Goal: Task Accomplishment & Management: Manage account settings

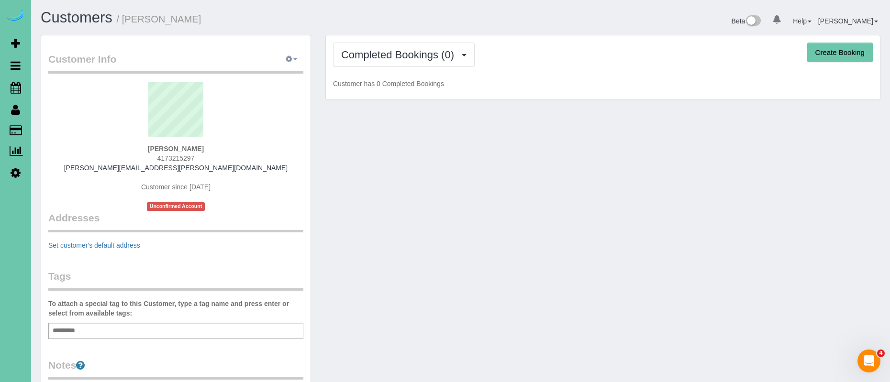
click at [286, 61] on icon "button" at bounding box center [289, 59] width 7 height 6
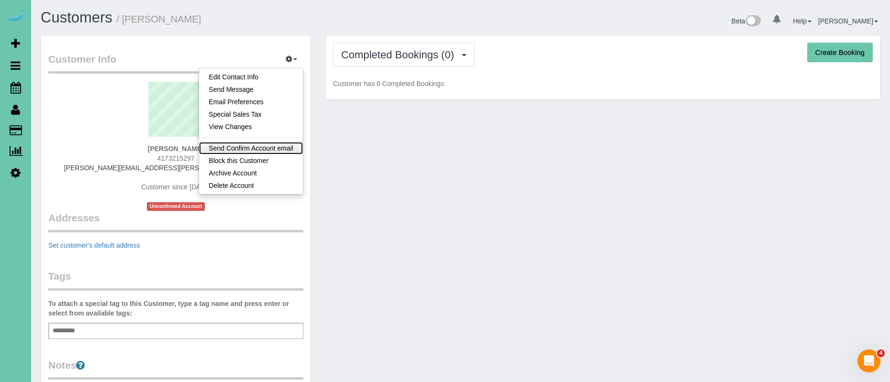
click at [285, 148] on link "Send Confirm Account email" at bounding box center [251, 148] width 104 height 12
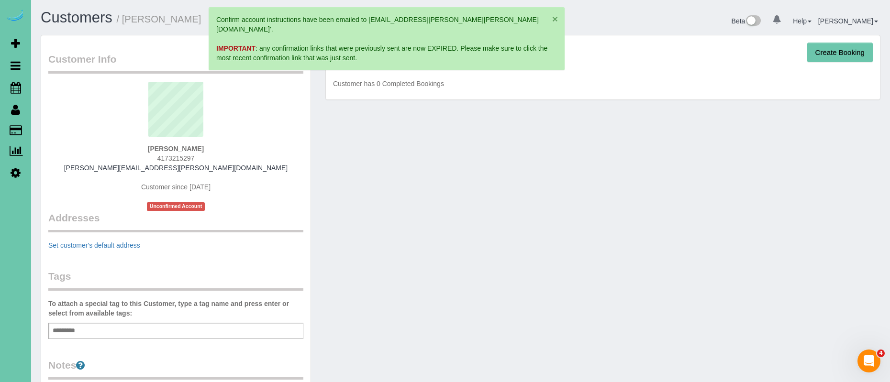
click at [557, 20] on button "×" at bounding box center [555, 19] width 6 height 10
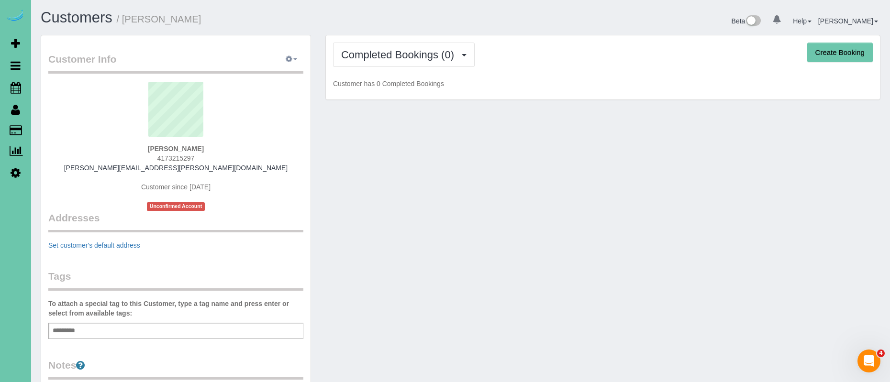
click at [292, 57] on icon "button" at bounding box center [289, 59] width 7 height 6
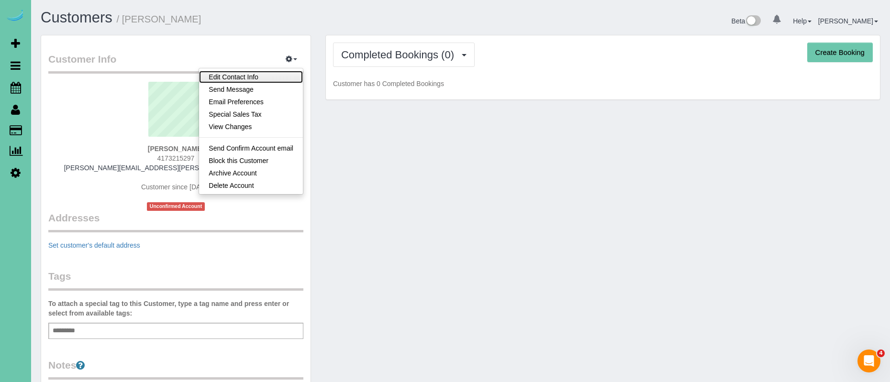
click at [275, 77] on link "Edit Contact Info" at bounding box center [251, 77] width 104 height 12
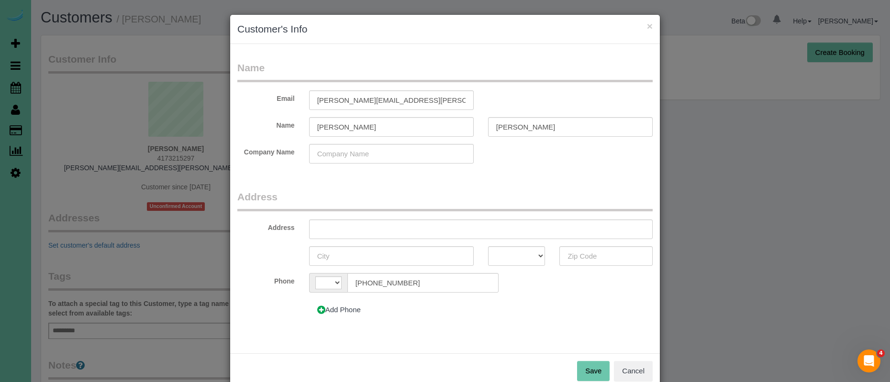
select select "string:US"
click at [398, 233] on input "text" at bounding box center [480, 230] width 343 height 20
type input "[STREET_ADDRESS][PERSON_NAME]"
click at [398, 255] on input "text" at bounding box center [391, 256] width 165 height 20
type input "[GEOGRAPHIC_DATA]"
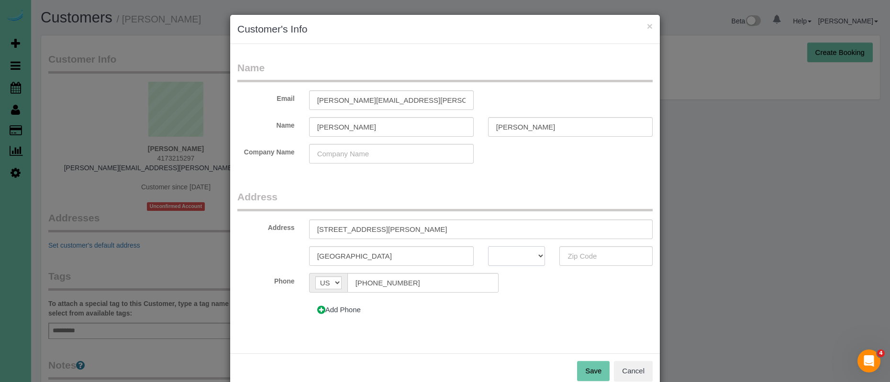
click at [506, 253] on select "AK AL AR AZ CA CO CT DC DE FL [GEOGRAPHIC_DATA] HI IA ID IL IN KS [GEOGRAPHIC_D…" at bounding box center [516, 256] width 57 height 20
select select "NE"
click at [488, 246] on select "AK AL AR AZ CA CO CT DC DE FL [GEOGRAPHIC_DATA] HI IA ID IL IN KS [GEOGRAPHIC_D…" at bounding box center [516, 256] width 57 height 20
click at [592, 257] on input "text" at bounding box center [605, 256] width 93 height 20
type input "68132"
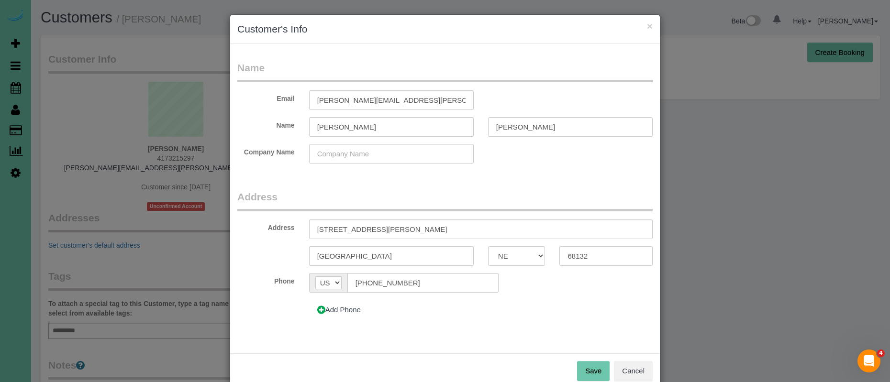
click at [587, 371] on button "Save" at bounding box center [593, 371] width 33 height 20
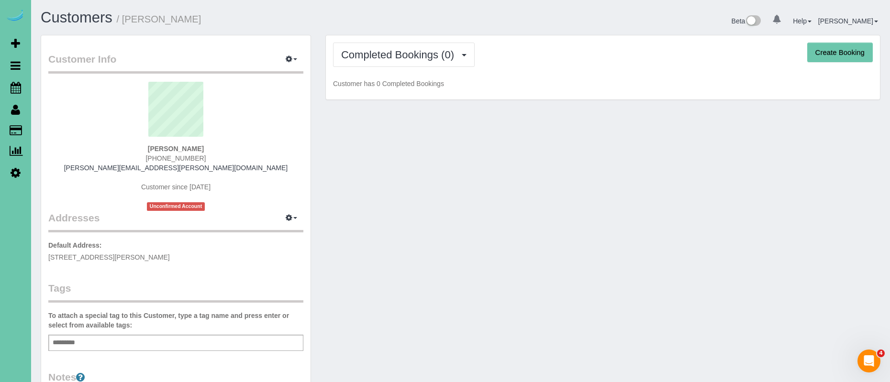
drag, startPoint x: 838, startPoint y: 56, endPoint x: 829, endPoint y: 57, distance: 9.1
click at [838, 56] on button "Create Booking" at bounding box center [840, 53] width 66 height 20
select select "NE"
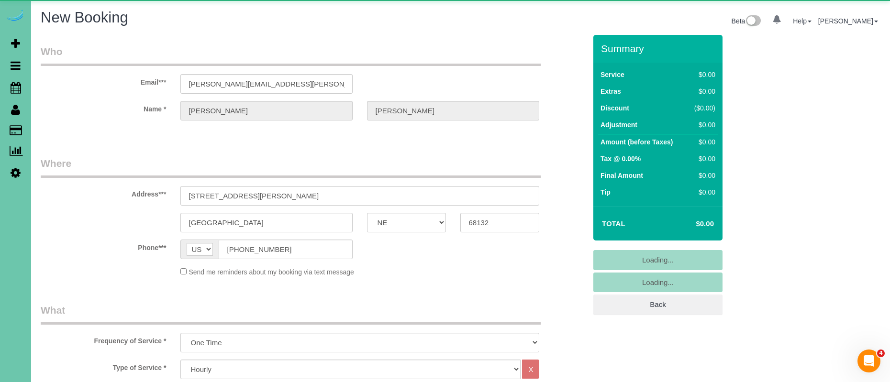
select select "object:4799"
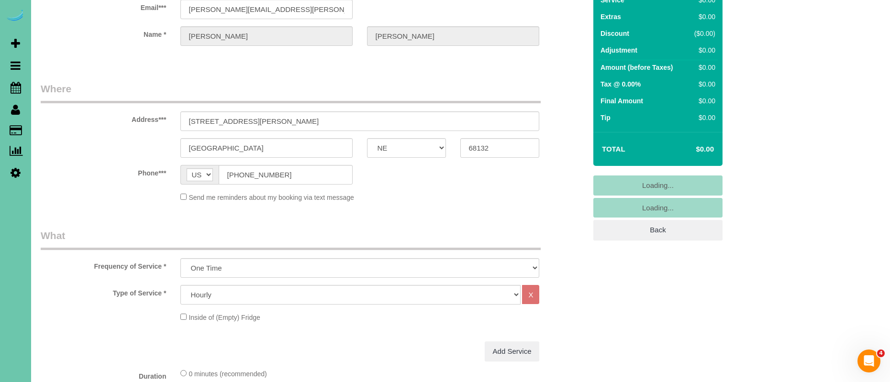
scroll to position [82, 0]
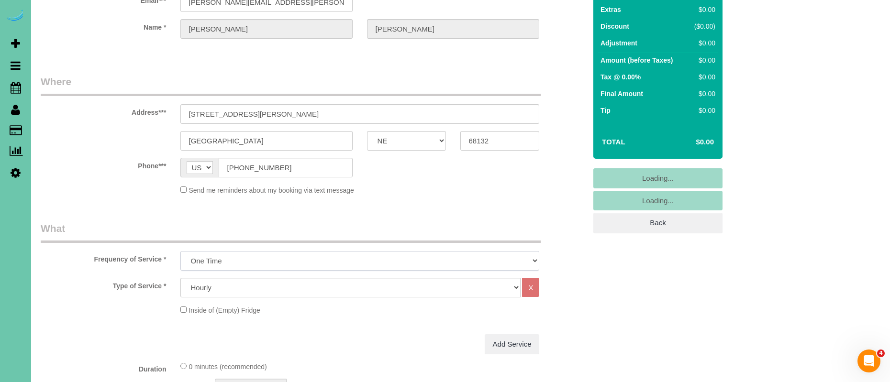
click at [247, 259] on select "One Time Weekly (0% for the First Booking) Bi-Weekly (0% for the First Booking)…" at bounding box center [359, 261] width 359 height 20
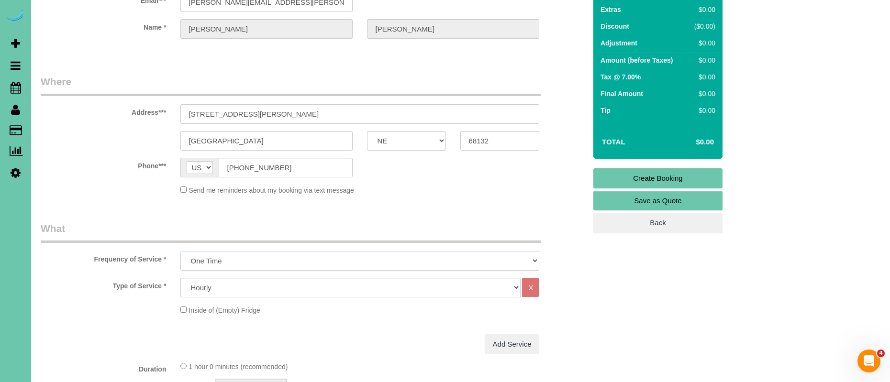
click at [180, 251] on select "One Time Weekly (0% for the First Booking) Bi-Weekly (0% for the First Booking)…" at bounding box center [359, 261] width 359 height 20
click at [242, 283] on select "Hourly 2.5 Hour Custom Clean 3.5 Hour Custom Clean commercial 1000 Square Feet …" at bounding box center [350, 288] width 340 height 20
select select "61"
click at [180, 278] on select "Hourly 2.5 Hour Custom Clean 3.5 Hour Custom Clean commercial 1000 Square Feet …" at bounding box center [350, 288] width 340 height 20
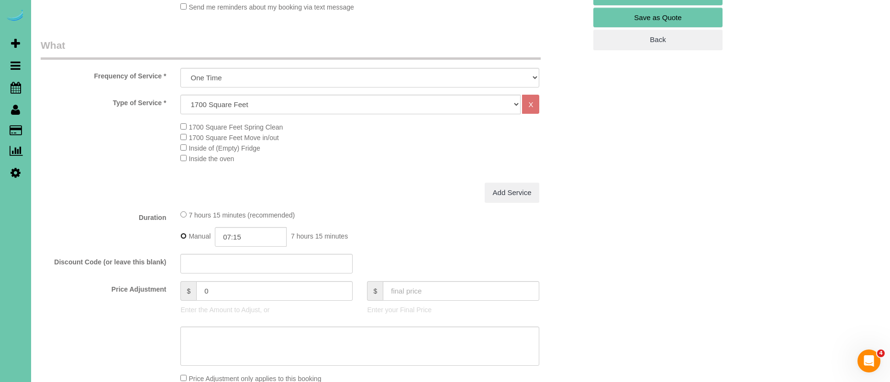
scroll to position [270, 0]
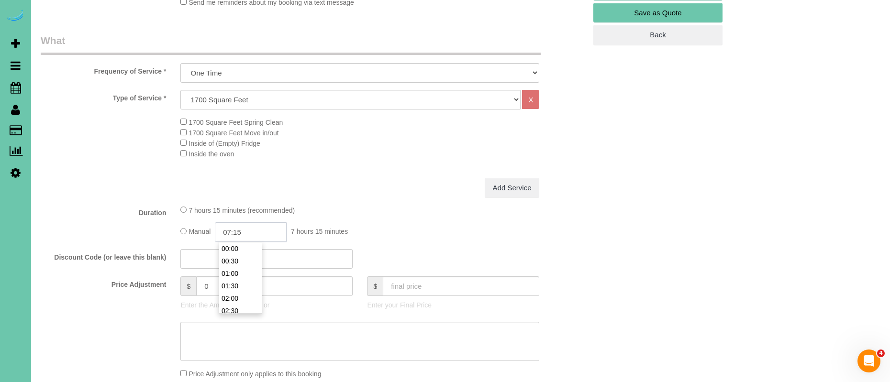
click at [233, 233] on input "07:15" at bounding box center [251, 232] width 72 height 20
type input "03:45"
click at [371, 203] on fieldset "What Frequency of Service * One Time Weekly (0% for the First Booking) Bi-Weekl…" at bounding box center [313, 310] width 545 height 555
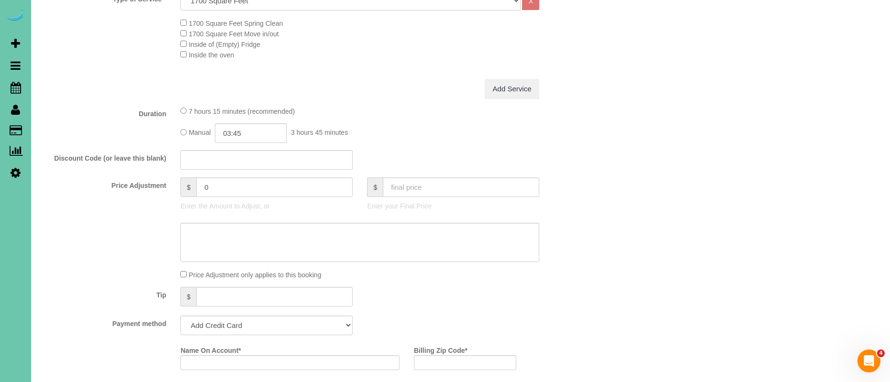
scroll to position [376, 0]
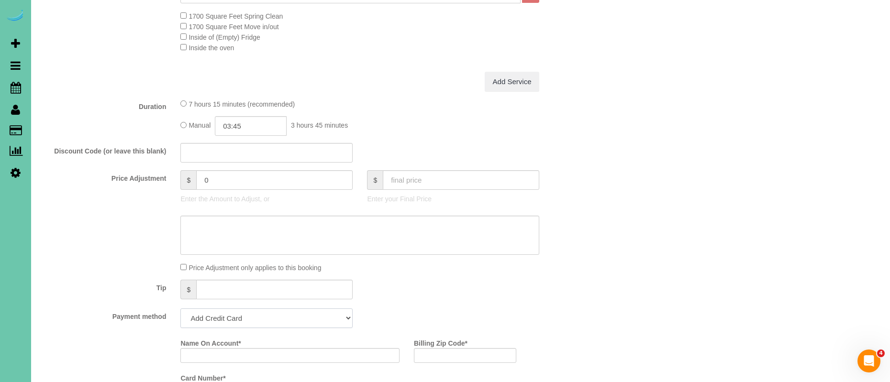
click at [267, 322] on select "Add Credit Card Cash Check Paypal" at bounding box center [266, 318] width 172 height 20
click at [180, 308] on select "Add Credit Card Cash Check Paypal" at bounding box center [266, 318] width 172 height 20
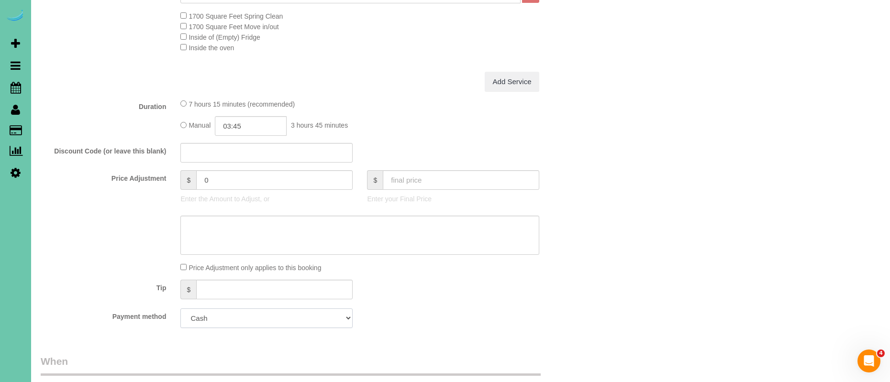
click at [264, 310] on select "Add Credit Card Cash Check Paypal" at bounding box center [266, 318] width 172 height 20
select select "string:check"
click at [180, 308] on select "Add Credit Card Cash Check Paypal" at bounding box center [266, 318] width 172 height 20
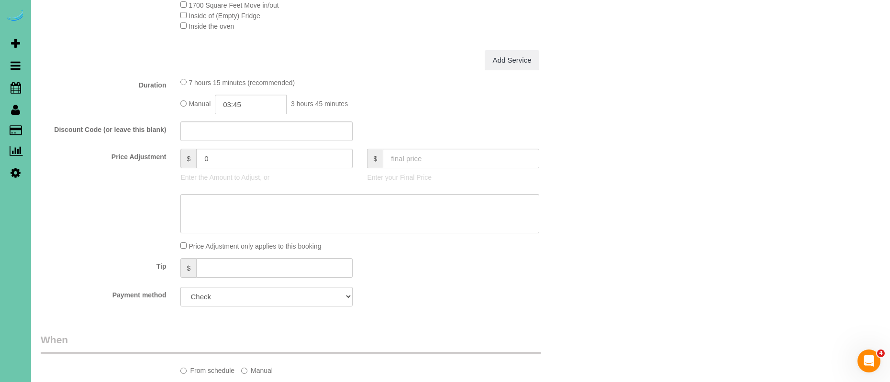
scroll to position [465, 0]
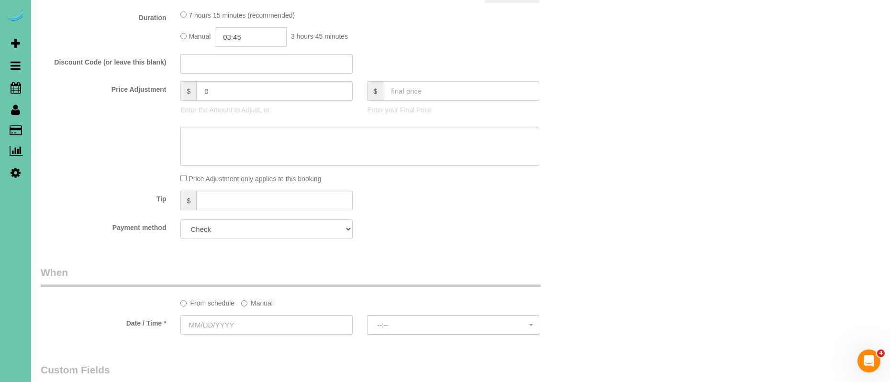
drag, startPoint x: 233, startPoint y: 93, endPoint x: 191, endPoint y: 87, distance: 42.5
click at [191, 87] on div "$ 0" at bounding box center [266, 91] width 172 height 20
type input "218"
click at [224, 136] on textarea at bounding box center [359, 146] width 359 height 39
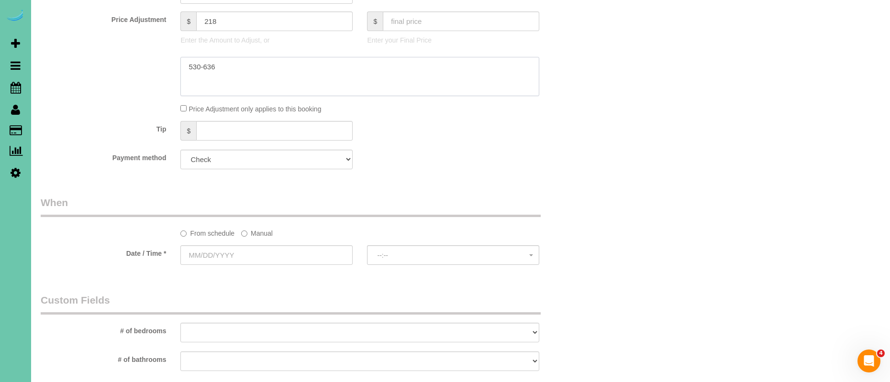
scroll to position [577, 0]
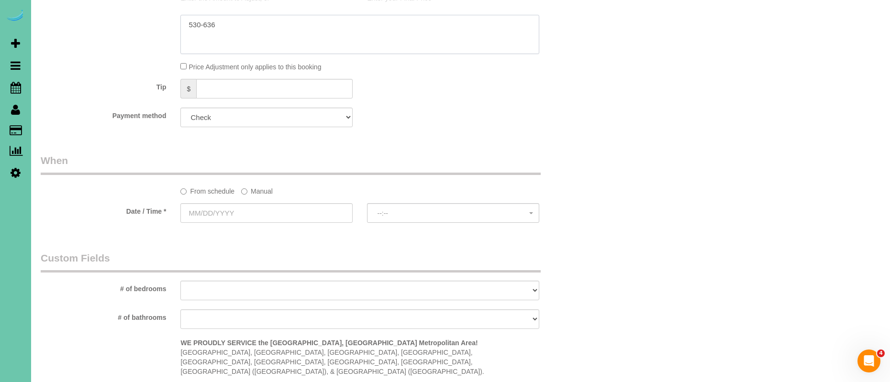
type textarea "530-636"
click at [254, 193] on label "Manual" at bounding box center [257, 189] width 32 height 13
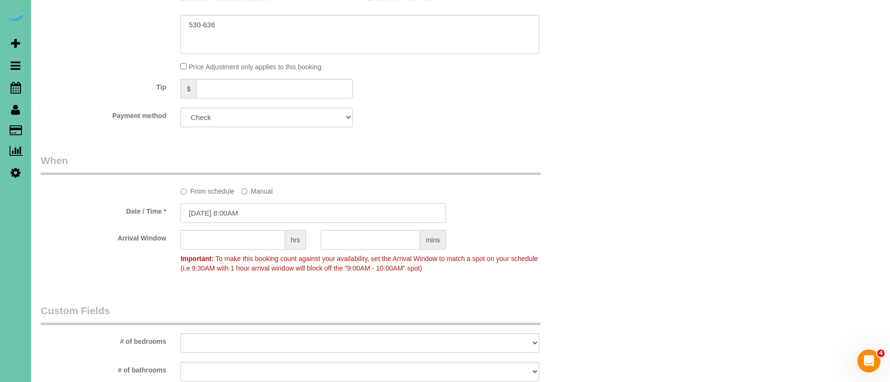
click at [207, 214] on input "[DATE] 8:00AM" at bounding box center [312, 213] width 265 height 20
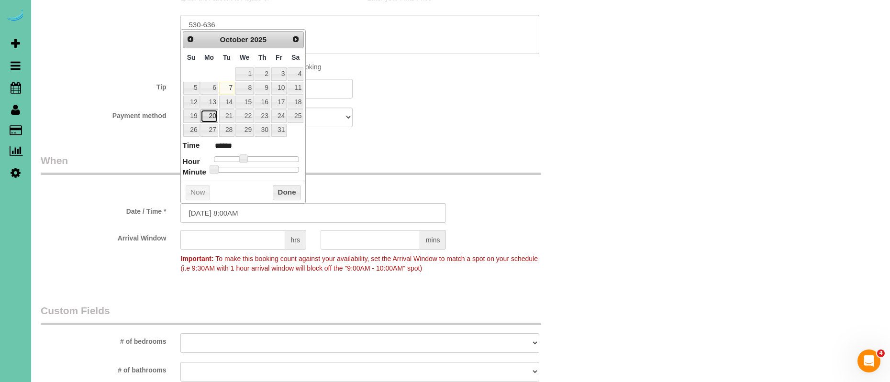
click at [213, 115] on link "20" at bounding box center [209, 116] width 18 height 13
type input "10/20/2025 8:00AM"
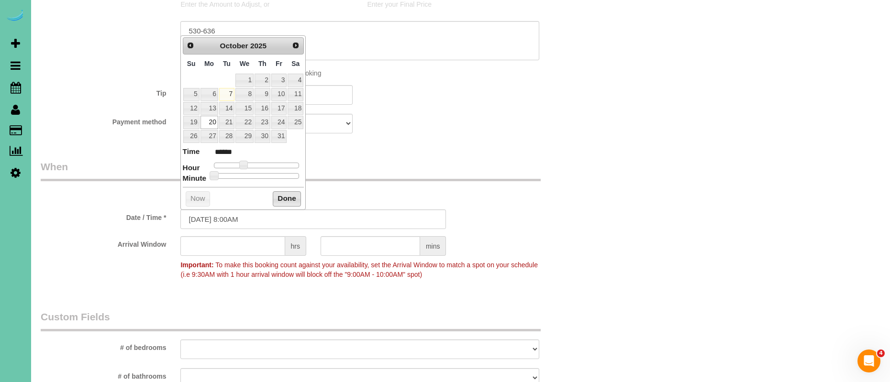
click at [284, 192] on button "Done" at bounding box center [287, 198] width 28 height 15
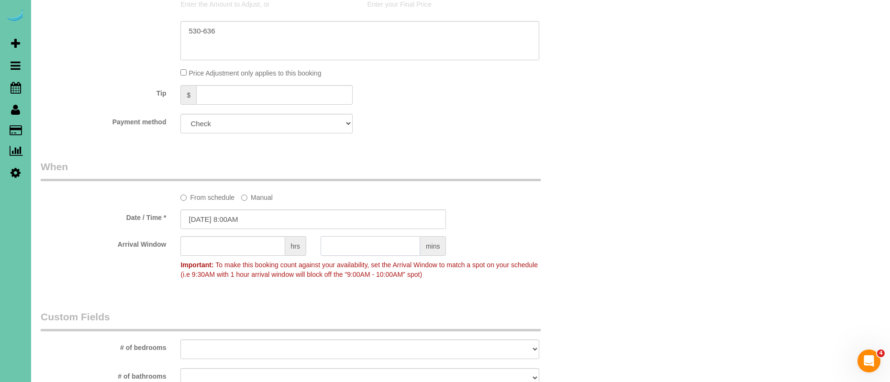
click at [350, 252] on input "text" at bounding box center [369, 246] width 99 height 20
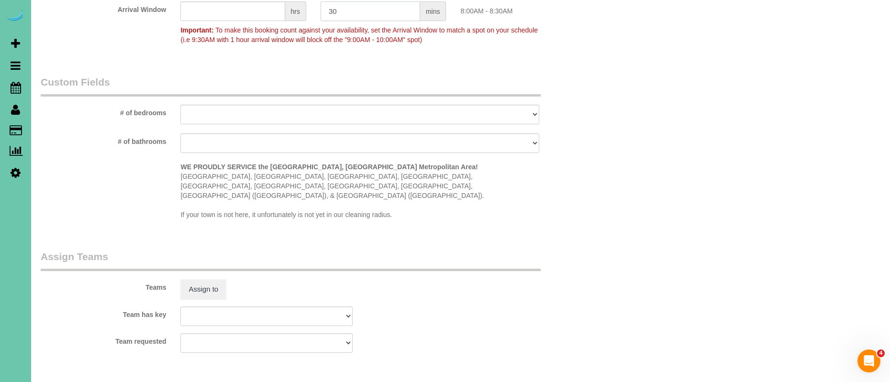
scroll to position [979, 0]
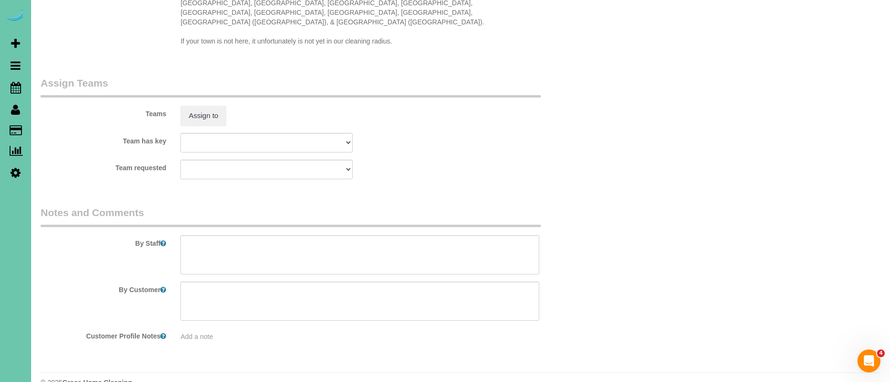
type input "30"
click at [239, 235] on textarea at bounding box center [359, 254] width 359 height 39
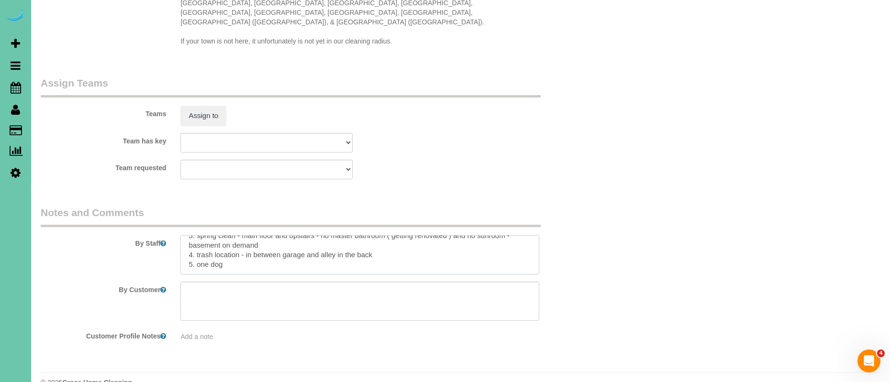
scroll to position [42, 0]
paste textarea "CLEANING DESCRIPTION Dirt level 5-10 *Use extension duster for high or hard-to-…"
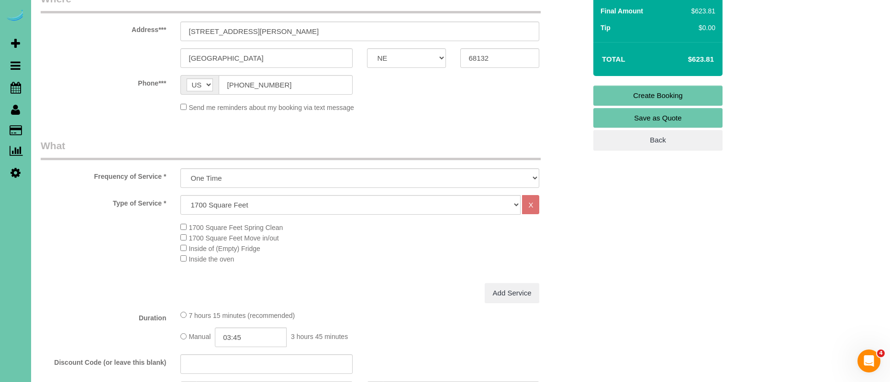
scroll to position [0, 0]
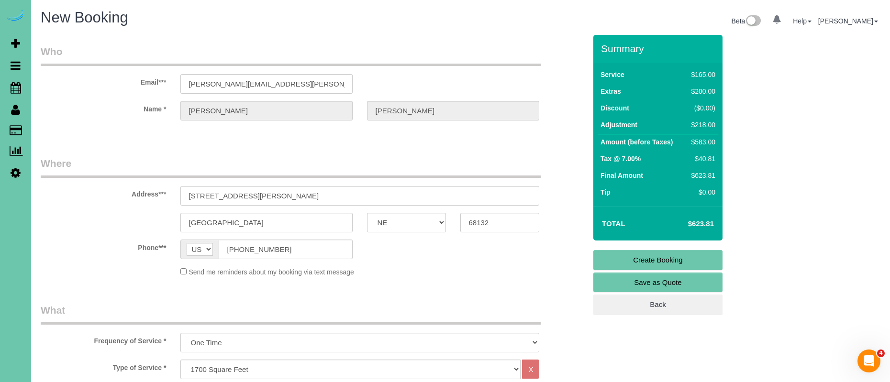
type textarea "1. credit 2. client home 3. spring clean - main floor and upstairs - no master …"
click at [701, 259] on link "Create Booking" at bounding box center [657, 260] width 129 height 20
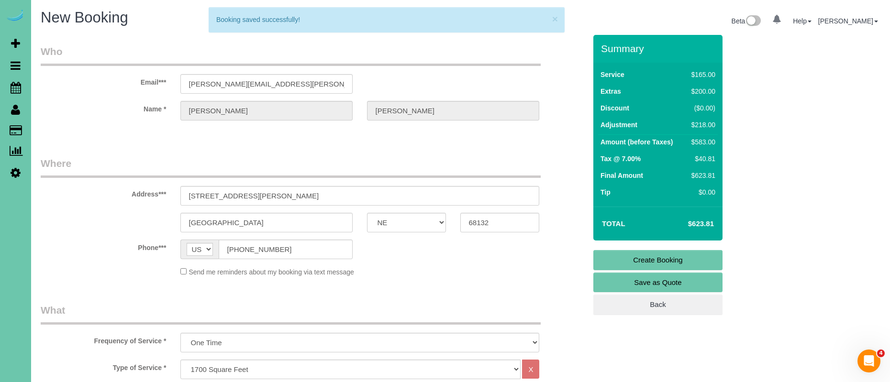
scroll to position [33, 0]
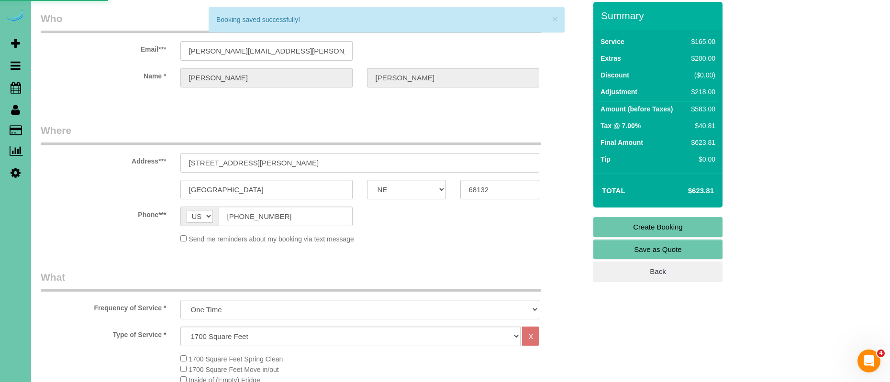
scroll to position [0, 0]
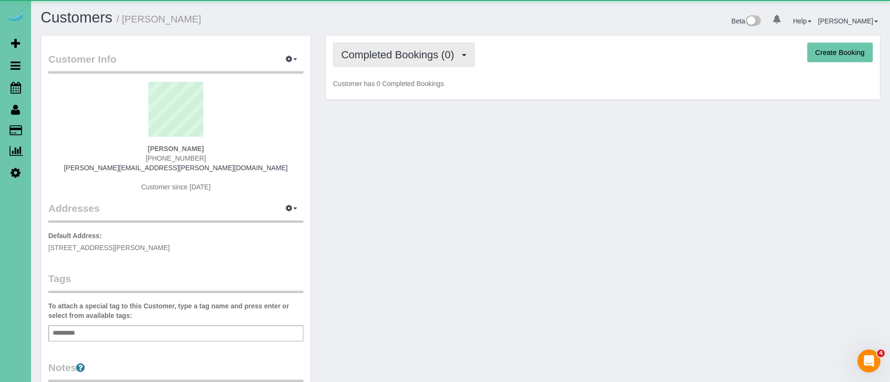
click at [427, 49] on span "Completed Bookings (0)" at bounding box center [400, 55] width 118 height 12
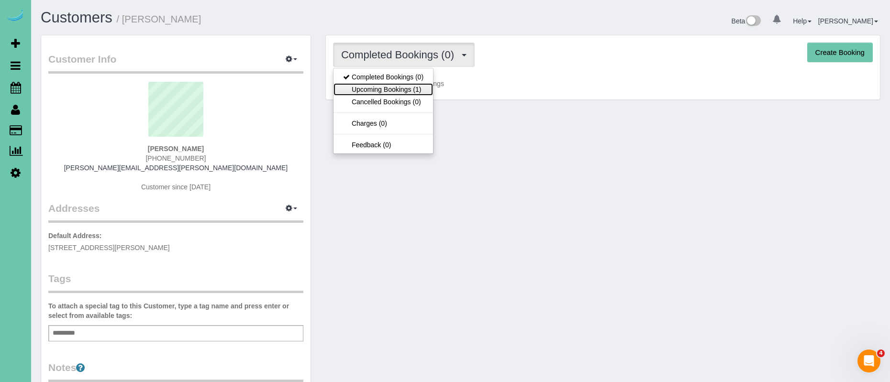
click at [407, 92] on link "Upcoming Bookings (1)" at bounding box center [382, 89] width 99 height 12
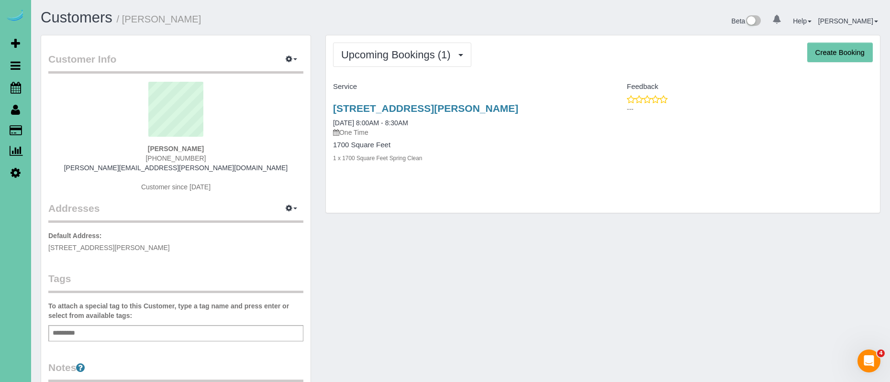
click at [457, 115] on div "[STREET_ADDRESS][PERSON_NAME] [DATE] 8:00AM - 8:30AM One Time" at bounding box center [464, 120] width 263 height 34
click at [457, 110] on link "[STREET_ADDRESS][PERSON_NAME]" at bounding box center [425, 108] width 185 height 11
click at [416, 55] on span "Upcoming Bookings (1)" at bounding box center [398, 55] width 114 height 12
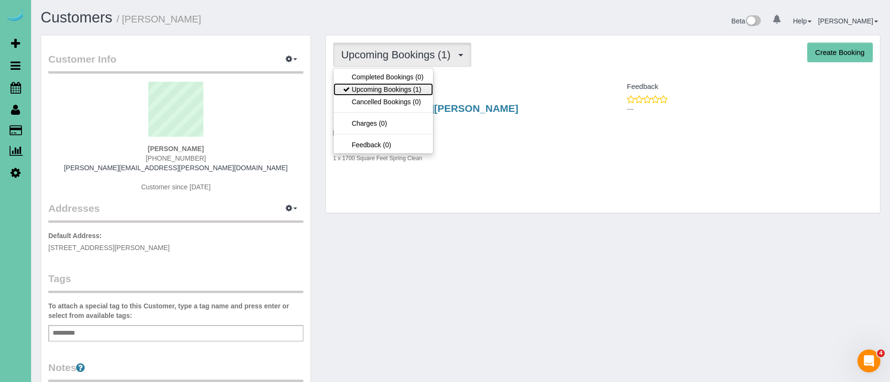
click at [413, 85] on link "Upcoming Bookings (1)" at bounding box center [382, 89] width 99 height 12
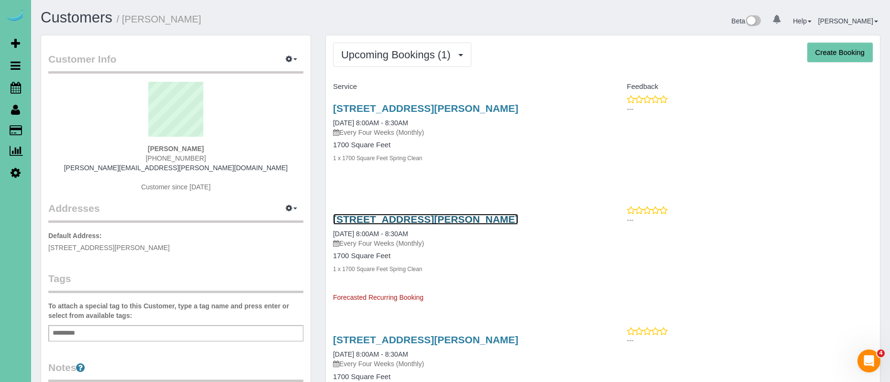
click at [469, 224] on link "[STREET_ADDRESS][PERSON_NAME]" at bounding box center [425, 219] width 185 height 11
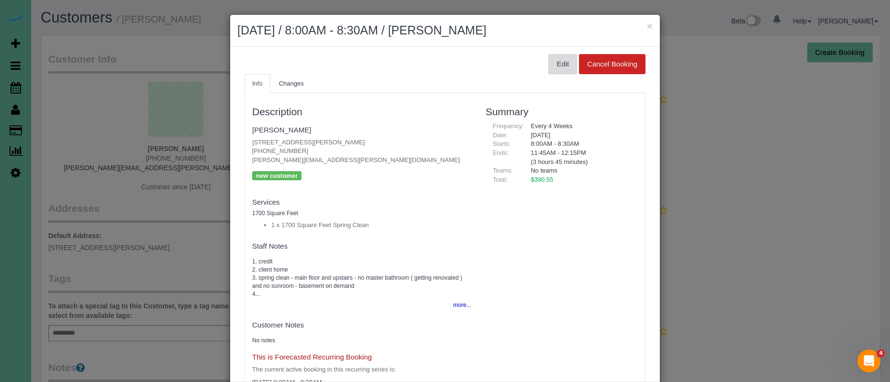
click at [559, 70] on button "Edit" at bounding box center [562, 64] width 29 height 20
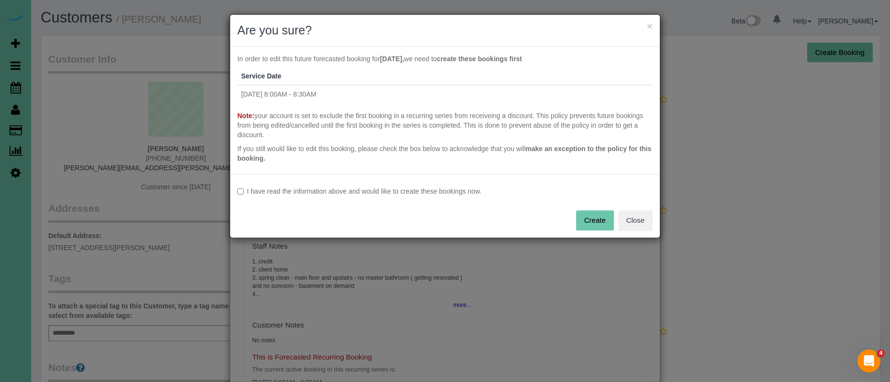
click at [361, 190] on label "I have read the information above and would like to create these bookings now." at bounding box center [444, 192] width 415 height 10
click at [587, 219] on button "Create" at bounding box center [595, 220] width 38 height 20
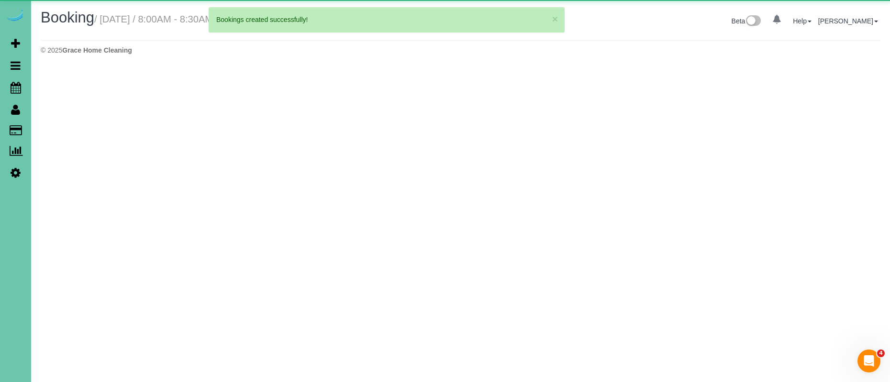
select select "NE"
select select "string:check"
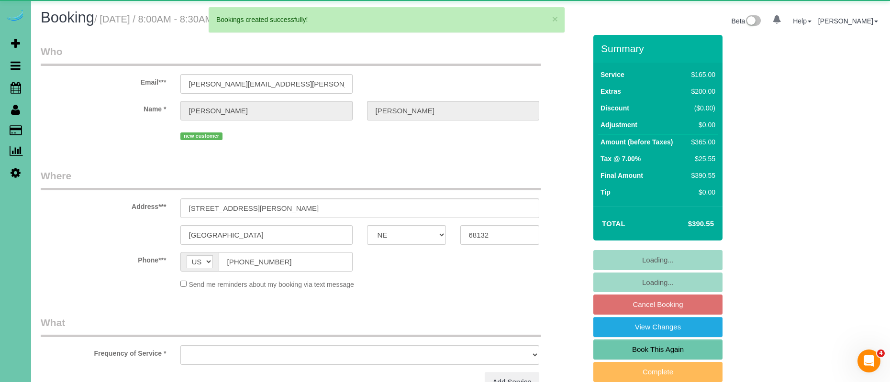
select select "object:12461"
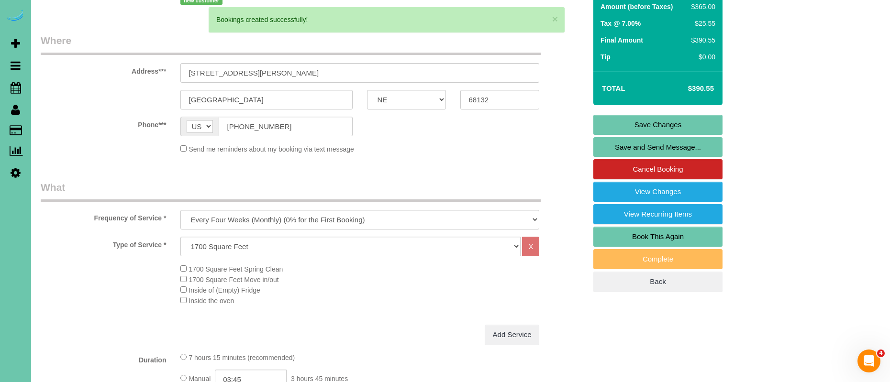
scroll to position [140, 0]
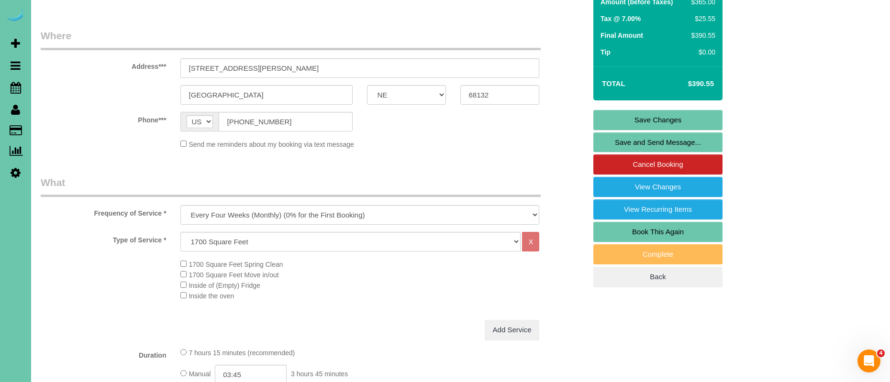
click at [187, 262] on span "1700 Square Feet Spring Clean" at bounding box center [231, 265] width 102 height 8
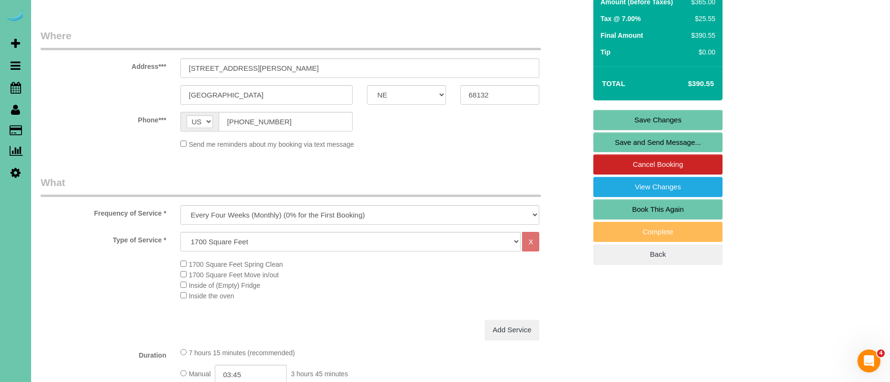
click at [359, 287] on div "1700 Square Feet Spring Clean 1700 Square Feet Move in/out Inside of (Empty) Fr…" at bounding box center [382, 280] width 419 height 42
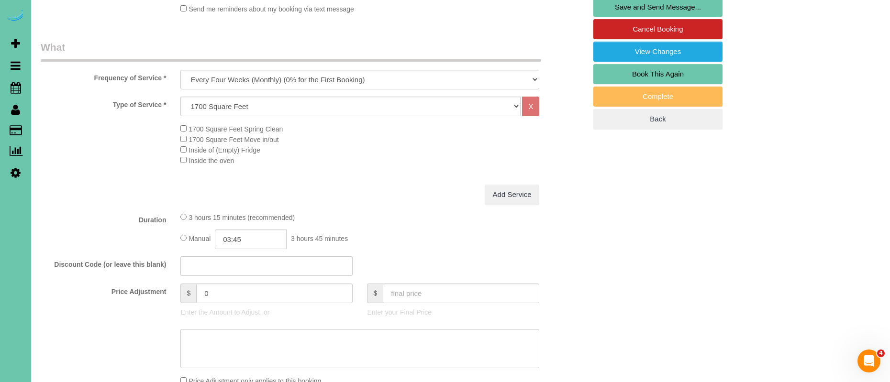
scroll to position [288, 0]
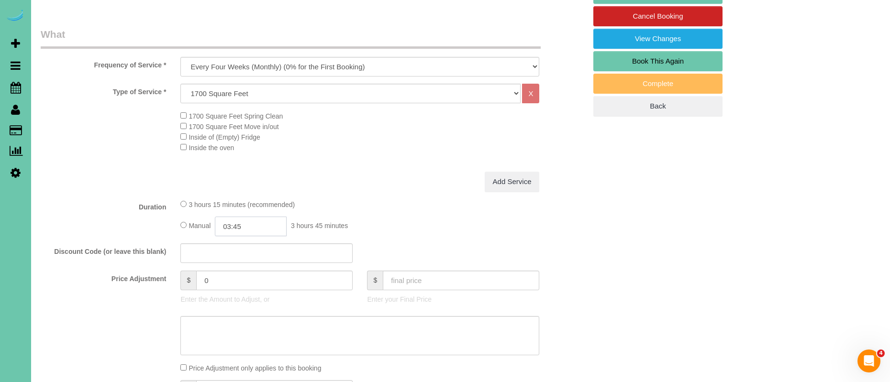
click at [259, 227] on input "03:45" at bounding box center [251, 227] width 72 height 20
type input "03:15"
click at [344, 183] on div "Add Service" at bounding box center [359, 182] width 373 height 20
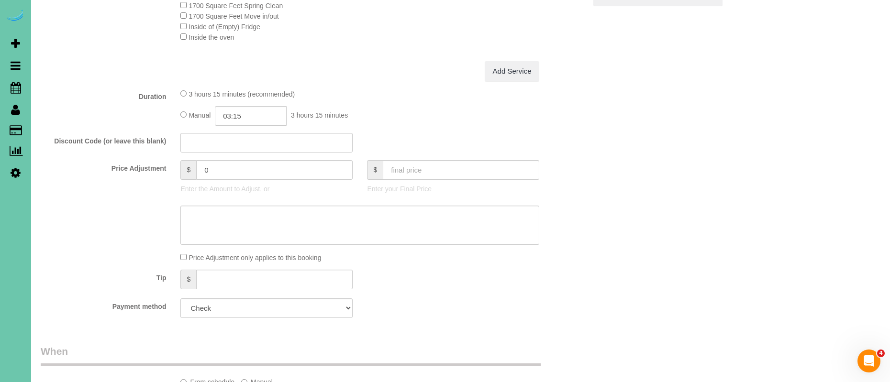
scroll to position [431, 0]
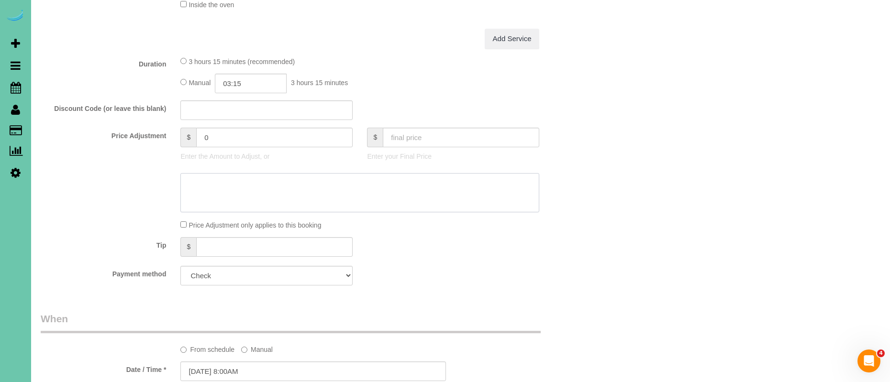
click at [192, 193] on textarea at bounding box center [359, 192] width 359 height 39
type textarea "b"
click at [185, 177] on textarea at bounding box center [359, 192] width 359 height 39
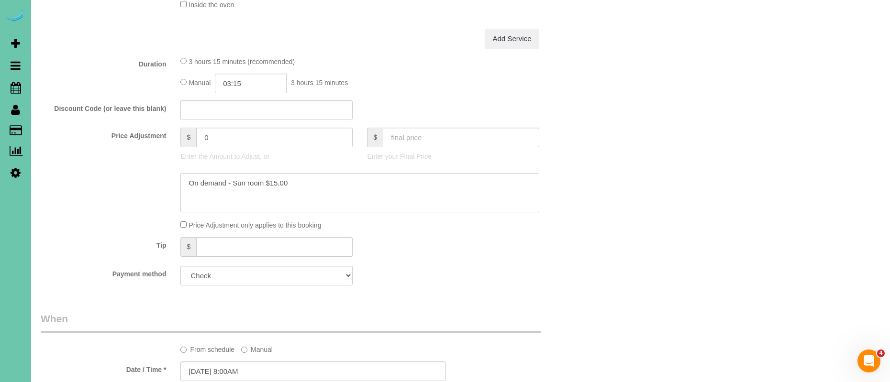
click at [324, 182] on textarea at bounding box center [359, 192] width 359 height 39
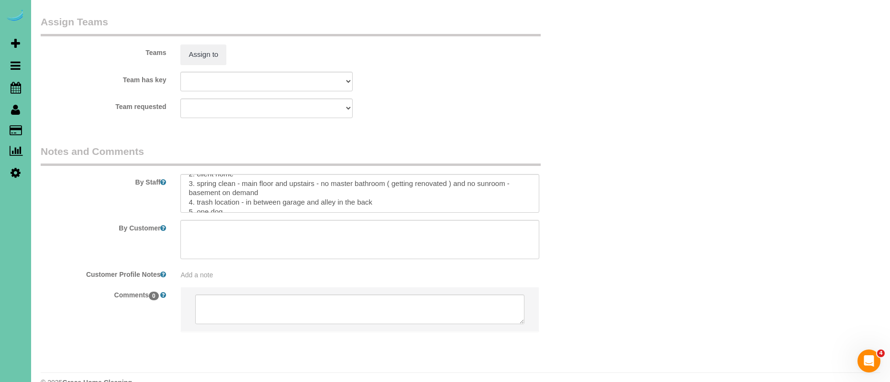
scroll to position [22, 0]
type textarea "On demand - Sun room $15.00 - master bath add on when it ready $26.50"
drag, startPoint x: 267, startPoint y: 172, endPoint x: 151, endPoint y: 171, distance: 115.7
click at [151, 171] on div "By Staff" at bounding box center [313, 178] width 560 height 69
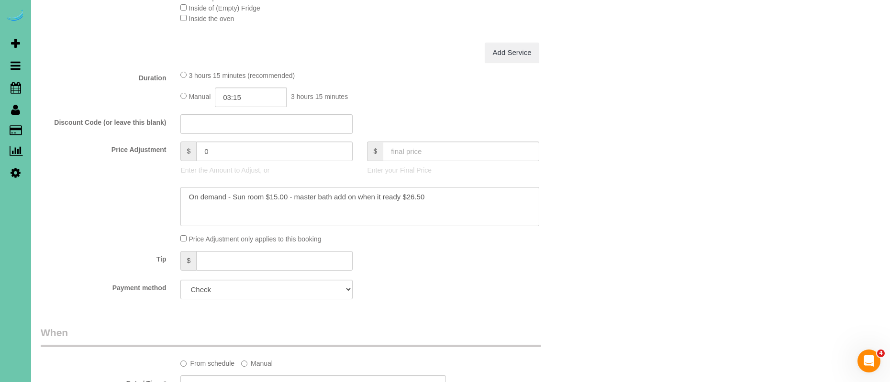
scroll to position [0, 0]
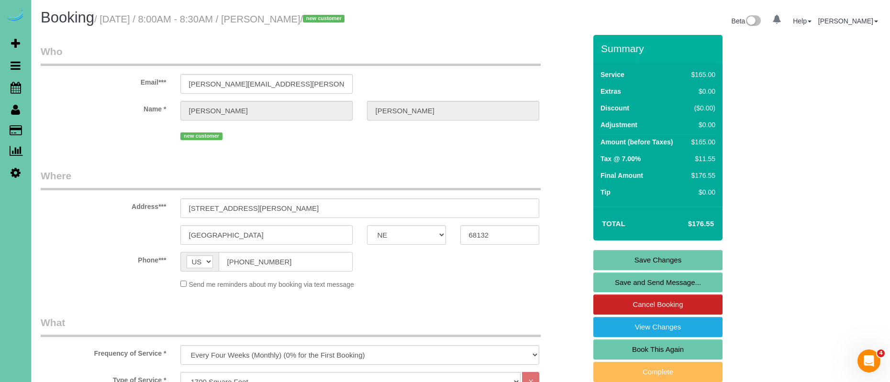
type textarea "1. credit 2. client home 3. spring clean - main floor and upstairs - no master …"
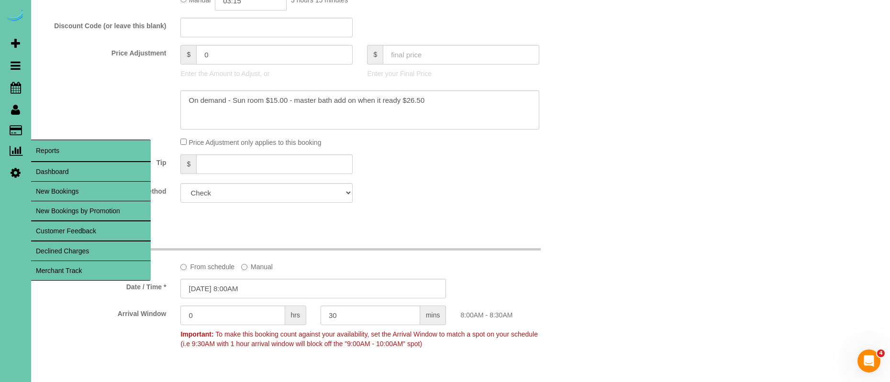
scroll to position [438, 0]
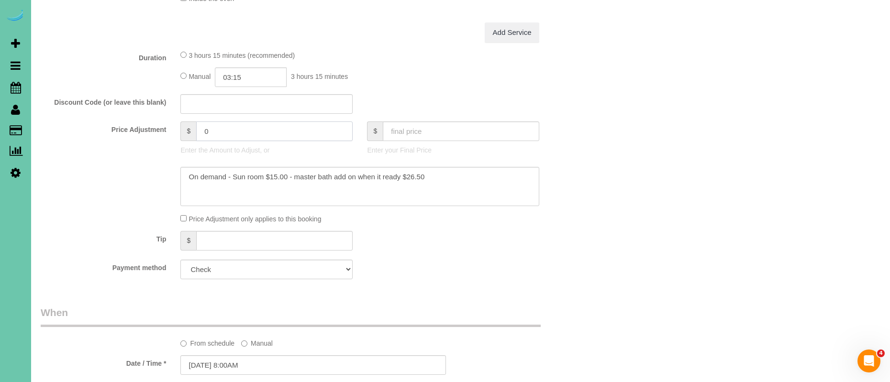
drag, startPoint x: 242, startPoint y: 129, endPoint x: 153, endPoint y: 133, distance: 88.6
click at [153, 133] on div "Price Adjustment $ 0 Enter the Amount to Adjust, or $ Enter your Final Price" at bounding box center [313, 140] width 560 height 38
type input "7.25"
click at [400, 95] on div "Discount Code (or leave this blank)" at bounding box center [313, 104] width 560 height 20
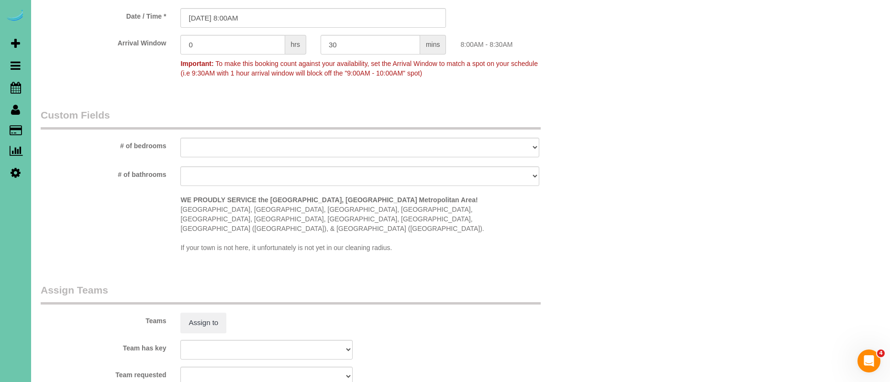
scroll to position [1053, 0]
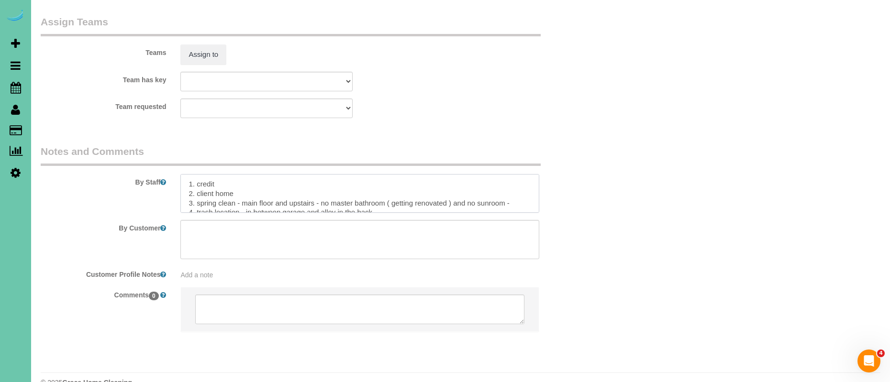
drag, startPoint x: 237, startPoint y: 184, endPoint x: 196, endPoint y: 184, distance: 40.7
click at [197, 183] on textarea at bounding box center [359, 193] width 359 height 39
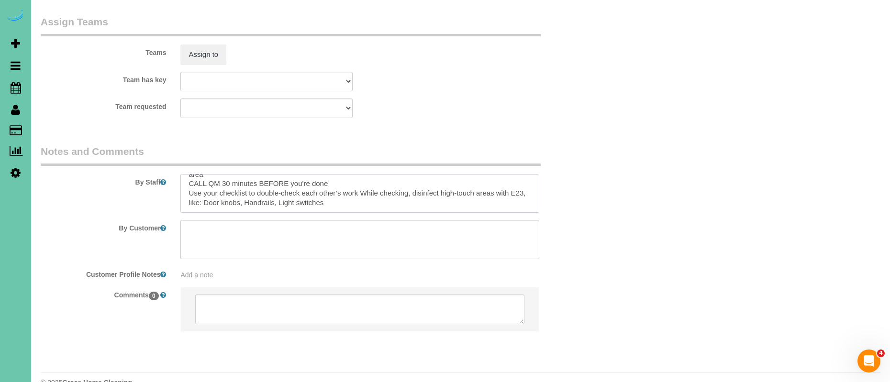
drag, startPoint x: 185, startPoint y: 162, endPoint x: 317, endPoint y: 221, distance: 144.7
click at [317, 221] on sui-booking-comments "By Staff By Customer Customer Profile Notes Add a note Comments 0" at bounding box center [313, 243] width 545 height 198
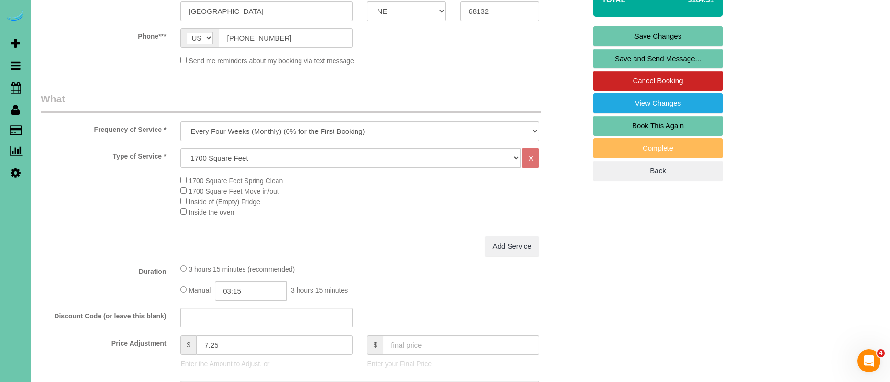
scroll to position [0, 0]
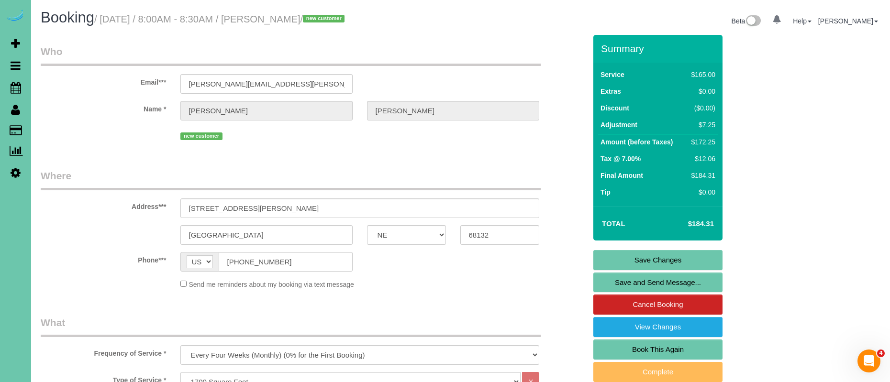
type textarea "1. credit 2. client home 3. monthly recurring - main floor and upstairs - no ma…"
click at [666, 260] on link "Save Changes" at bounding box center [657, 260] width 129 height 20
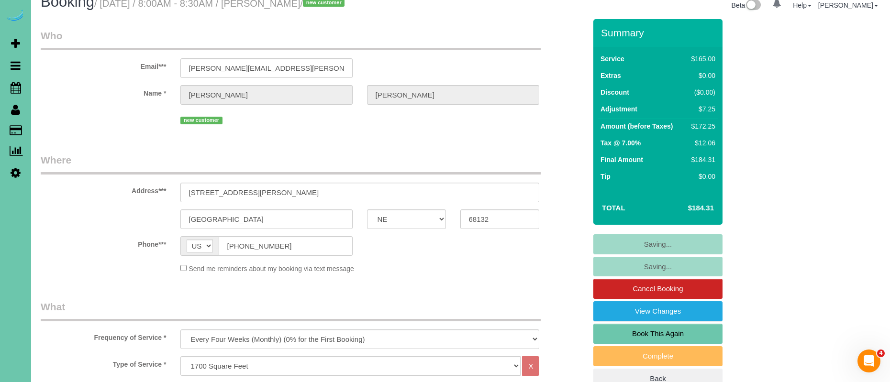
scroll to position [22, 0]
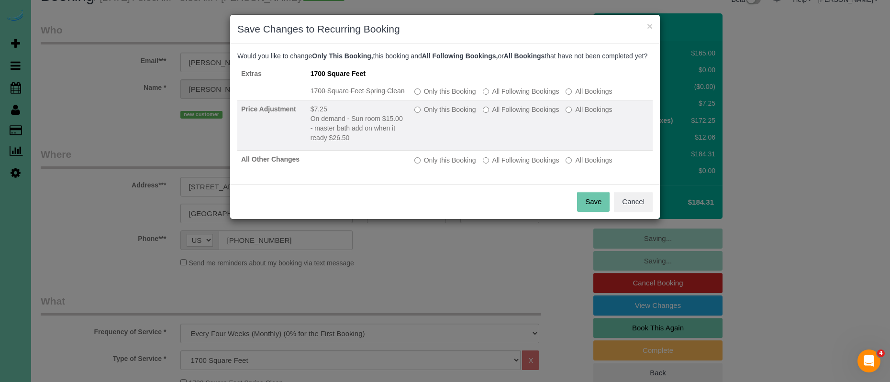
drag, startPoint x: 517, startPoint y: 99, endPoint x: 520, endPoint y: 118, distance: 19.0
click at [517, 96] on label "All Following Bookings" at bounding box center [521, 92] width 77 height 10
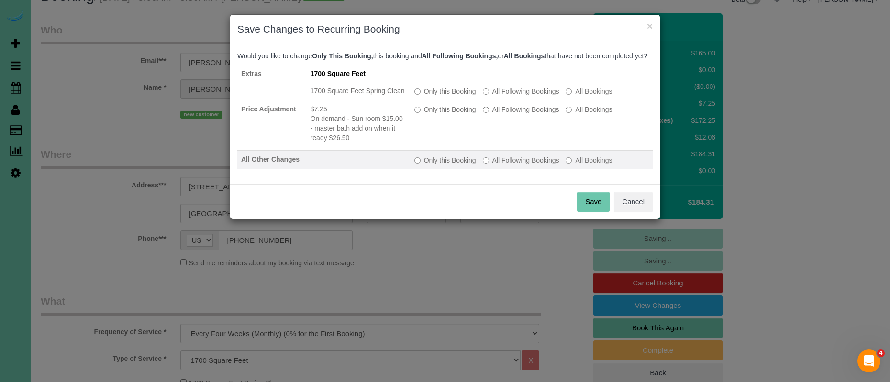
drag, startPoint x: 520, startPoint y: 116, endPoint x: 535, endPoint y: 177, distance: 62.4
click at [520, 114] on label "All Following Bookings" at bounding box center [521, 110] width 77 height 10
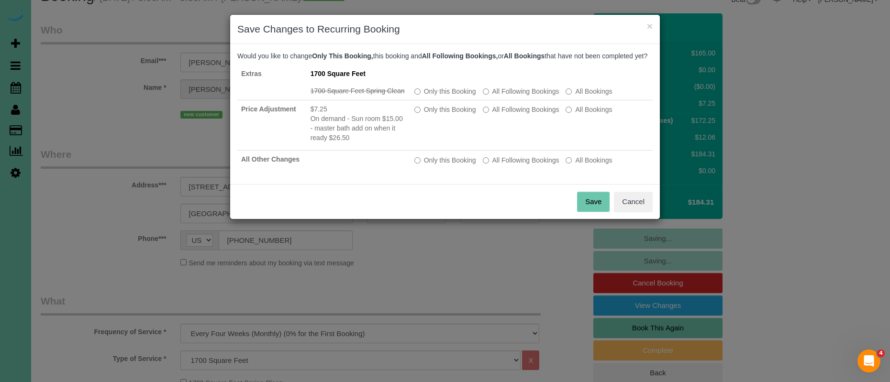
drag, startPoint x: 534, startPoint y: 170, endPoint x: 567, endPoint y: 199, distance: 44.0
click at [534, 165] on label "All Following Bookings" at bounding box center [521, 160] width 77 height 10
click at [595, 212] on button "Save" at bounding box center [593, 202] width 33 height 20
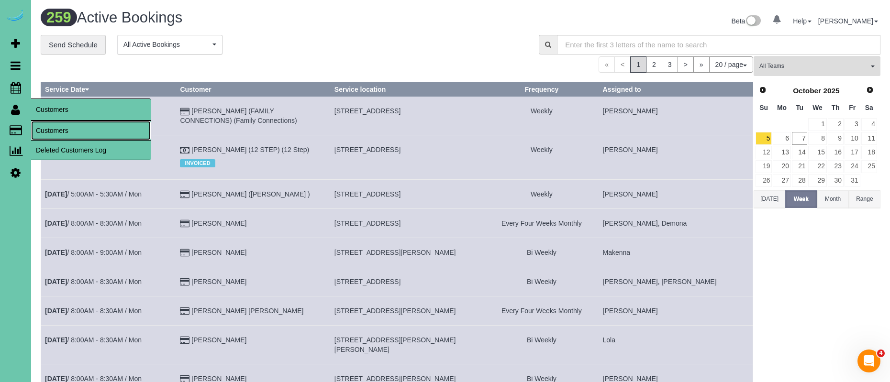
drag, startPoint x: 81, startPoint y: 126, endPoint x: 86, endPoint y: 125, distance: 5.3
click at [81, 126] on link "Customers" at bounding box center [91, 130] width 120 height 19
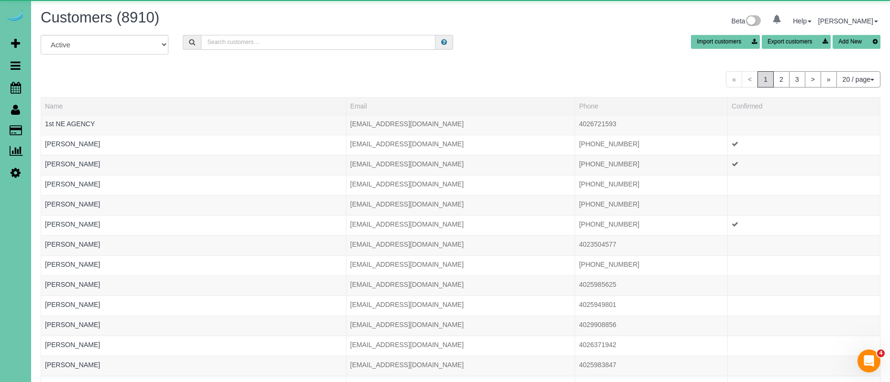
click at [274, 44] on input "text" at bounding box center [318, 42] width 234 height 15
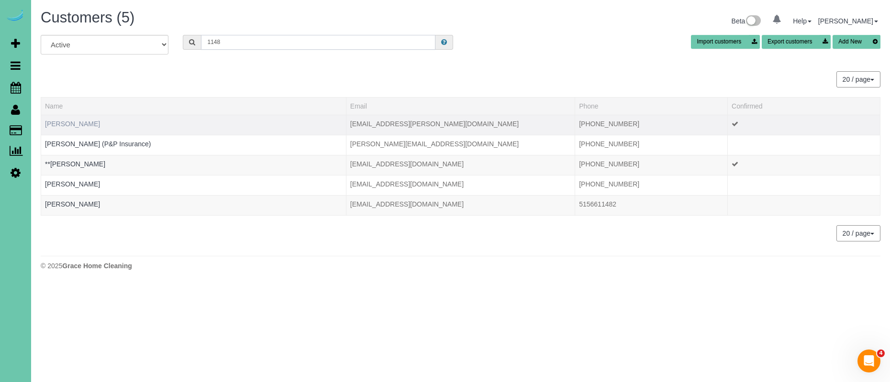
type input "1148"
drag, startPoint x: 83, startPoint y: 122, endPoint x: 76, endPoint y: 119, distance: 8.2
click at [83, 122] on link "[PERSON_NAME]" at bounding box center [72, 124] width 55 height 8
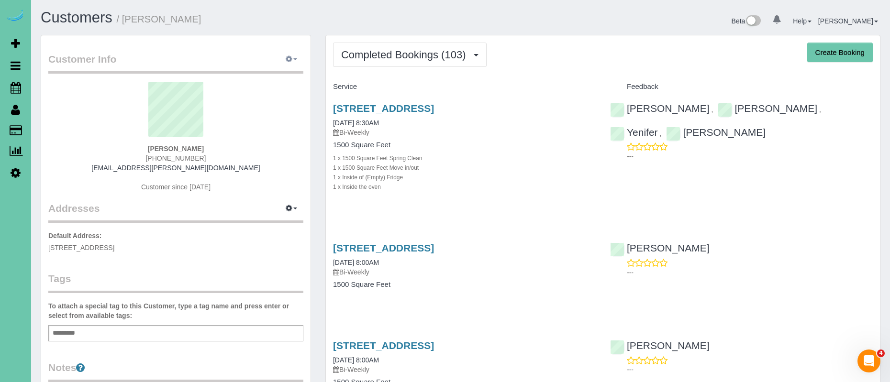
drag, startPoint x: 291, startPoint y: 53, endPoint x: 276, endPoint y: 70, distance: 23.4
click at [291, 53] on button "button" at bounding box center [291, 59] width 24 height 15
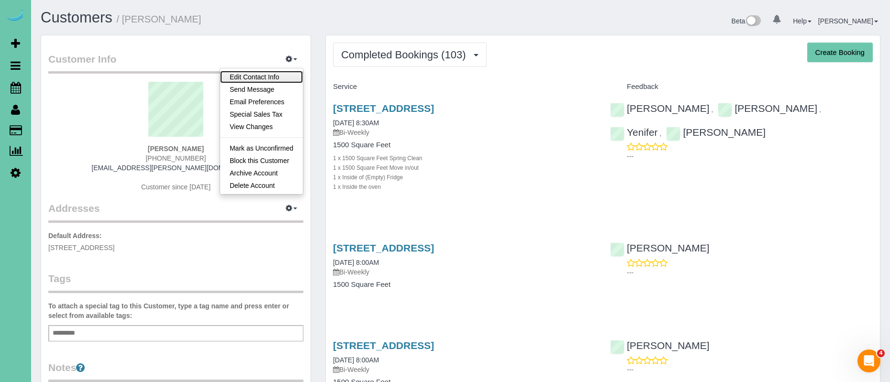
click at [272, 74] on link "Edit Contact Info" at bounding box center [261, 77] width 83 height 12
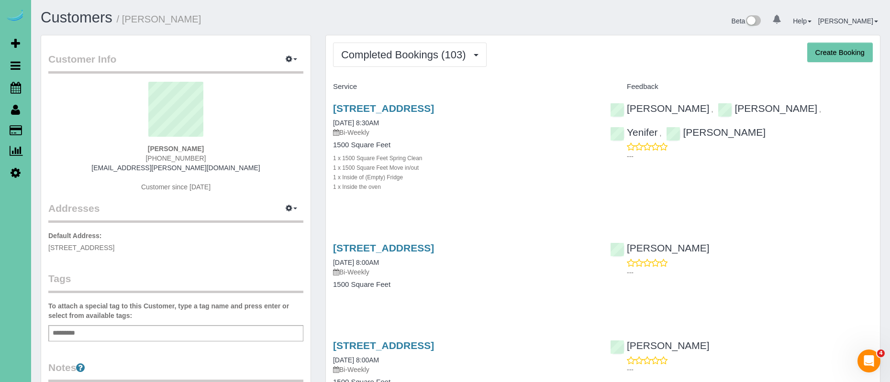
select select "NE"
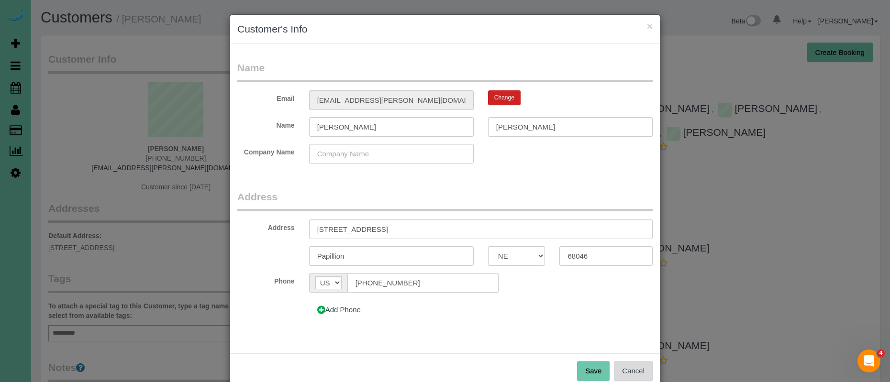
drag, startPoint x: 637, startPoint y: 365, endPoint x: 628, endPoint y: 345, distance: 21.6
click at [637, 364] on button "Cancel" at bounding box center [633, 371] width 39 height 20
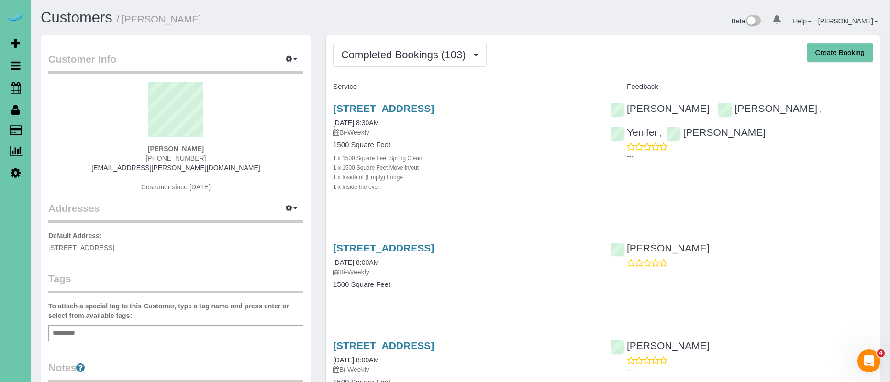
click at [863, 54] on button "Create Booking" at bounding box center [840, 53] width 66 height 20
select select "NE"
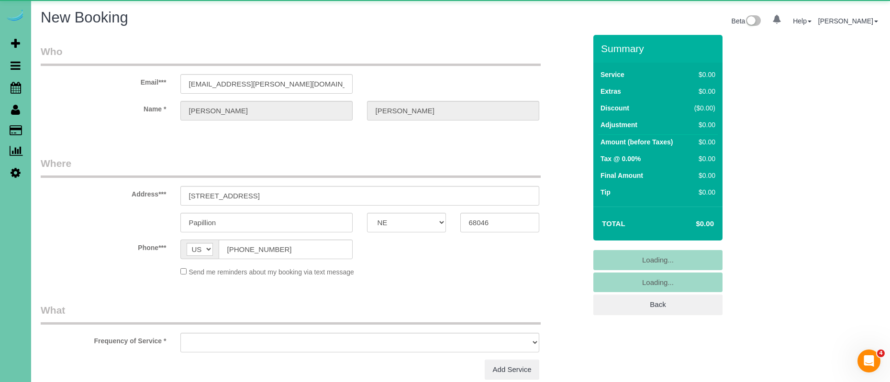
select select "object:14921"
select select "string:fspay-14d627d3-6237-4016-b7ec-47eacfa34e28"
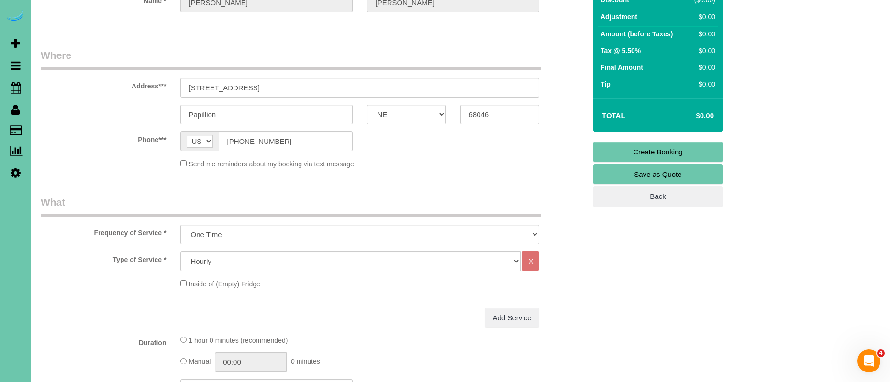
scroll to position [110, 0]
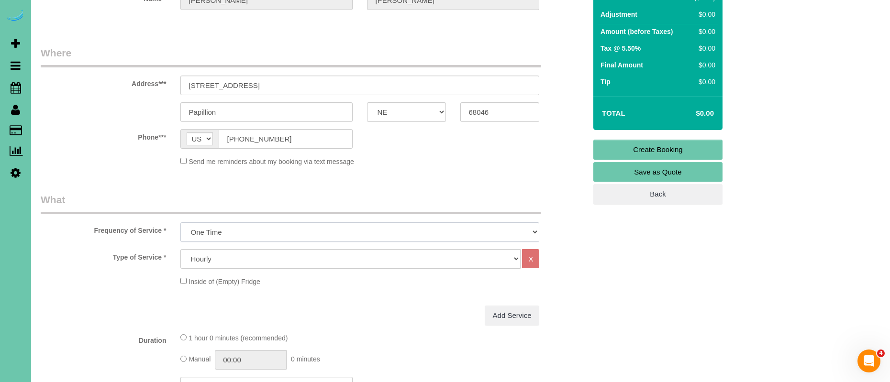
click at [261, 232] on select "One Time Weekly (0% for the First Booking) Bi-Weekly (0% for the First Booking)…" at bounding box center [359, 232] width 359 height 20
click at [180, 222] on select "One Time Weekly (0% for the First Booking) Bi-Weekly (0% for the First Booking)…" at bounding box center [359, 232] width 359 height 20
click at [257, 232] on select "One Time Weekly (0% for the First Booking) Bi-Weekly (0% for the First Booking)…" at bounding box center [359, 232] width 359 height 20
select select "object:15132"
click at [180, 222] on select "One Time Weekly (0% for the First Booking) Bi-Weekly (0% for the First Booking)…" at bounding box center [359, 232] width 359 height 20
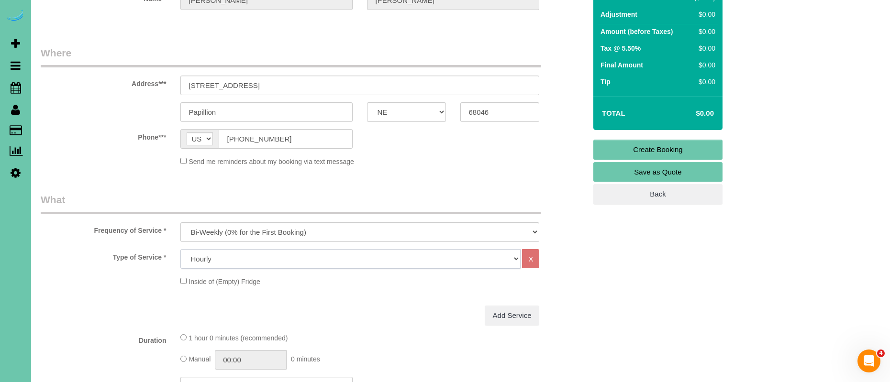
click at [222, 258] on select "Hourly 2.5 Hour Custom Clean 3.5 Hour Custom Clean commercial 1000 Square Feet …" at bounding box center [350, 259] width 340 height 20
select select "73"
click at [180, 249] on select "Hourly 2.5 Hour Custom Clean 3.5 Hour Custom Clean commercial 1000 Square Feet …" at bounding box center [350, 259] width 340 height 20
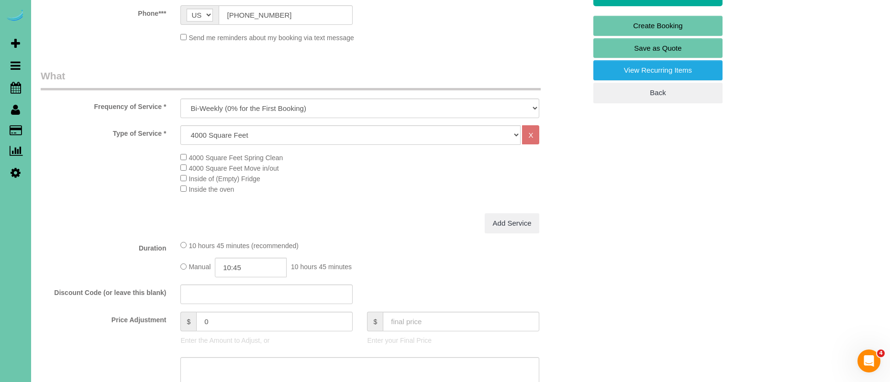
scroll to position [252, 0]
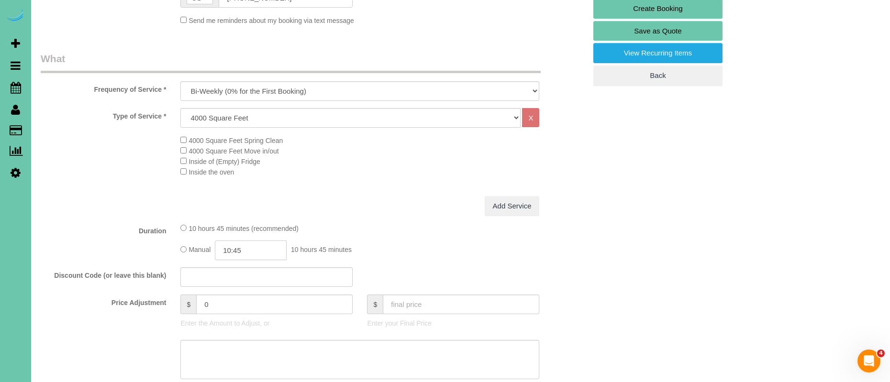
drag, startPoint x: 234, startPoint y: 251, endPoint x: 212, endPoint y: 250, distance: 22.0
click at [212, 250] on div "Manual 10:45 10 hours 45 minutes" at bounding box center [359, 251] width 359 height 20
type input "04:00"
drag, startPoint x: 427, startPoint y: 176, endPoint x: 68, endPoint y: 141, distance: 360.9
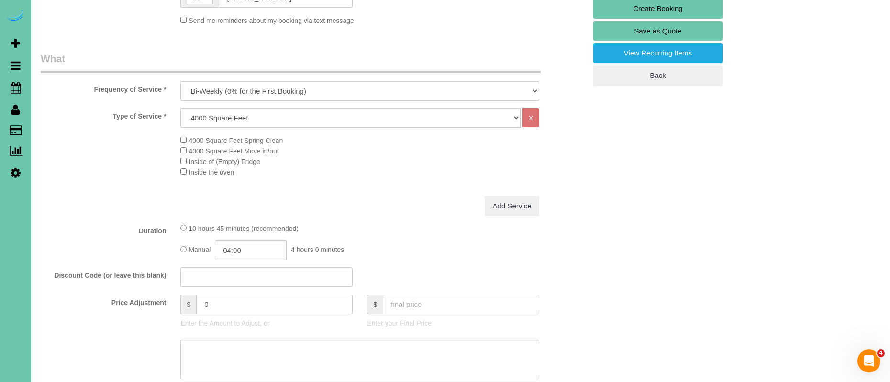
click at [427, 176] on div "4000 Square Feet Spring Clean 4000 Square Feet Move in/out Inside of (Empty) Fr…" at bounding box center [382, 156] width 419 height 42
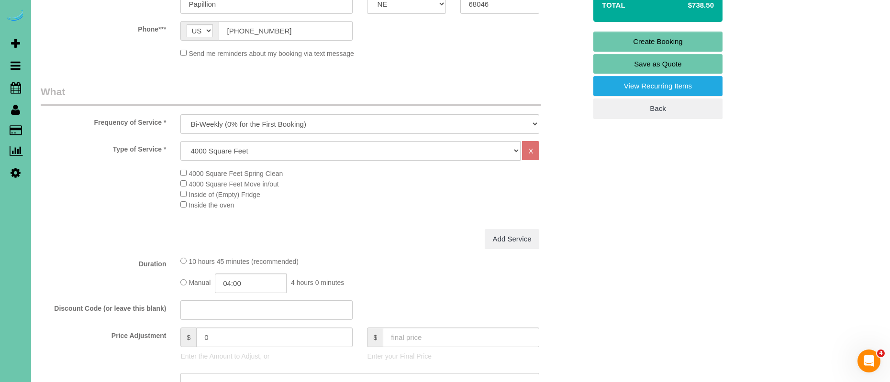
scroll to position [226, 0]
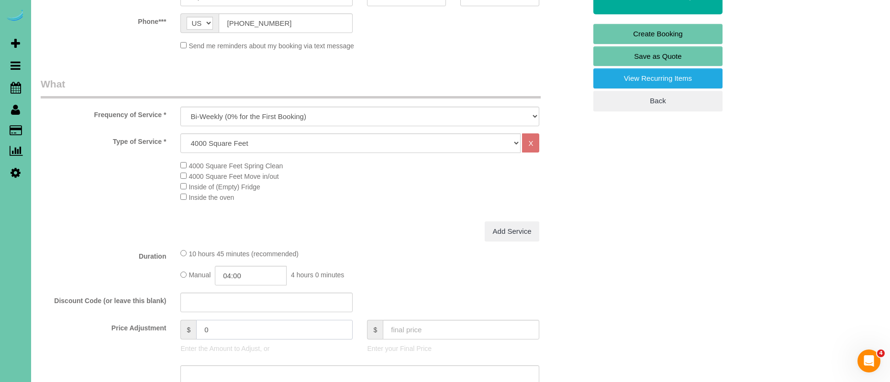
click at [244, 331] on input "0" at bounding box center [274, 330] width 156 height 20
drag, startPoint x: 242, startPoint y: 330, endPoint x: 180, endPoint y: 321, distance: 63.3
click at [180, 321] on div "$ 0 Enter the Amount to Adjust, or" at bounding box center [266, 339] width 187 height 38
type input "148"
click at [352, 294] on input "text" at bounding box center [266, 303] width 172 height 20
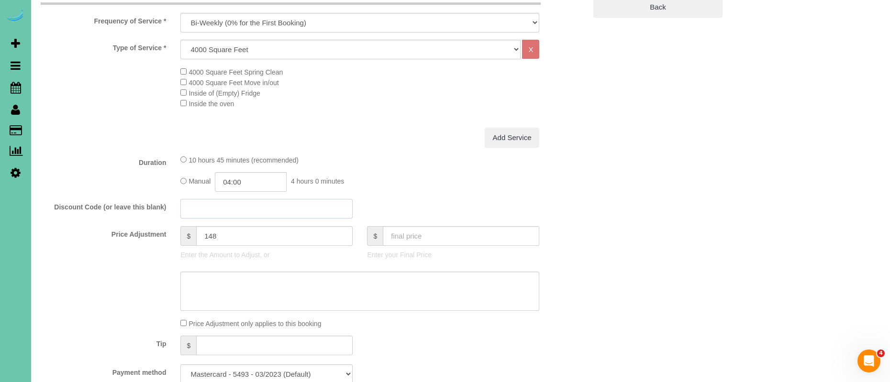
scroll to position [323, 0]
click at [307, 285] on textarea at bounding box center [359, 288] width 359 height 39
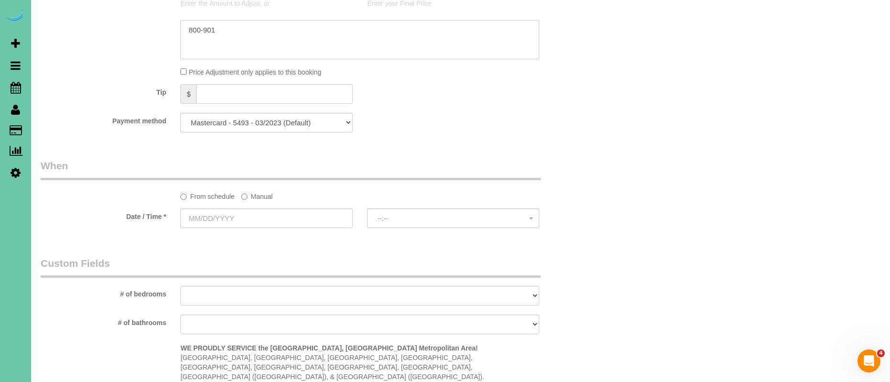
scroll to position [597, 0]
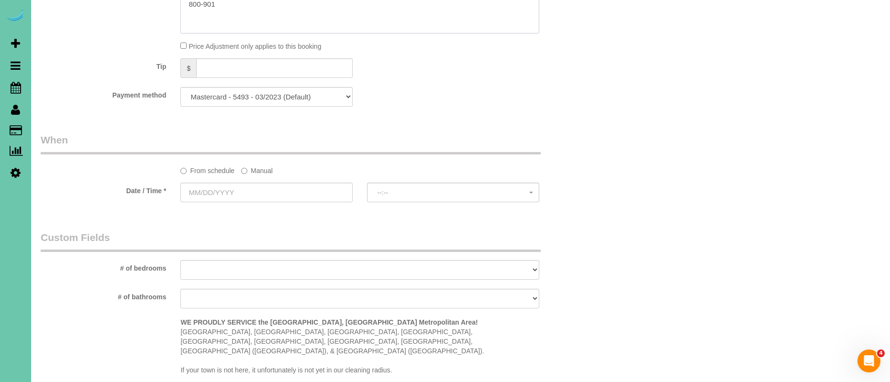
type textarea "800-901"
drag, startPoint x: 254, startPoint y: 168, endPoint x: 249, endPoint y: 169, distance: 4.9
click at [254, 168] on label "Manual" at bounding box center [257, 169] width 32 height 13
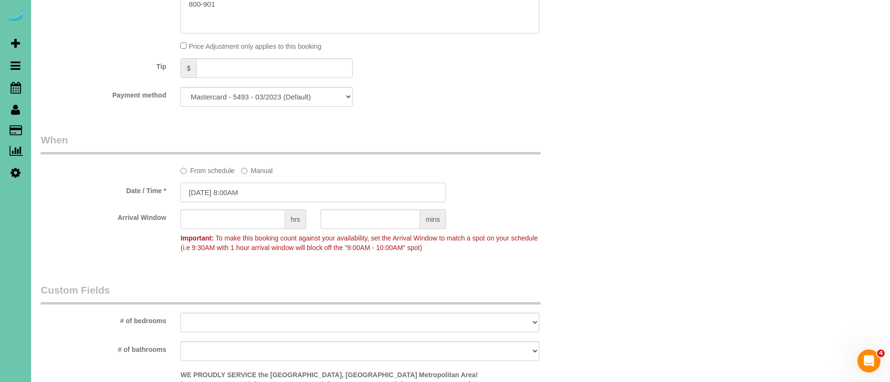
click at [204, 188] on input "[DATE] 8:00AM" at bounding box center [312, 193] width 265 height 20
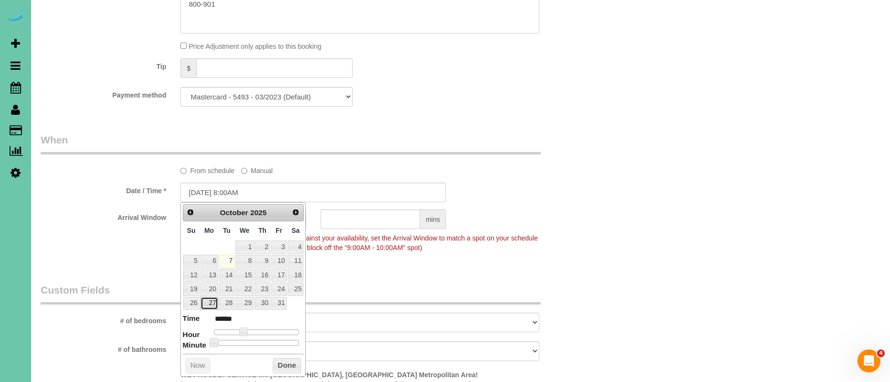
click at [210, 304] on link "27" at bounding box center [209, 303] width 18 height 13
type input "[DATE] 9:00AM"
type input "******"
type input "[DATE] 10:00AM"
type input "*******"
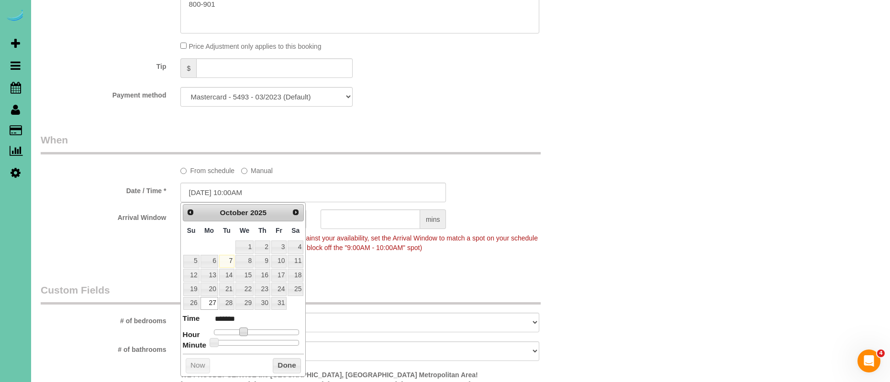
type input "[DATE] 11:00AM"
type input "*******"
type input "[DATE] 12:00PM"
type input "*******"
drag, startPoint x: 245, startPoint y: 330, endPoint x: 262, endPoint y: 341, distance: 19.6
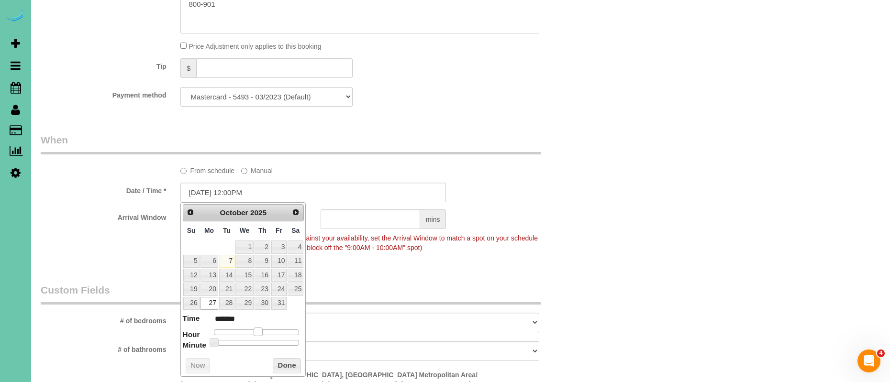
click at [261, 331] on span at bounding box center [257, 332] width 9 height 9
click at [283, 361] on button "Done" at bounding box center [287, 365] width 28 height 15
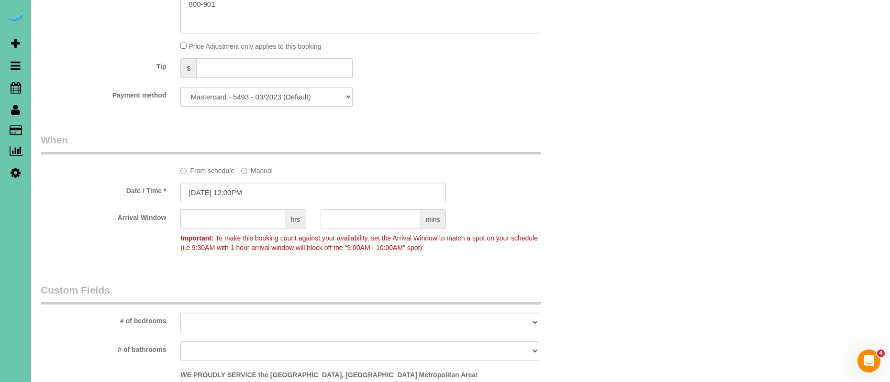
click at [222, 221] on input "text" at bounding box center [232, 219] width 104 height 20
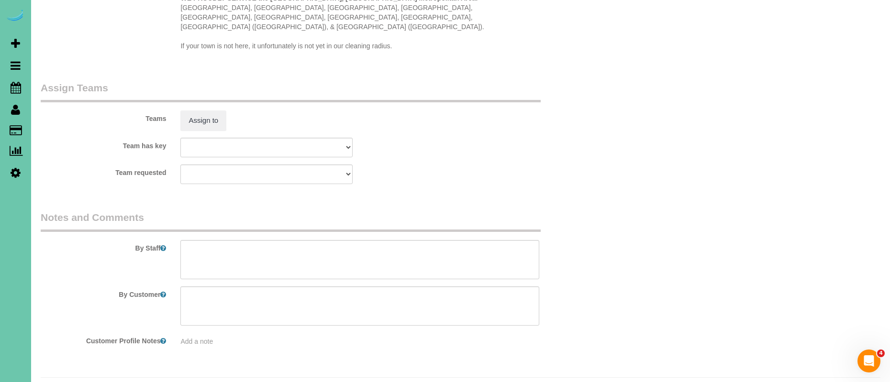
scroll to position [979, 0]
type input "1"
click at [238, 235] on textarea at bounding box center [359, 254] width 359 height 39
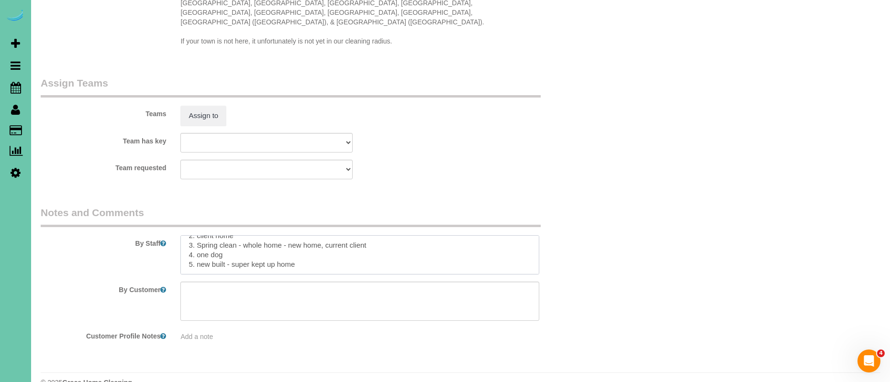
scroll to position [33, 0]
paste textarea "CLEANING DESCRIPTION Dirt level 5-10 *Use extension duster for high or hard-to-…"
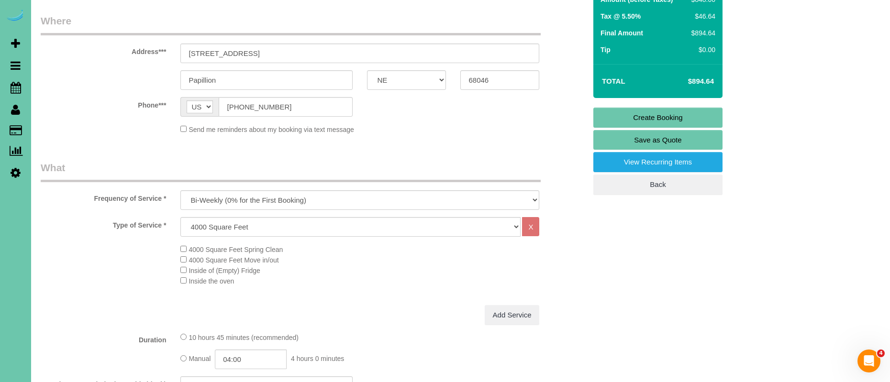
scroll to position [0, 0]
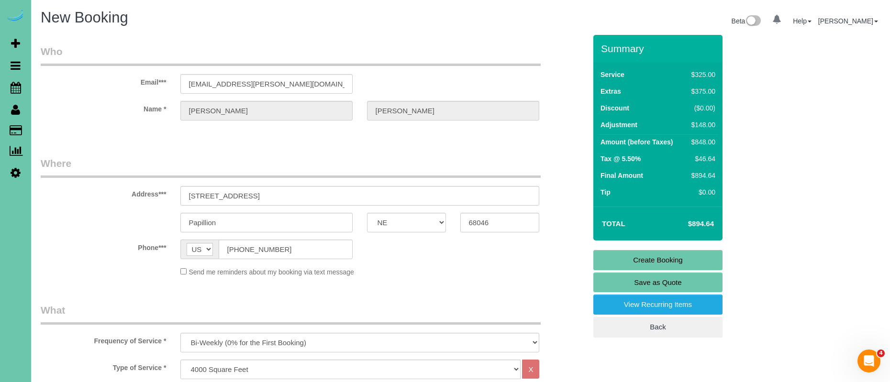
type textarea "1. credit 2. client home 3. Spring clean - whole home - new home, current clien…"
click at [681, 261] on link "Create Booking" at bounding box center [657, 260] width 129 height 20
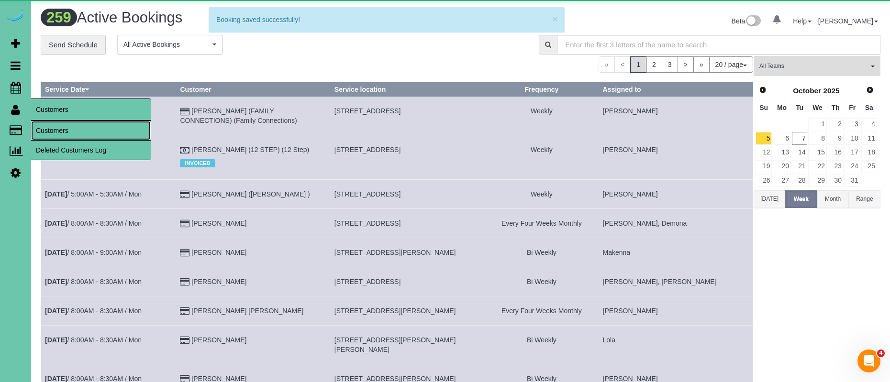
click at [64, 130] on link "Customers" at bounding box center [91, 130] width 120 height 19
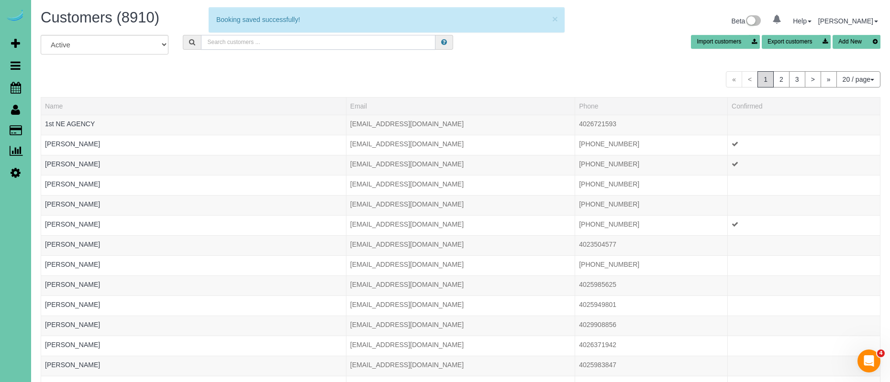
click at [258, 47] on input "text" at bounding box center [318, 42] width 234 height 15
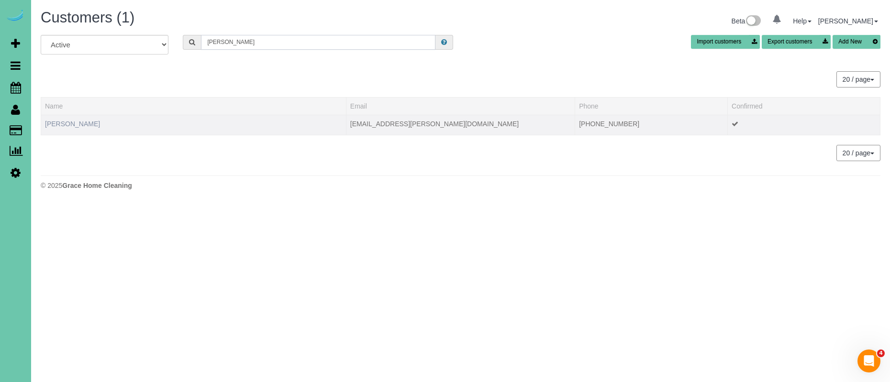
type input "[PERSON_NAME]"
click at [82, 121] on link "[PERSON_NAME]" at bounding box center [72, 124] width 55 height 8
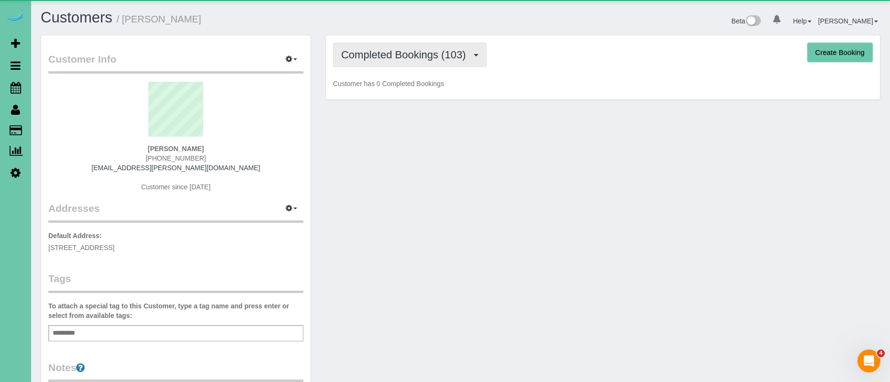
click at [372, 58] on span "Completed Bookings (103)" at bounding box center [405, 55] width 129 height 12
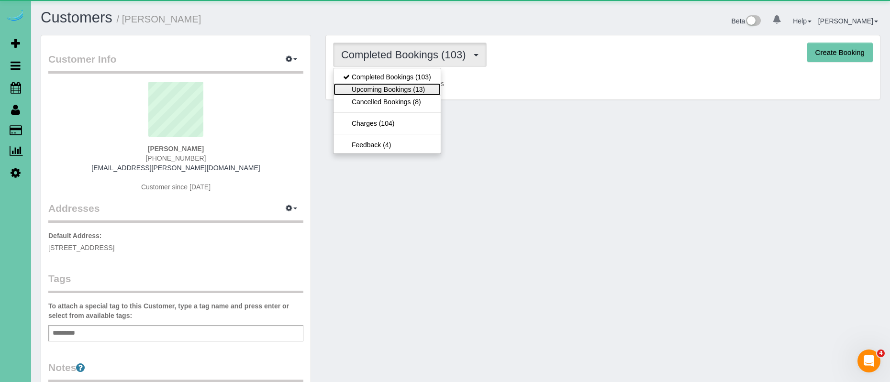
click at [385, 91] on link "Upcoming Bookings (13)" at bounding box center [386, 89] width 107 height 12
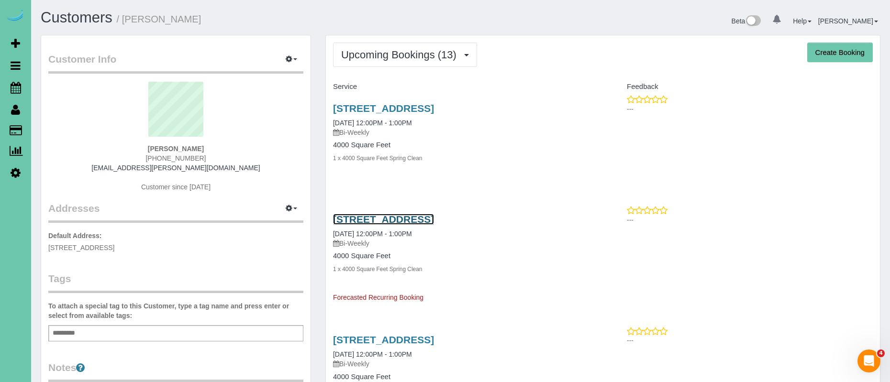
click at [434, 217] on link "[STREET_ADDRESS]" at bounding box center [383, 219] width 101 height 11
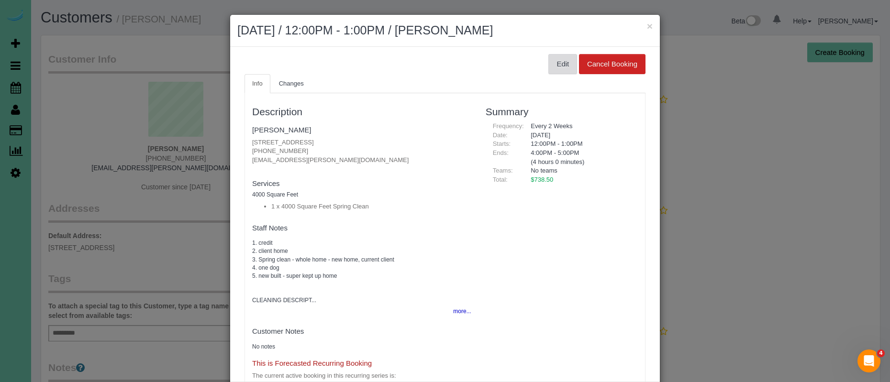
click at [562, 66] on button "Edit" at bounding box center [562, 64] width 29 height 20
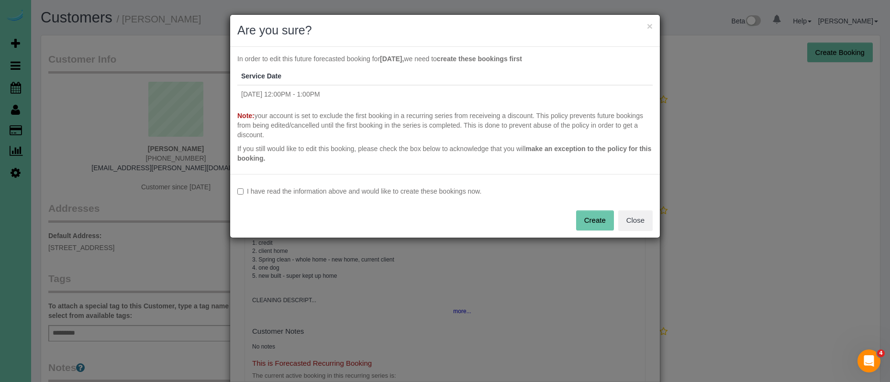
drag, startPoint x: 328, startPoint y: 193, endPoint x: 333, endPoint y: 195, distance: 5.5
click at [328, 193] on label "I have read the information above and would like to create these bookings now." at bounding box center [444, 192] width 415 height 10
click at [588, 222] on button "Create" at bounding box center [595, 220] width 38 height 20
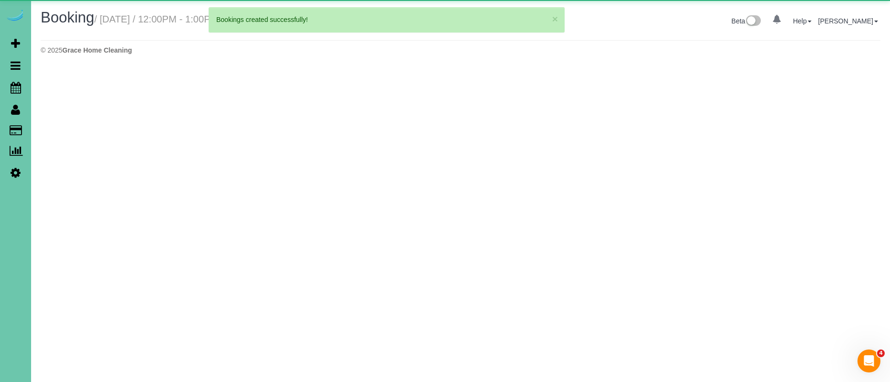
select select "NE"
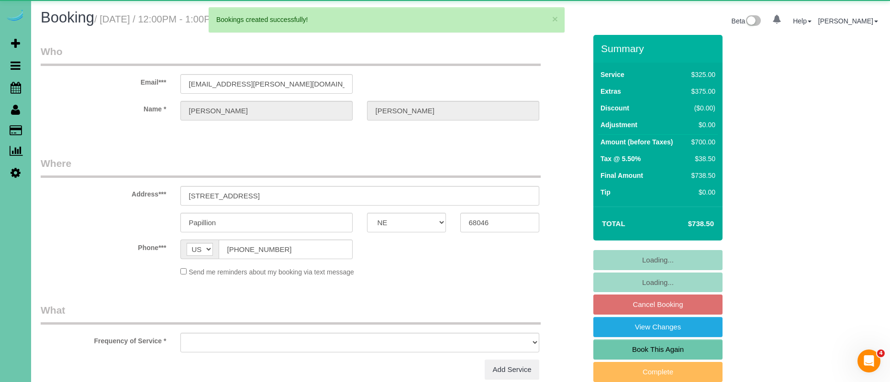
select select "object:18163"
select select "string:fspay-14d627d3-6237-4016-b7ec-47eacfa34e28"
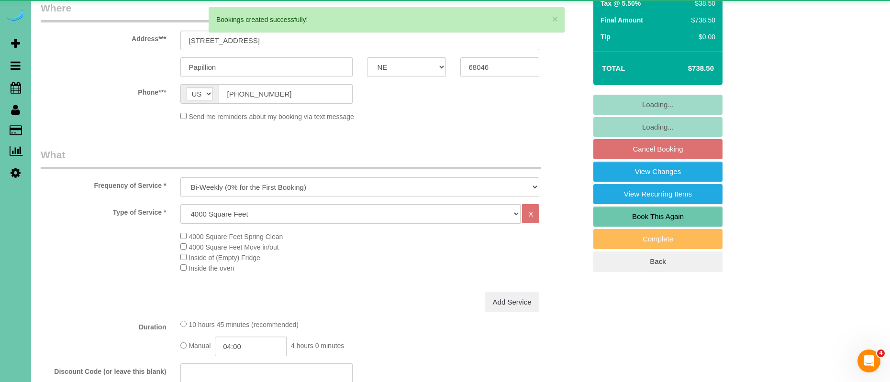
select select "object:18198"
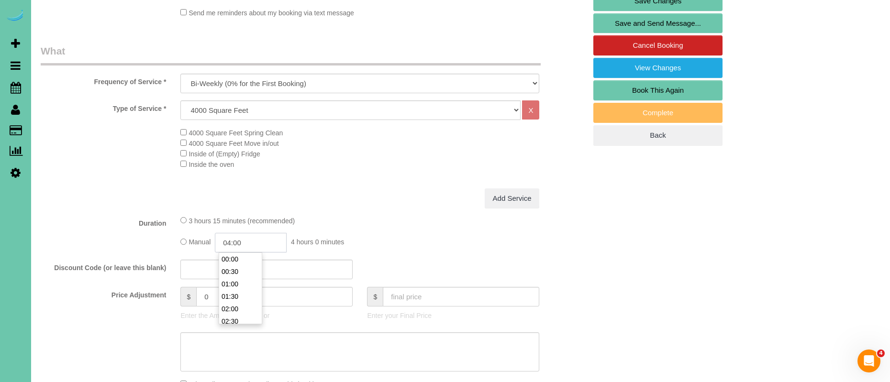
click at [234, 243] on input "04:00" at bounding box center [251, 243] width 72 height 20
type input "03:00"
click at [377, 217] on div "3 hours 15 minutes (recommended)" at bounding box center [359, 220] width 359 height 11
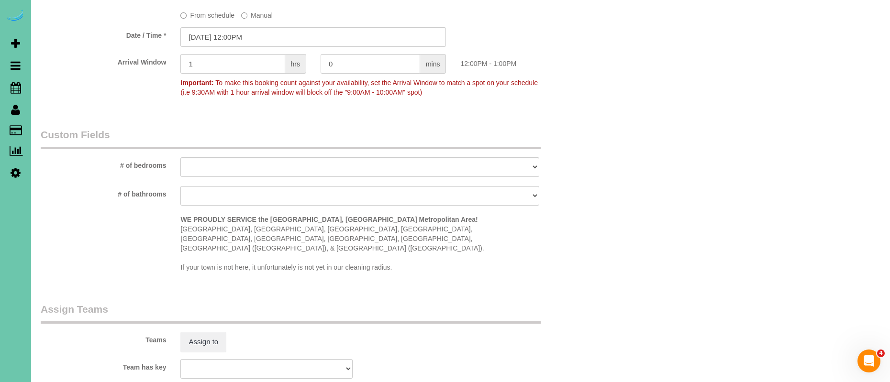
scroll to position [759, 0]
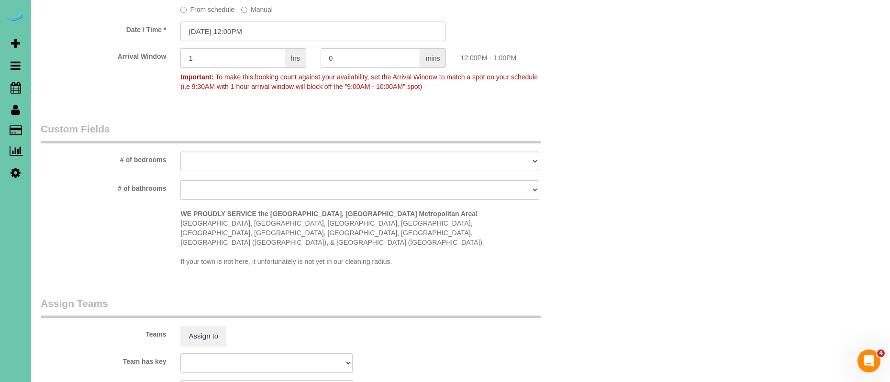
click at [233, 27] on input "[DATE] 12:00PM" at bounding box center [312, 32] width 265 height 20
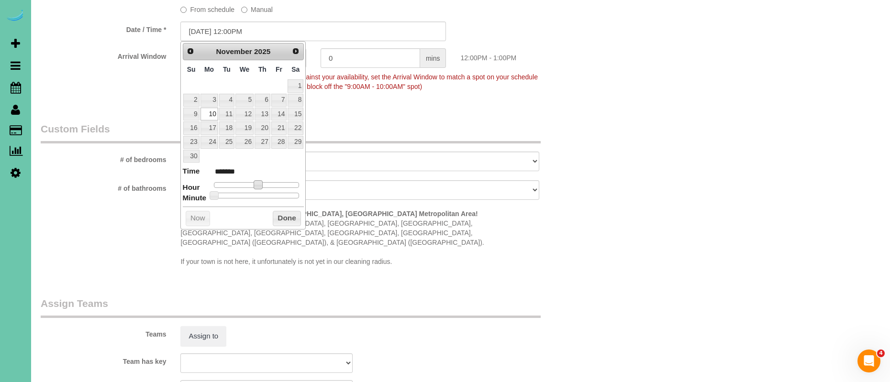
type input "[DATE] 11:00AM"
type input "*******"
type input "[DATE] 10:00AM"
type input "*******"
type input "[DATE] 9:00AM"
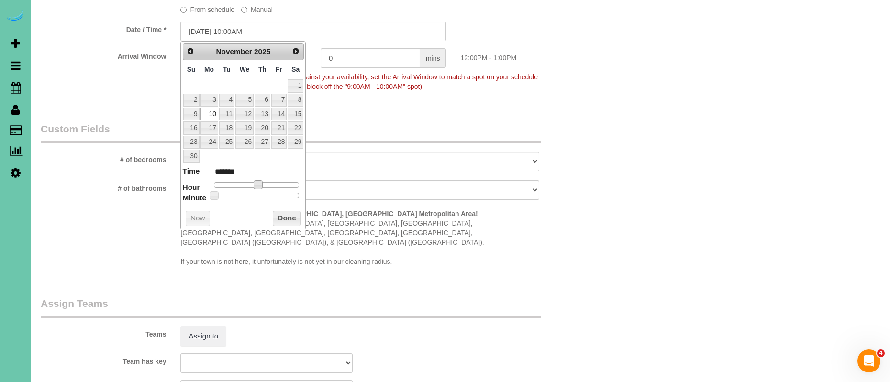
type input "******"
type input "[DATE] 8:00AM"
type input "******"
drag, startPoint x: 259, startPoint y: 185, endPoint x: 291, endPoint y: 222, distance: 49.5
click at [246, 185] on span at bounding box center [243, 184] width 9 height 9
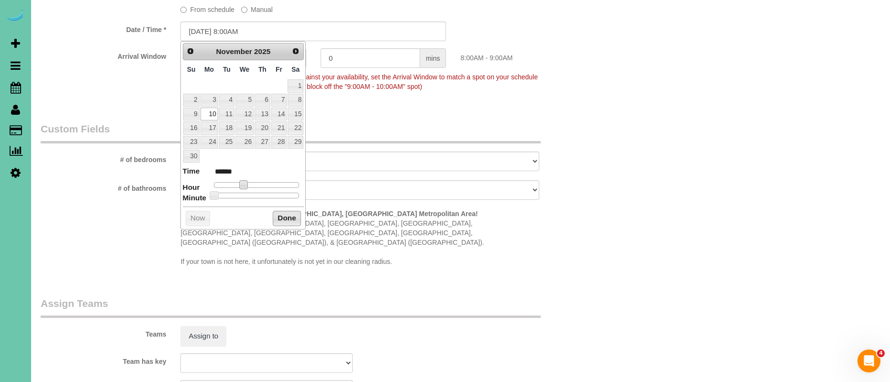
click at [289, 220] on button "Done" at bounding box center [287, 218] width 28 height 15
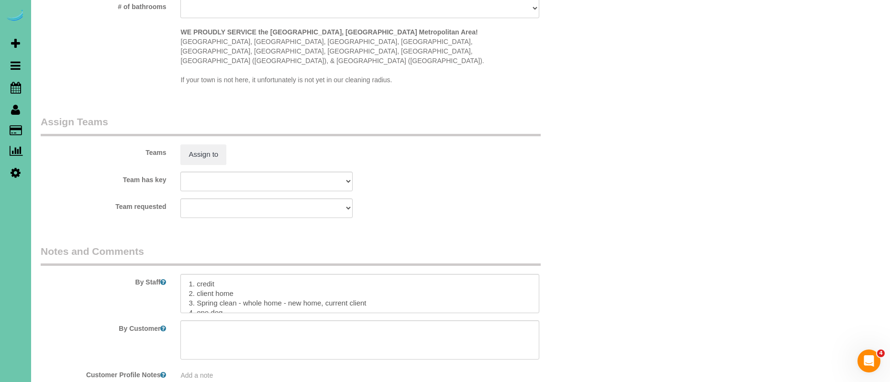
scroll to position [7, 0]
drag, startPoint x: 237, startPoint y: 277, endPoint x: 197, endPoint y: 274, distance: 40.3
click at [197, 274] on textarea at bounding box center [359, 293] width 359 height 39
drag, startPoint x: 310, startPoint y: 278, endPoint x: 429, endPoint y: 278, distance: 118.6
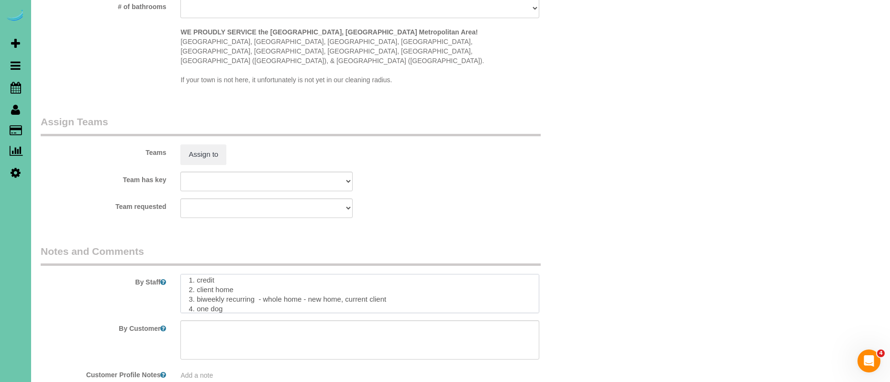
click at [429, 278] on textarea at bounding box center [359, 293] width 359 height 39
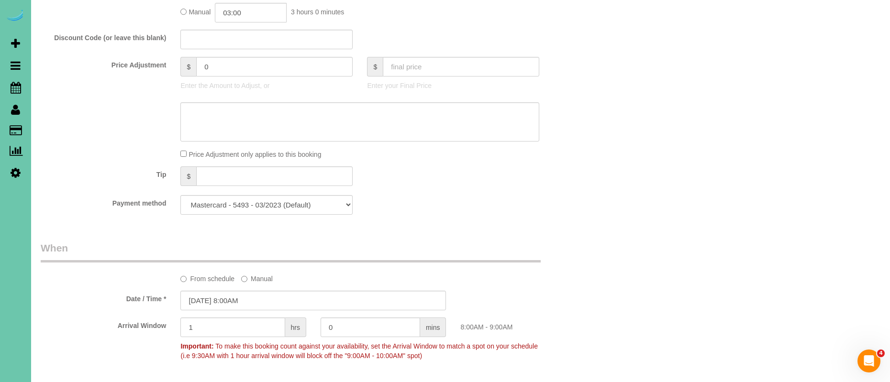
scroll to position [488, 0]
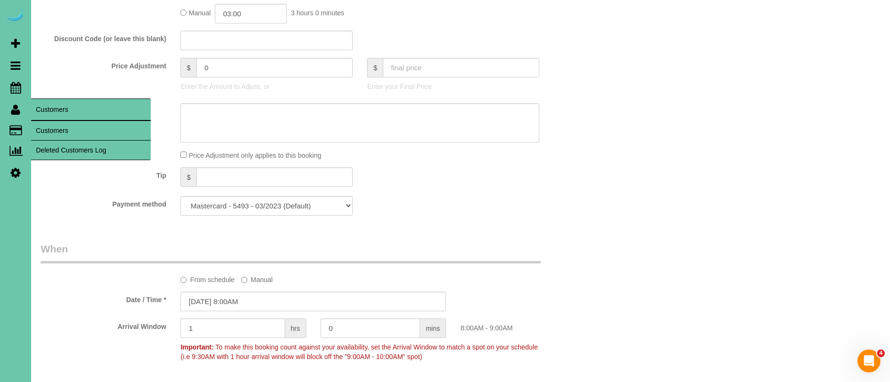
type textarea "1. credit 2. client home 3. biweekly recurring - whole home 4. one dog 5. new b…"
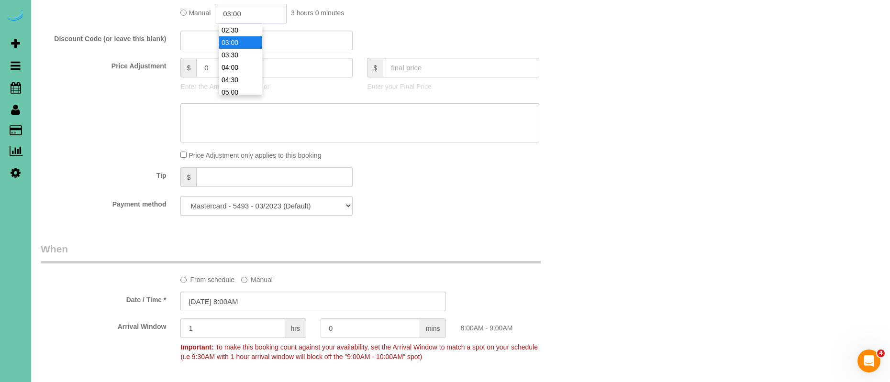
drag, startPoint x: 233, startPoint y: 14, endPoint x: 241, endPoint y: 44, distance: 30.5
click at [234, 15] on input "03:00" at bounding box center [251, 14] width 72 height 20
type input "02:30"
click at [108, 97] on sui-booking-price-adjustment "Price Adjustment $ 0 Enter the Amount to Adjust, or $ Enter your Final Price Pr…" at bounding box center [313, 109] width 545 height 102
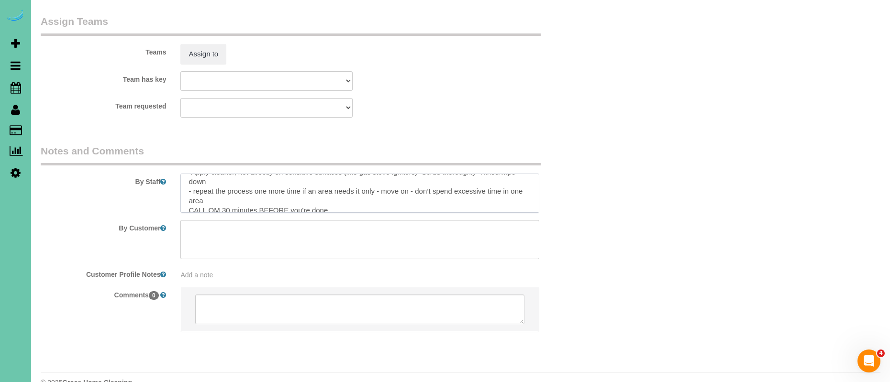
scroll to position [209, 0]
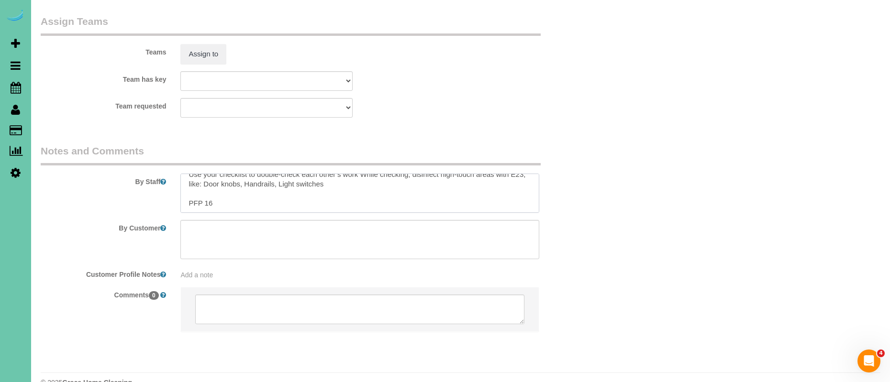
drag, startPoint x: 185, startPoint y: 166, endPoint x: 275, endPoint y: 209, distance: 99.5
click at [275, 209] on sui-booking-comments "By Staff By Customer Customer Profile Notes Add a note Comments 0" at bounding box center [313, 243] width 545 height 198
click at [185, 184] on textarea at bounding box center [359, 193] width 359 height 39
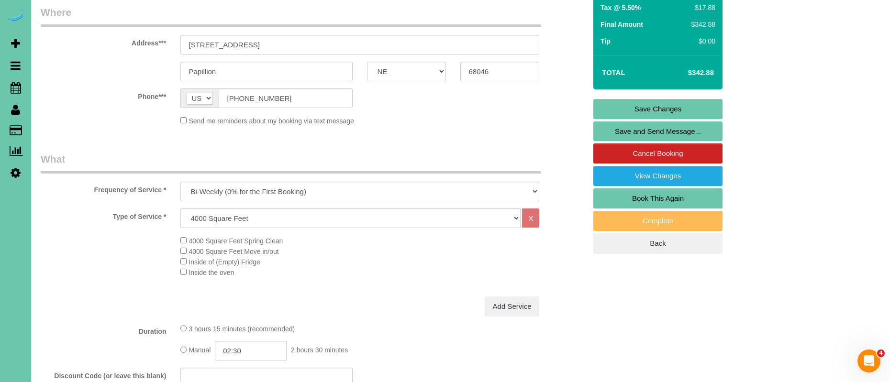
scroll to position [111, 0]
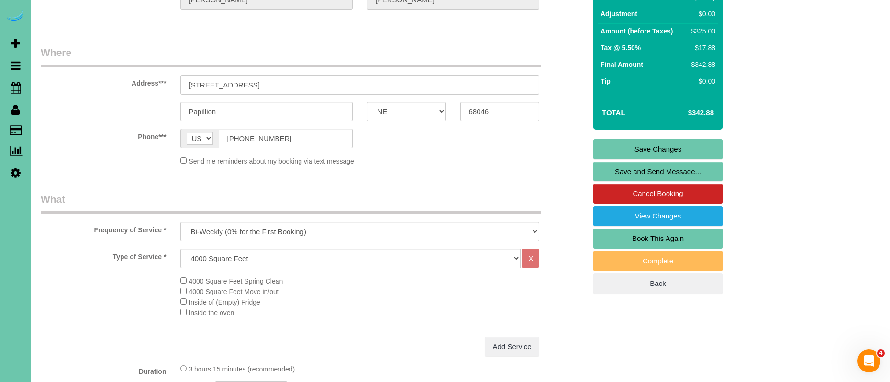
type textarea "1. credit 2. client home 3. biweekly recurring - whole home 4. one dog 5. new b…"
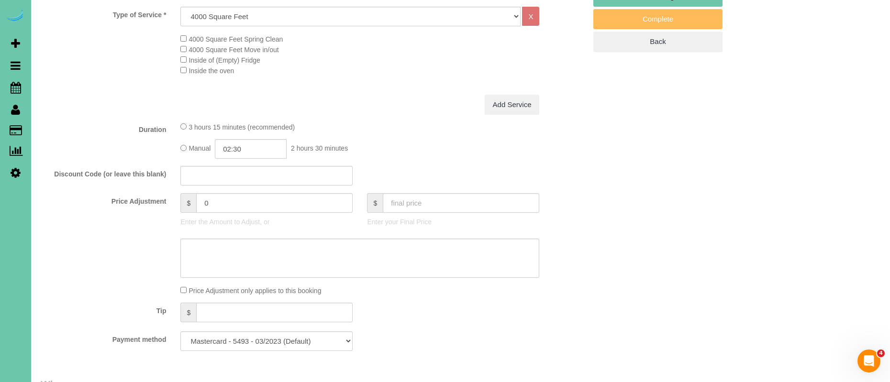
scroll to position [358, 0]
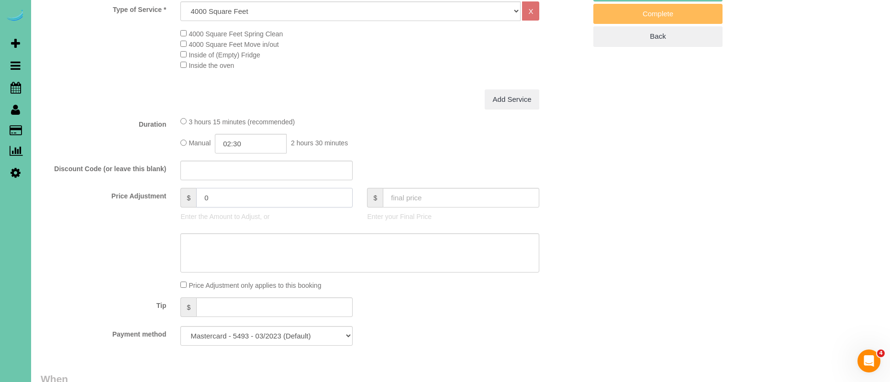
drag, startPoint x: 238, startPoint y: 197, endPoint x: 113, endPoint y: 185, distance: 125.8
click at [112, 186] on fieldset "What Frequency of Service * One Time Weekly (0% for the First Booking) Bi-Weekl…" at bounding box center [313, 149] width 545 height 408
type input "-60"
click at [312, 107] on div "Add Service" at bounding box center [359, 99] width 373 height 20
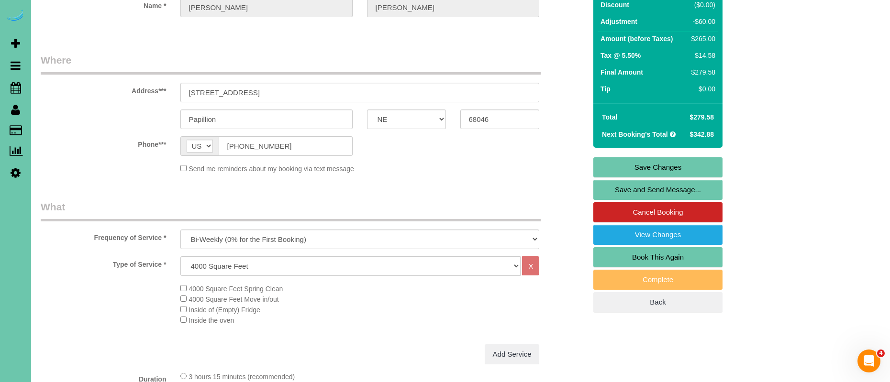
scroll to position [0, 0]
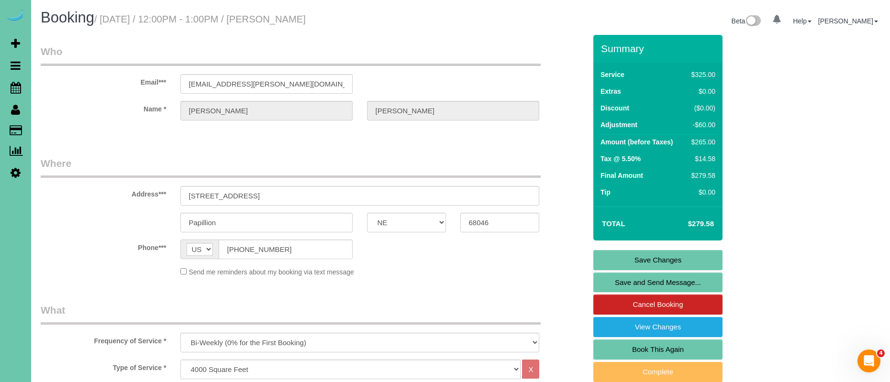
click at [679, 260] on link "Save Changes" at bounding box center [657, 260] width 129 height 20
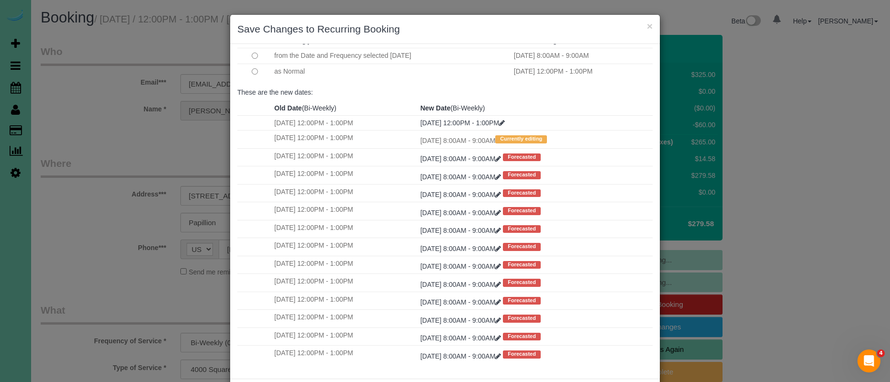
scroll to position [46, 0]
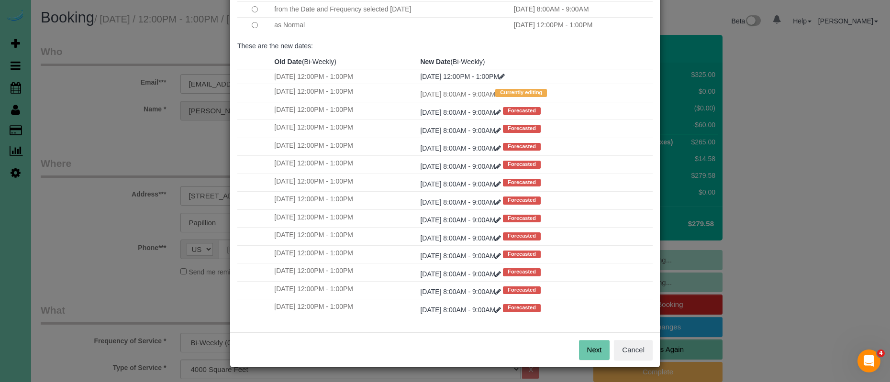
click at [587, 345] on button "Next" at bounding box center [594, 350] width 31 height 20
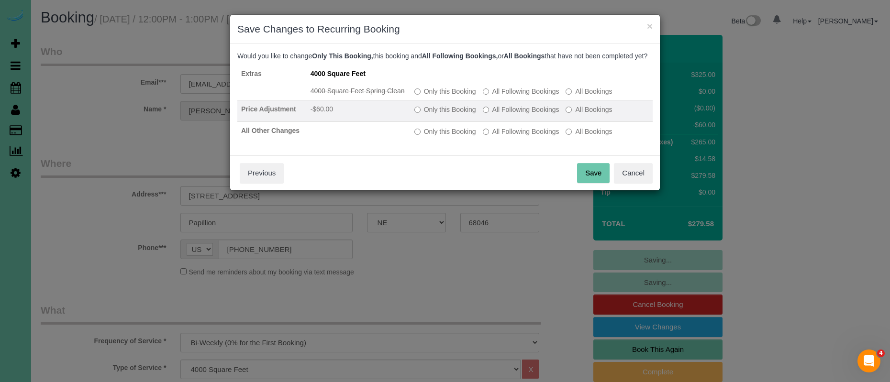
drag, startPoint x: 521, startPoint y: 102, endPoint x: 523, endPoint y: 122, distance: 19.7
click at [521, 96] on label "All Following Bookings" at bounding box center [521, 92] width 77 height 10
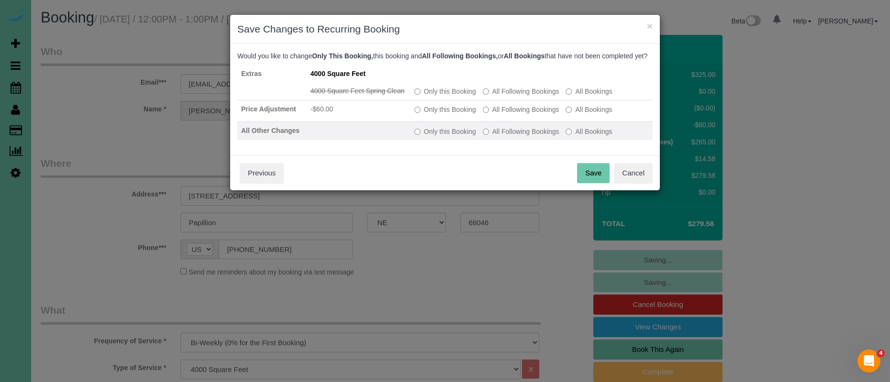
click at [523, 114] on label "All Following Bookings" at bounding box center [521, 110] width 77 height 10
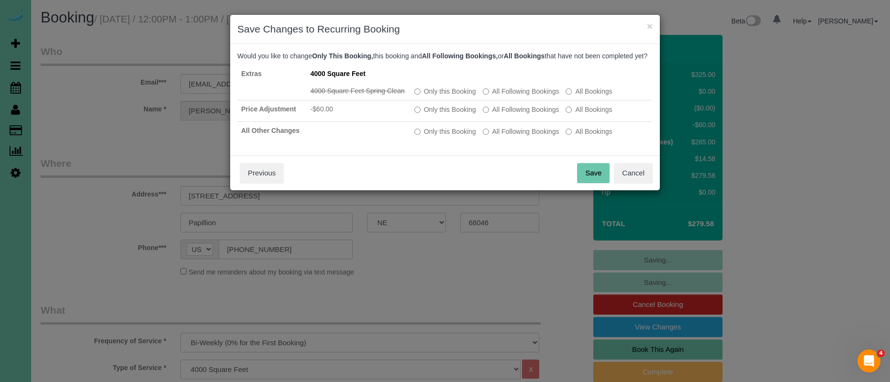
drag, startPoint x: 524, startPoint y: 140, endPoint x: 572, endPoint y: 177, distance: 61.4
click at [524, 136] on label "All Following Bookings" at bounding box center [521, 132] width 77 height 10
click at [590, 177] on button "Save" at bounding box center [593, 173] width 33 height 20
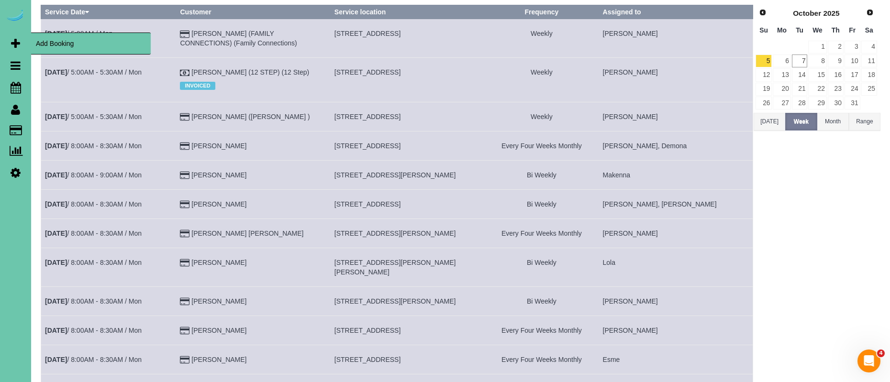
scroll to position [102, 0]
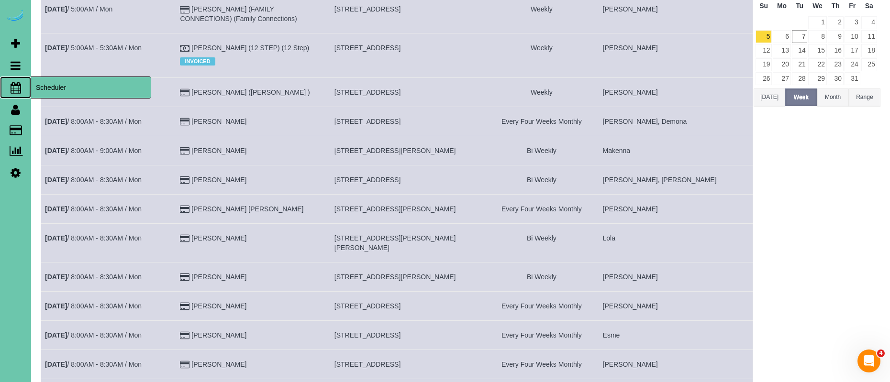
click at [65, 88] on span "Scheduler" at bounding box center [91, 88] width 120 height 22
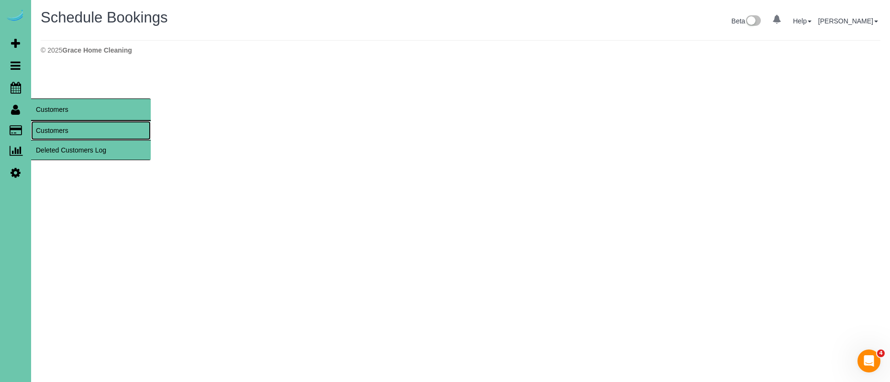
click at [66, 133] on link "Customers" at bounding box center [91, 130] width 120 height 19
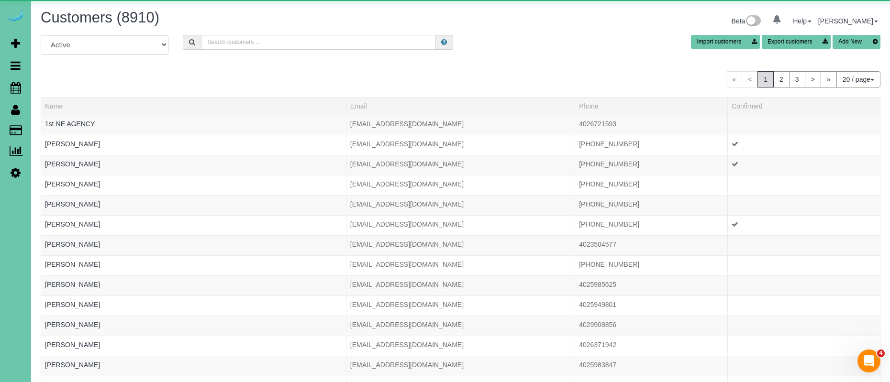
click at [321, 44] on input "text" at bounding box center [318, 42] width 234 height 15
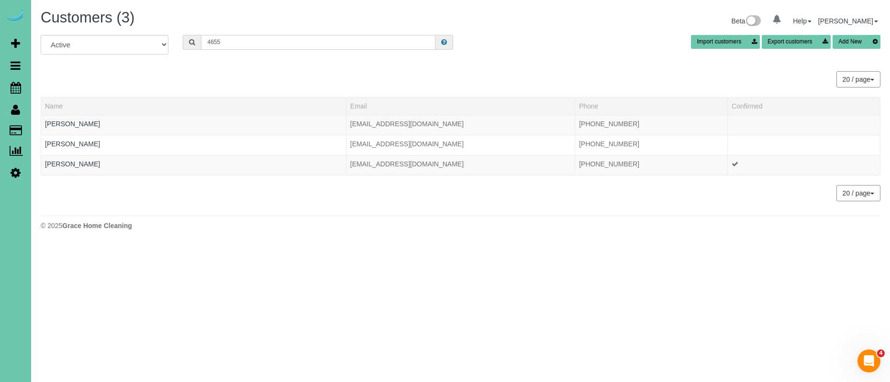
drag, startPoint x: 268, startPoint y: 44, endPoint x: 140, endPoint y: 39, distance: 128.8
click at [140, 39] on div "All Active Archived 4655 Import customers Export customers Add New" at bounding box center [460, 48] width 854 height 27
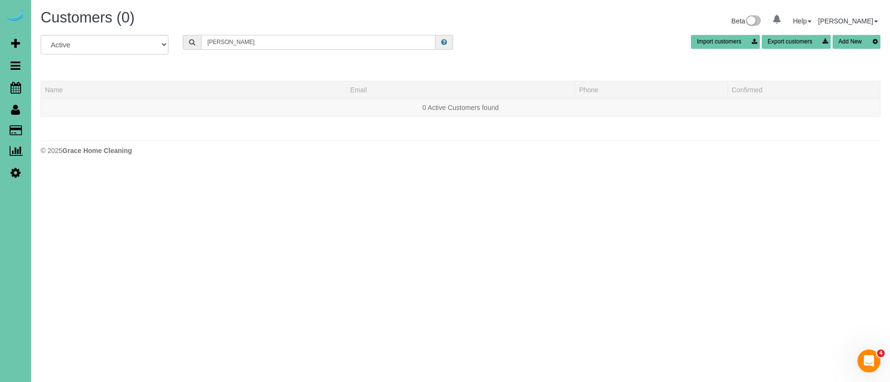
type input "[PERSON_NAME]"
click at [846, 41] on button "Add New" at bounding box center [856, 42] width 48 height 14
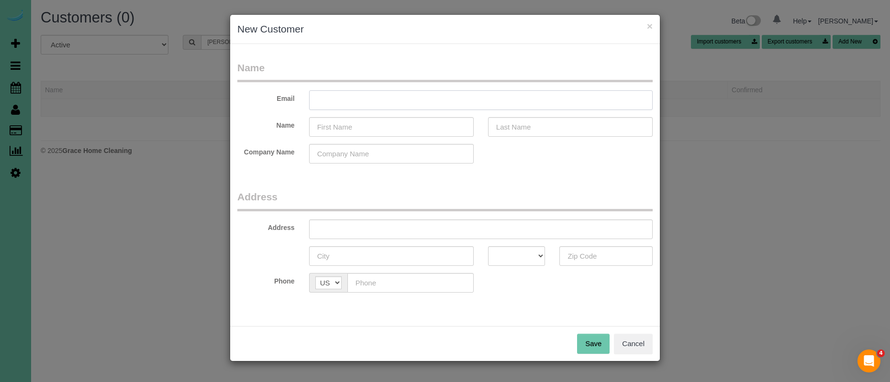
click at [396, 105] on input "text" at bounding box center [480, 100] width 343 height 20
paste input "[EMAIL_ADDRESS][DOMAIN_NAME]"
type input "[EMAIL_ADDRESS][DOMAIN_NAME]"
click at [368, 130] on input "text" at bounding box center [391, 127] width 165 height 20
drag, startPoint x: 317, startPoint y: 100, endPoint x: 379, endPoint y: 146, distance: 77.3
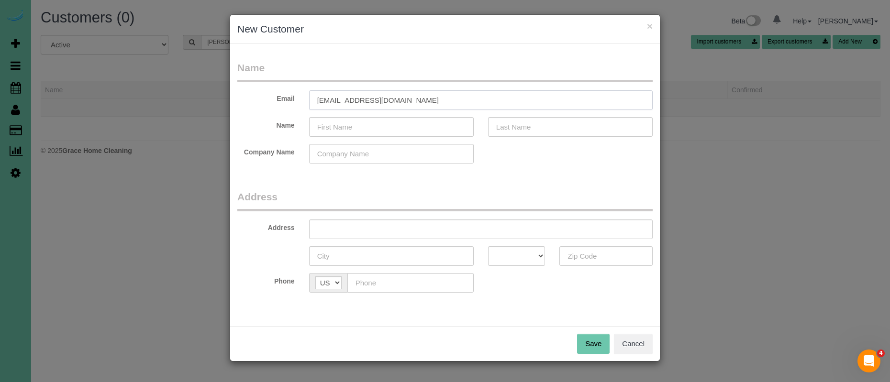
click at [318, 100] on input "[EMAIL_ADDRESS][DOMAIN_NAME]" at bounding box center [480, 100] width 343 height 20
click at [386, 128] on input "text" at bounding box center [391, 127] width 165 height 20
type input "[PERSON_NAME]"
type input "[STREET_ADDRESS]"
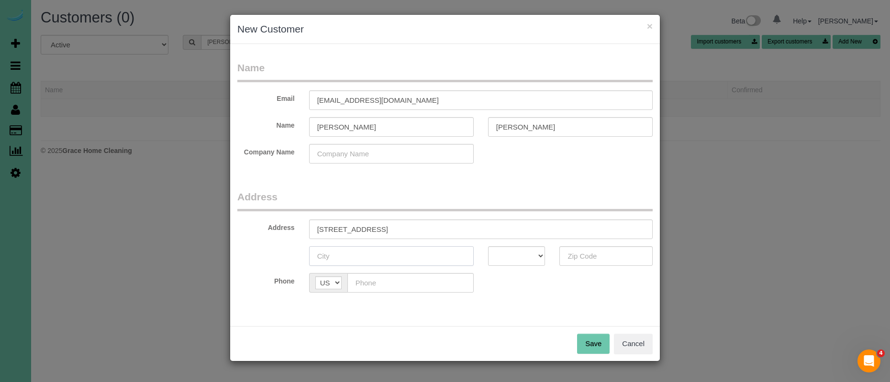
click at [363, 258] on input "text" at bounding box center [391, 256] width 165 height 20
type input "[GEOGRAPHIC_DATA]"
click at [523, 255] on select "AK AL AR AZ CA CO CT DC DE FL [GEOGRAPHIC_DATA] HI IA ID IL IN KS [GEOGRAPHIC_D…" at bounding box center [516, 256] width 57 height 20
select select "NE"
click at [488, 246] on select "AK AL AR AZ CA CO CT DC DE FL [GEOGRAPHIC_DATA] HI IA ID IL IN KS [GEOGRAPHIC_D…" at bounding box center [516, 256] width 57 height 20
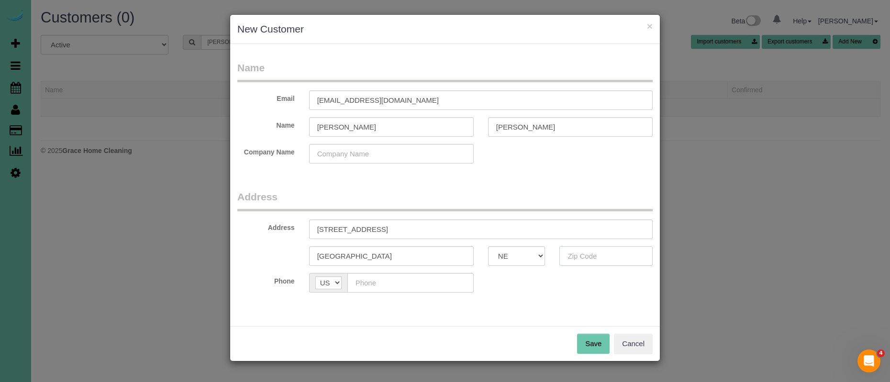
click at [599, 259] on input "text" at bounding box center [605, 256] width 93 height 20
type input "68022"
click at [429, 280] on input "text" at bounding box center [410, 283] width 126 height 20
type input "[PHONE_NUMBER]"
click at [598, 339] on button "Save" at bounding box center [593, 344] width 33 height 20
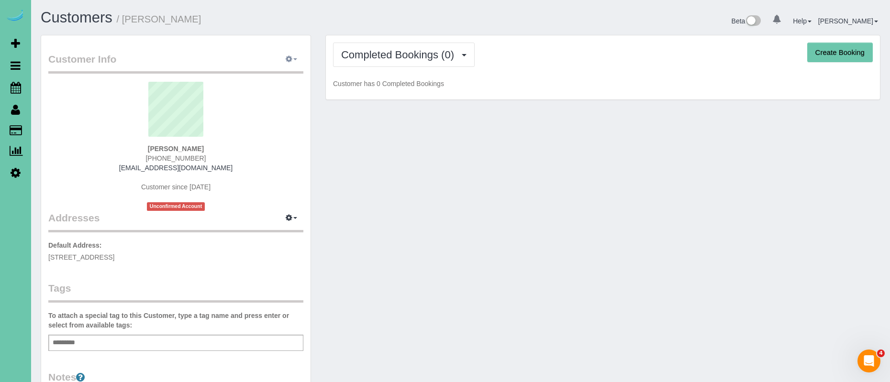
click at [288, 57] on icon "button" at bounding box center [289, 59] width 7 height 6
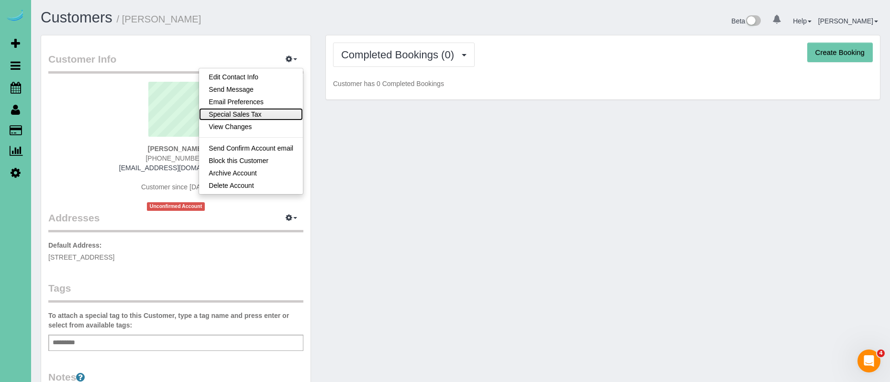
click at [284, 115] on link "Special Sales Tax" at bounding box center [251, 114] width 104 height 12
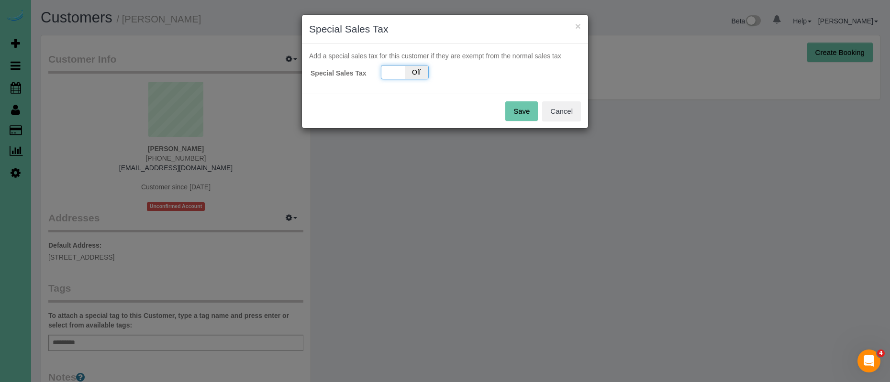
click at [419, 68] on span "Off" at bounding box center [416, 72] width 23 height 13
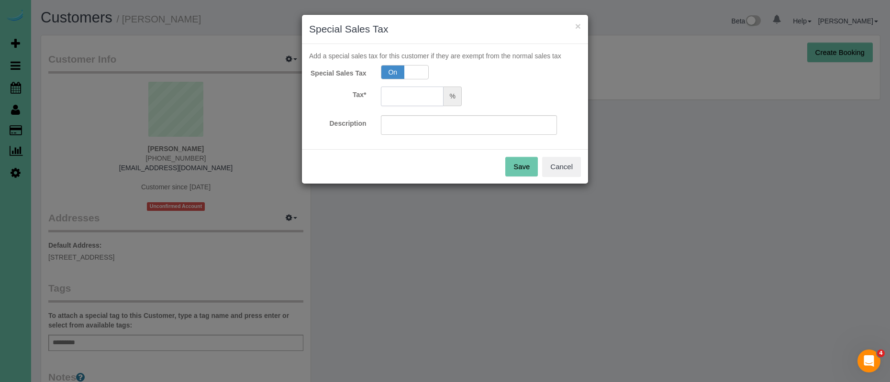
click at [411, 99] on input "text" at bounding box center [412, 97] width 63 height 20
type input "5.5"
click at [414, 125] on input "text" at bounding box center [469, 125] width 176 height 20
type input "5.5"
click at [521, 166] on button "Save" at bounding box center [521, 167] width 33 height 20
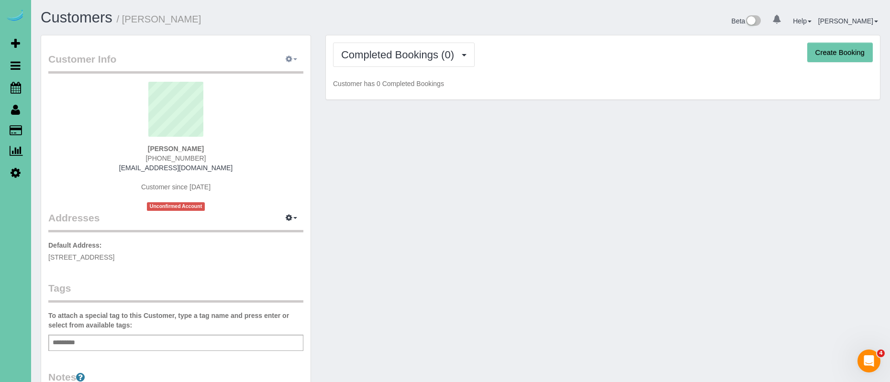
click at [292, 55] on button "button" at bounding box center [291, 59] width 24 height 15
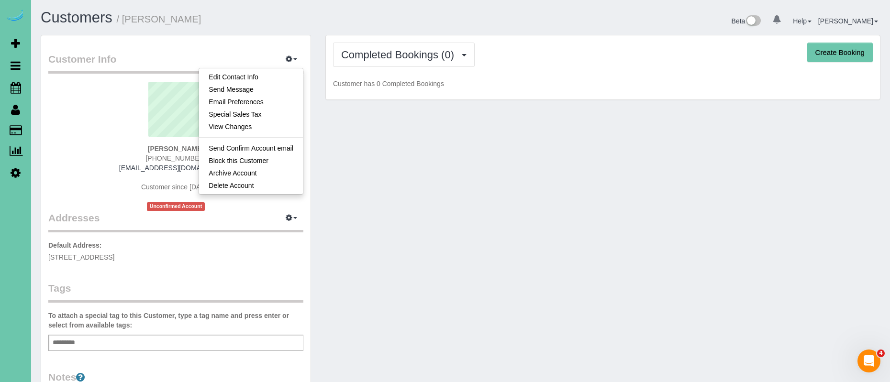
click at [386, 146] on div "Customer Info Edit Contact Info Send Message Email Preferences Special Sales Ta…" at bounding box center [460, 312] width 854 height 554
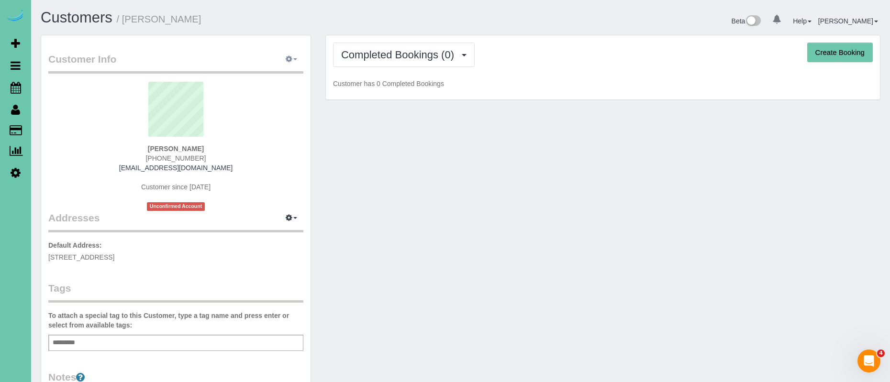
click at [293, 58] on span "button" at bounding box center [295, 59] width 4 height 2
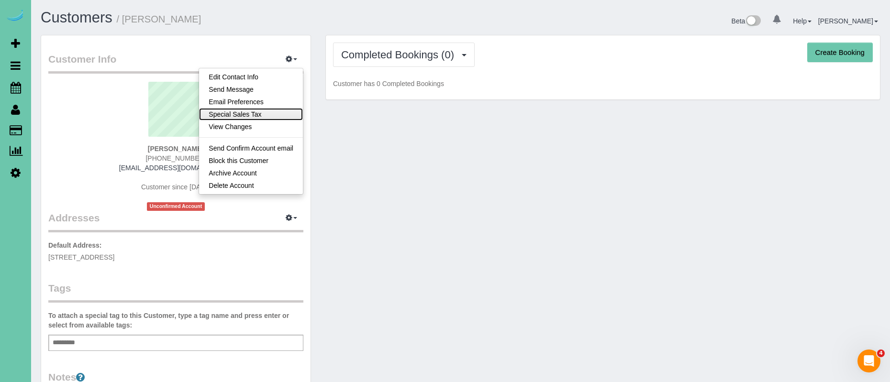
click at [284, 112] on link "Special Sales Tax" at bounding box center [251, 114] width 104 height 12
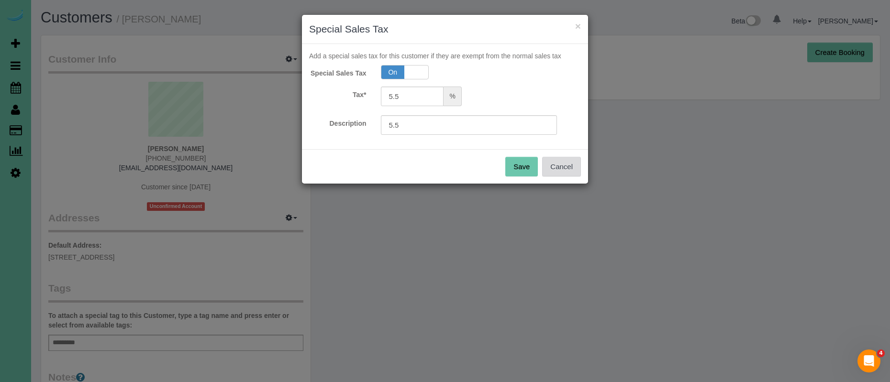
drag, startPoint x: 570, startPoint y: 172, endPoint x: 563, endPoint y: 171, distance: 7.2
click at [569, 172] on button "Cancel" at bounding box center [561, 167] width 39 height 20
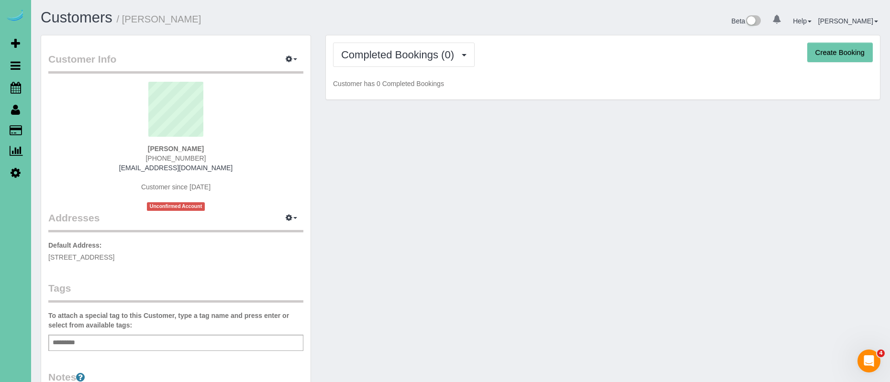
click at [863, 53] on button "Create Booking" at bounding box center [840, 53] width 66 height 20
select select "NE"
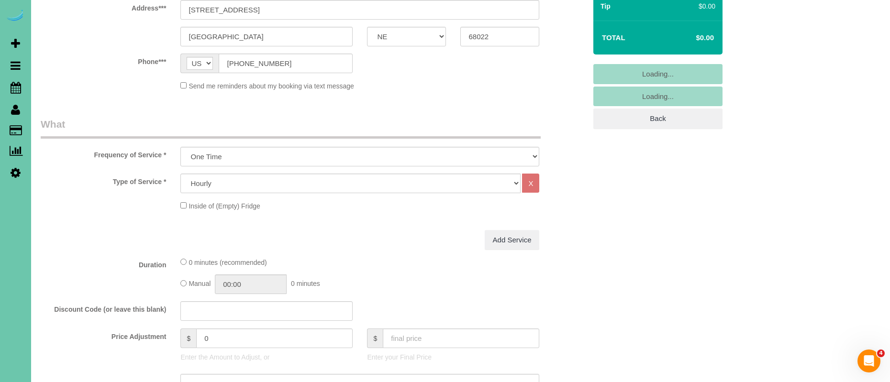
scroll to position [192, 0]
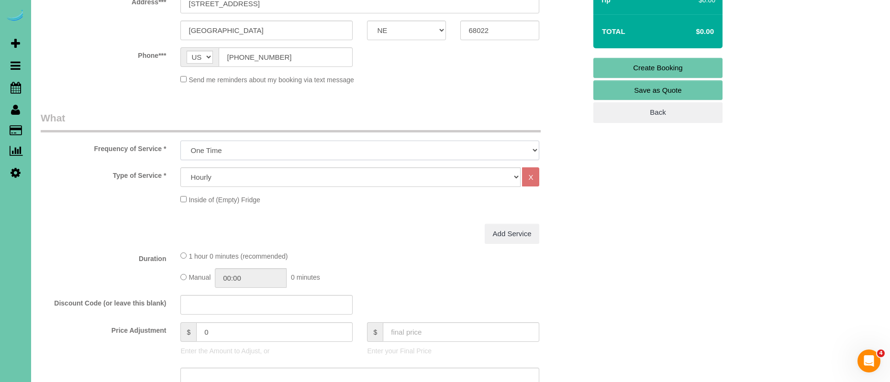
click at [253, 152] on select "One Time Weekly (0% for the First Booking) Bi-Weekly (0% for the First Booking)…" at bounding box center [359, 151] width 359 height 20
select select "object:20617"
click at [180, 141] on select "One Time Weekly (0% for the First Booking) Bi-Weekly (0% for the First Booking)…" at bounding box center [359, 151] width 359 height 20
click at [280, 176] on select "Hourly 2.5 Hour Custom Clean 3.5 Hour Custom Clean commercial 1000 Square Feet …" at bounding box center [350, 177] width 340 height 20
select select "63"
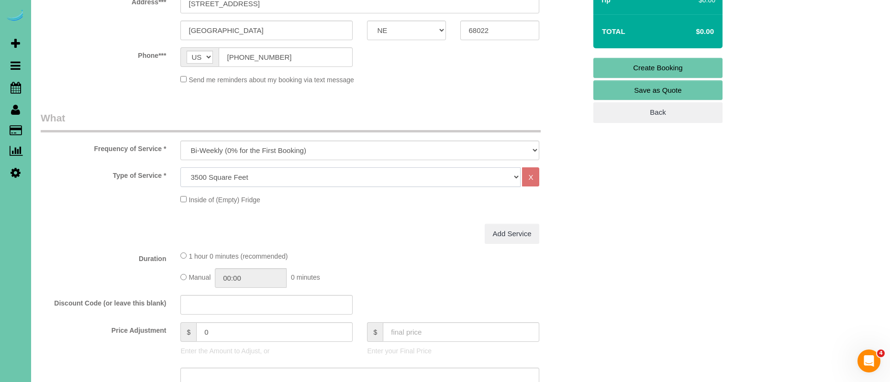
click at [180, 167] on select "Hourly 2.5 Hour Custom Clean 3.5 Hour Custom Clean commercial 1000 Square Feet …" at bounding box center [350, 177] width 340 height 20
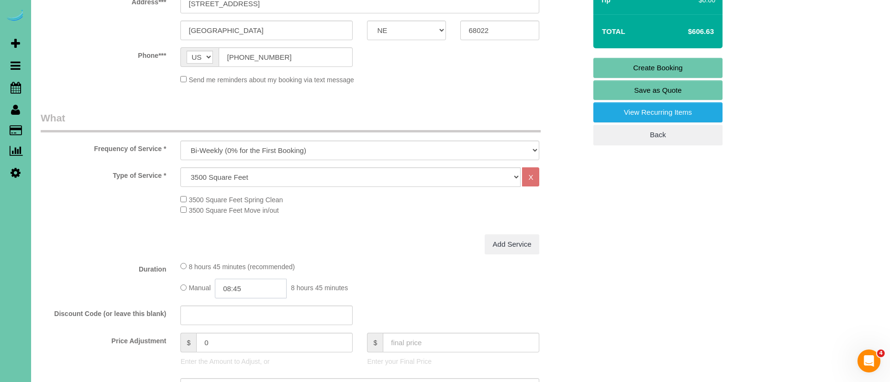
click at [233, 288] on input "08:45" at bounding box center [251, 289] width 72 height 20
type input "03:25"
click at [441, 270] on div "8 hours 45 minutes (recommended)" at bounding box center [359, 266] width 359 height 11
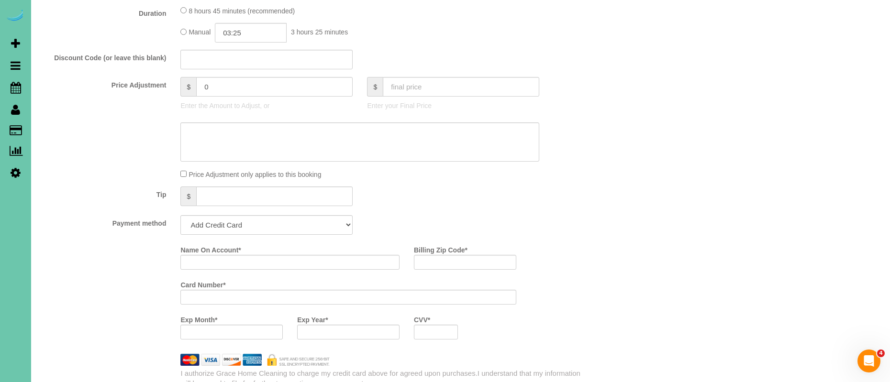
scroll to position [450, 0]
click at [242, 145] on textarea at bounding box center [359, 140] width 359 height 39
type textarea "795-901"
click at [253, 221] on select "Add Credit Card Cash Check Paypal" at bounding box center [266, 223] width 172 height 20
select select "string:check"
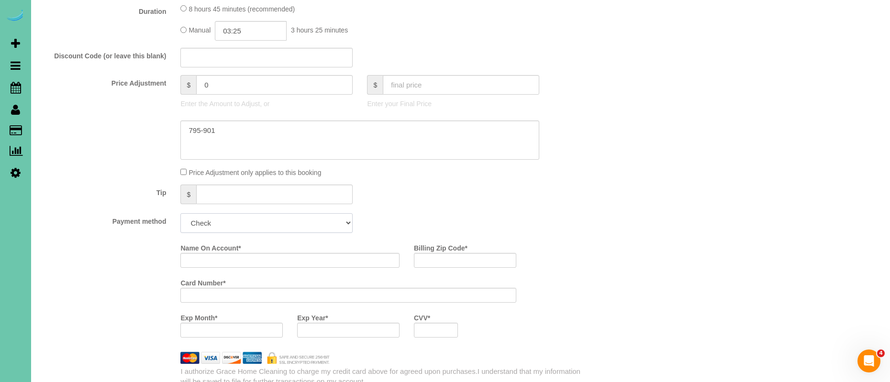
click at [180, 213] on select "Add Credit Card Cash Check Paypal" at bounding box center [266, 223] width 172 height 20
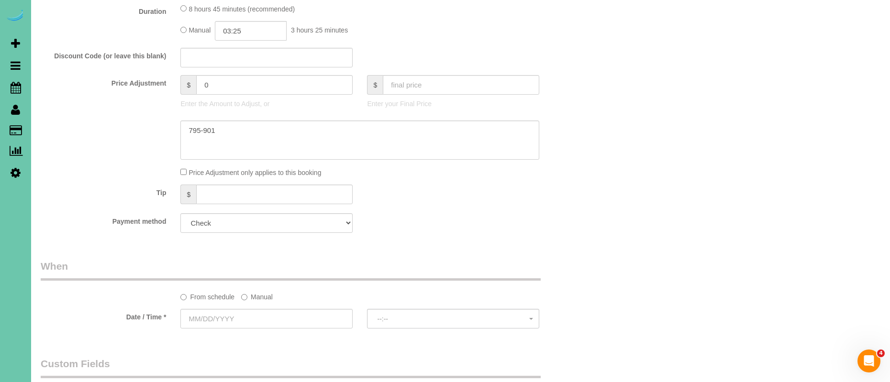
click at [261, 293] on label "Manual" at bounding box center [257, 295] width 32 height 13
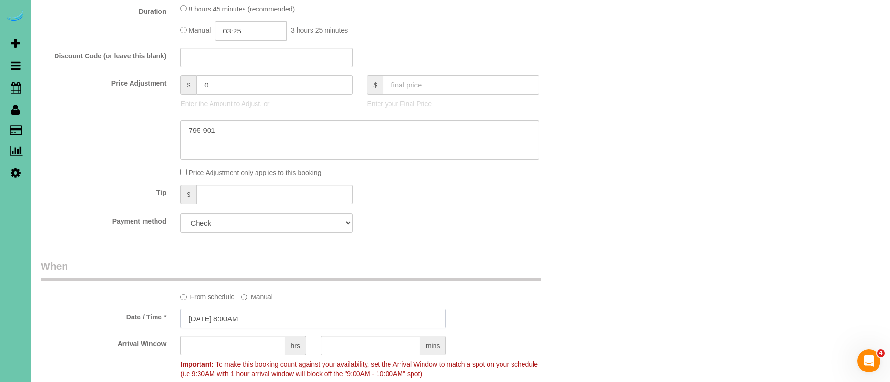
click at [215, 312] on input "[DATE] 8:00AM" at bounding box center [312, 319] width 265 height 20
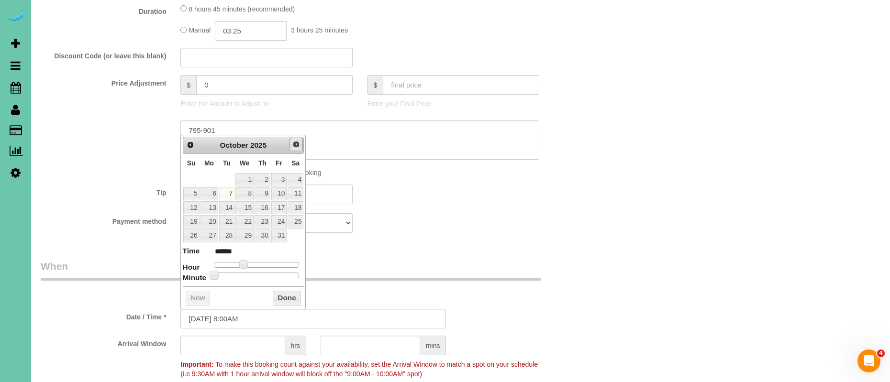
click at [294, 143] on span "Next" at bounding box center [296, 145] width 8 height 8
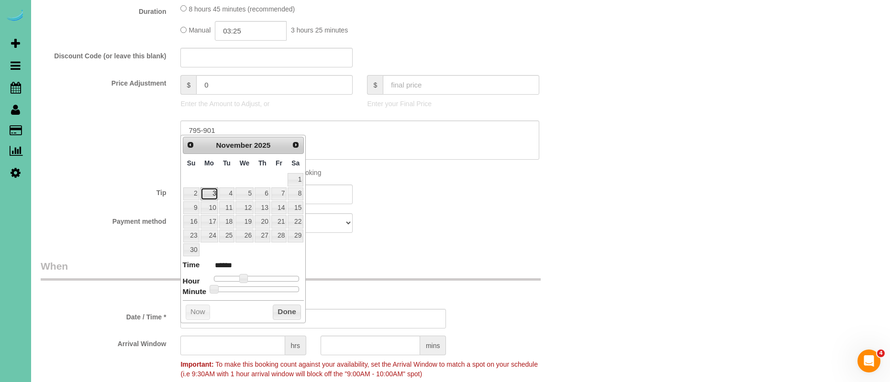
click at [214, 190] on link "3" at bounding box center [209, 193] width 18 height 13
type input "[DATE] 8:00AM"
click at [287, 311] on button "Done" at bounding box center [287, 312] width 28 height 15
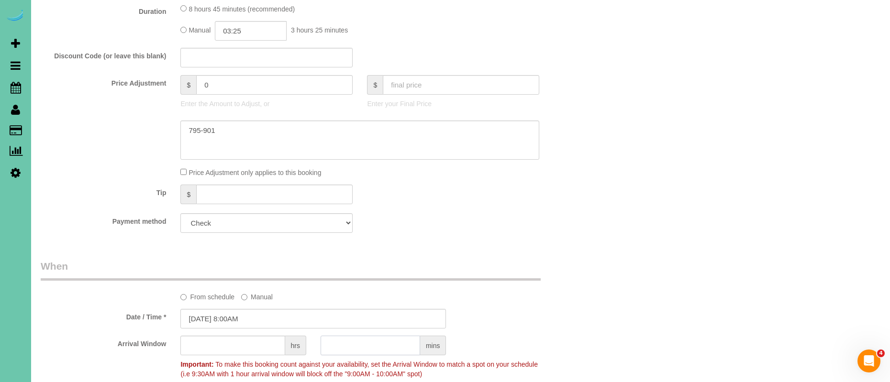
click at [351, 348] on input "text" at bounding box center [369, 346] width 99 height 20
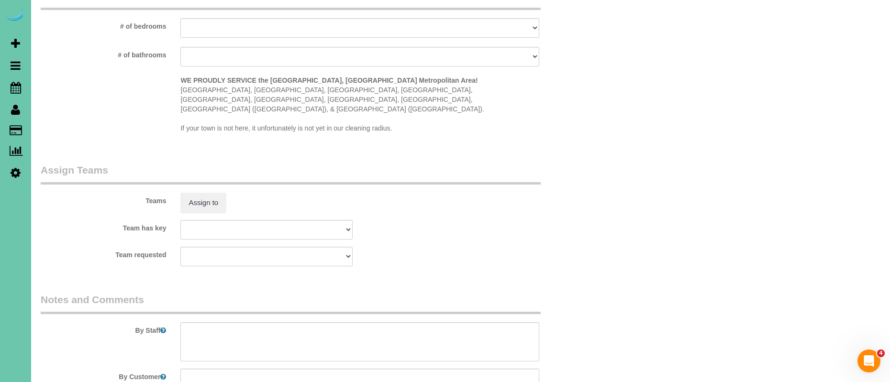
scroll to position [880, 0]
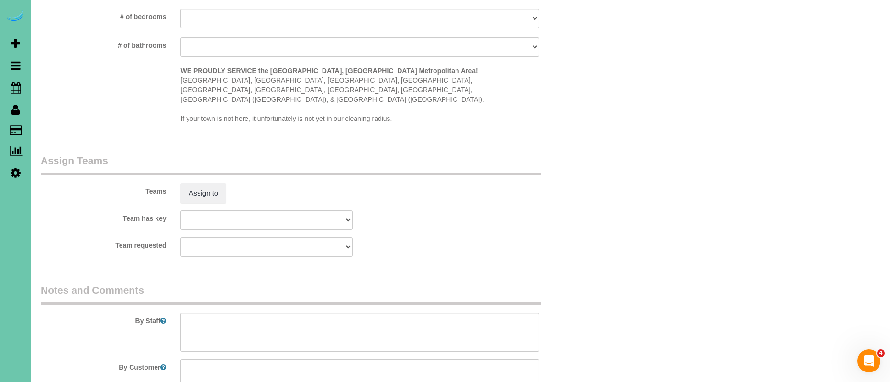
type input "30"
click at [253, 313] on textarea at bounding box center [359, 332] width 359 height 39
type textarea "1"
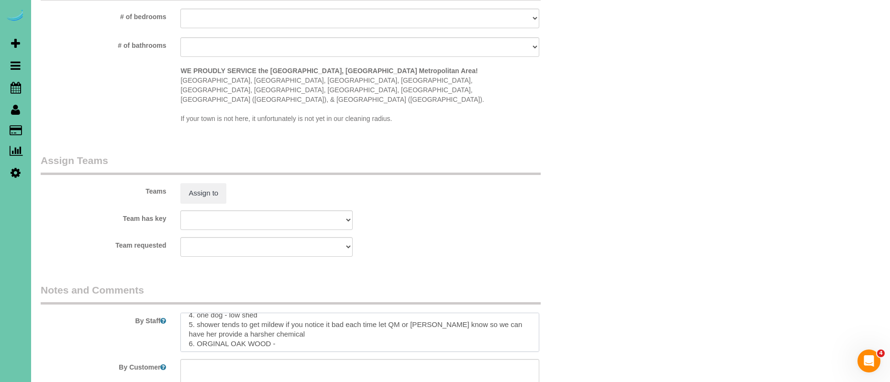
scroll to position [47, 0]
drag, startPoint x: 232, startPoint y: 324, endPoint x: 239, endPoint y: 329, distance: 8.2
click at [232, 324] on textarea at bounding box center [359, 332] width 359 height 39
click at [324, 325] on textarea at bounding box center [359, 332] width 359 height 39
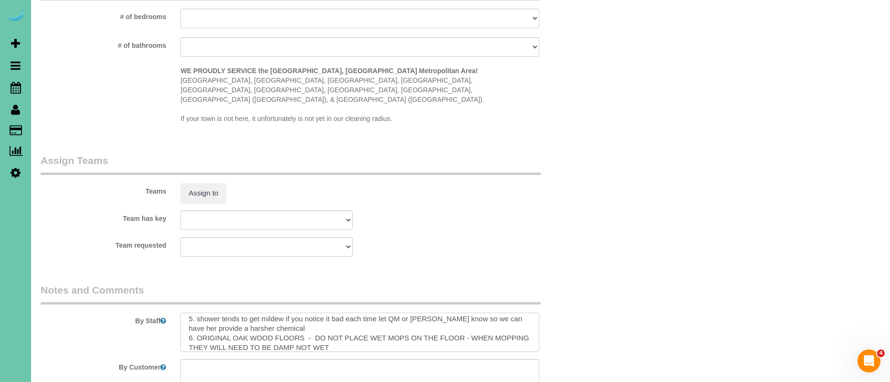
drag, startPoint x: 381, startPoint y: 319, endPoint x: 396, endPoint y: 322, distance: 15.7
click at [384, 319] on textarea at bounding box center [359, 332] width 359 height 39
drag, startPoint x: 444, startPoint y: 319, endPoint x: 456, endPoint y: 323, distance: 13.2
click at [444, 319] on textarea at bounding box center [359, 332] width 359 height 39
click at [349, 325] on textarea at bounding box center [359, 332] width 359 height 39
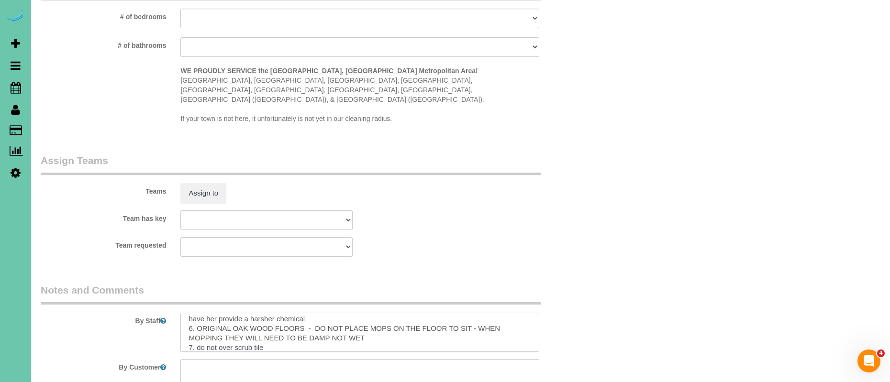
scroll to position [66, 0]
drag, startPoint x: 278, startPoint y: 327, endPoint x: 174, endPoint y: 323, distance: 104.3
click at [174, 323] on div at bounding box center [359, 332] width 373 height 39
click at [339, 320] on textarea at bounding box center [359, 332] width 359 height 39
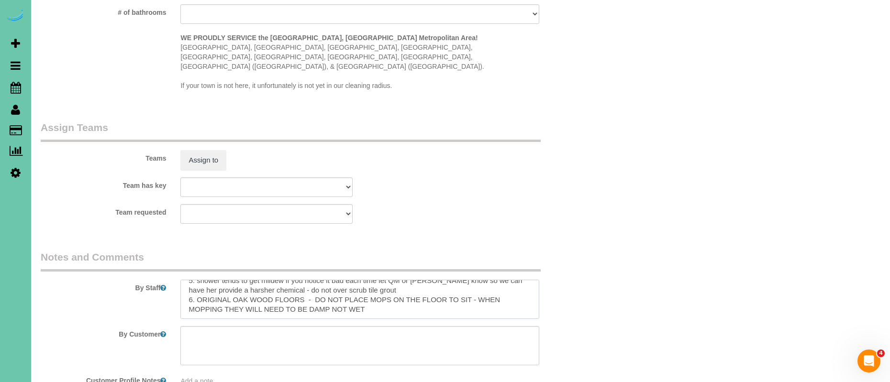
scroll to position [66, 0]
click at [350, 284] on textarea at bounding box center [359, 299] width 359 height 39
paste textarea "CLEANING DESCRIPTION Dirt level 5-10 *Use extension duster for high or hard-to-…"
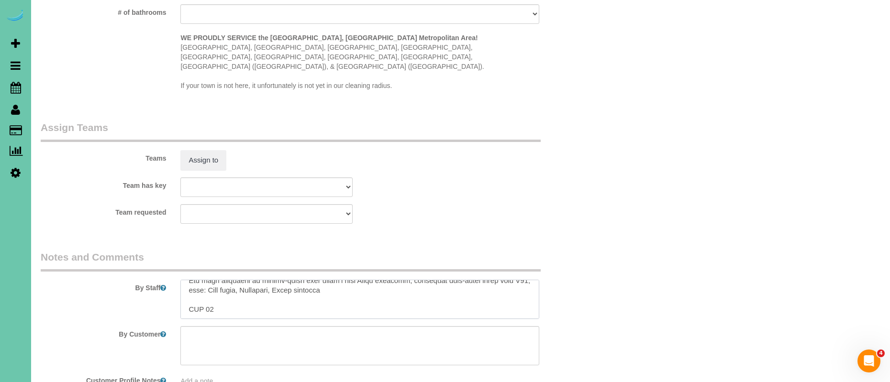
type textarea "** loremipsumd sitame 9. consec 8. adip 6. elitse doeiu - tempo inci - utl etdo…"
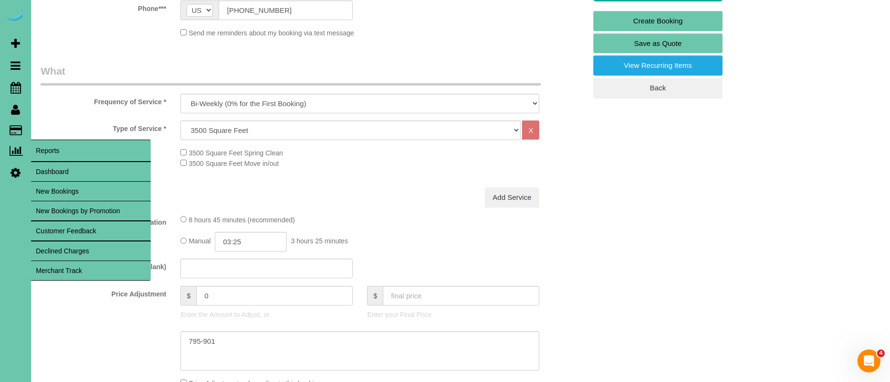
scroll to position [242, 0]
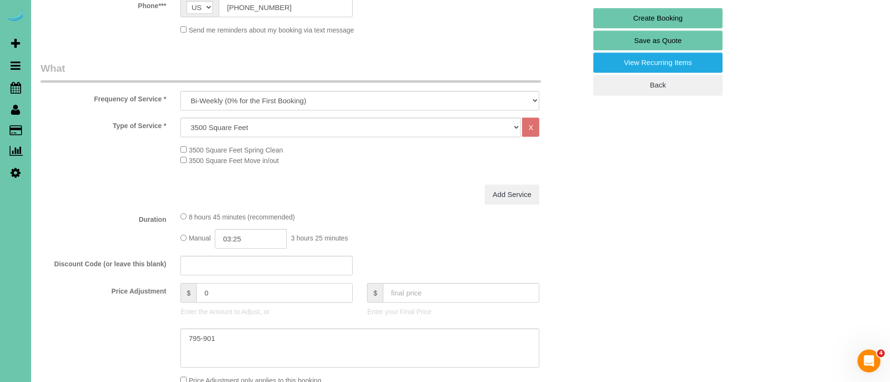
drag, startPoint x: 209, startPoint y: 294, endPoint x: 164, endPoint y: 293, distance: 45.4
click at [164, 293] on div "Price Adjustment $ 0 Enter the Amount to Adjust, or $ Enter your Final Price" at bounding box center [313, 302] width 560 height 38
type input "326"
click at [316, 191] on div "Add Service" at bounding box center [359, 195] width 373 height 20
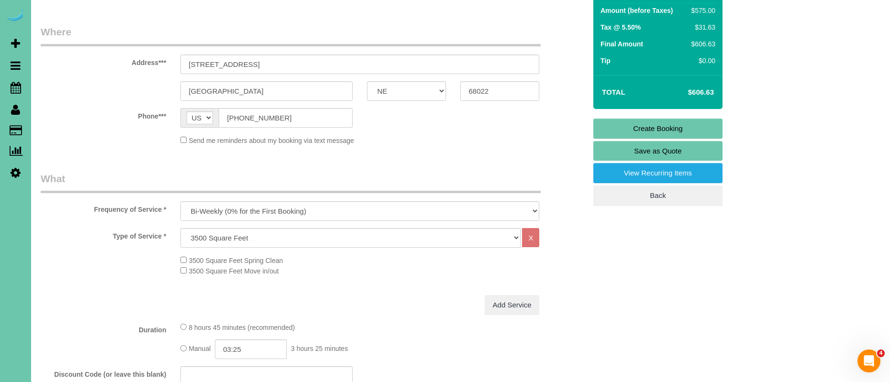
scroll to position [0, 0]
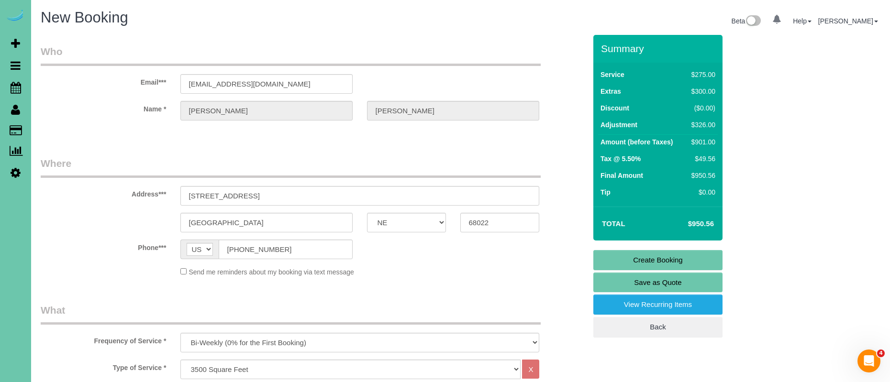
click at [682, 258] on link "Create Booking" at bounding box center [657, 260] width 129 height 20
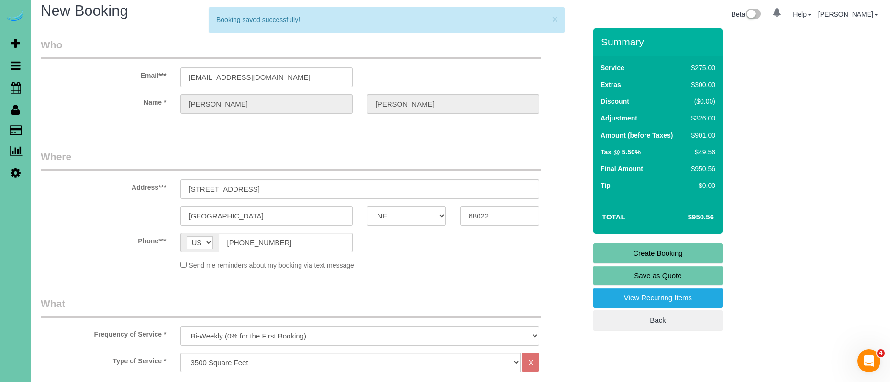
scroll to position [4, 0]
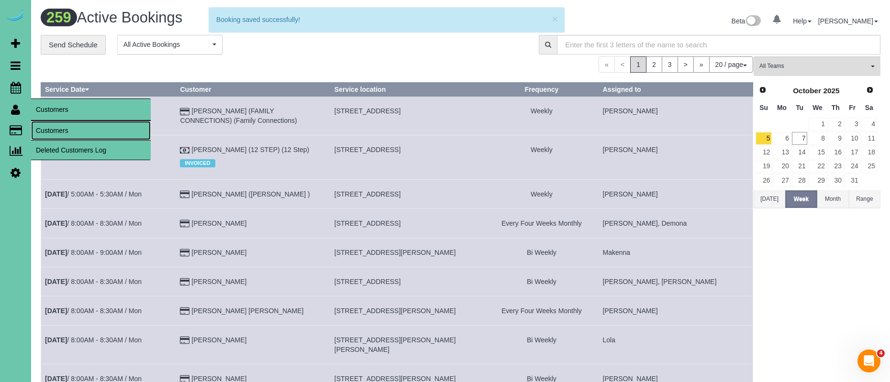
click at [56, 128] on link "Customers" at bounding box center [91, 130] width 120 height 19
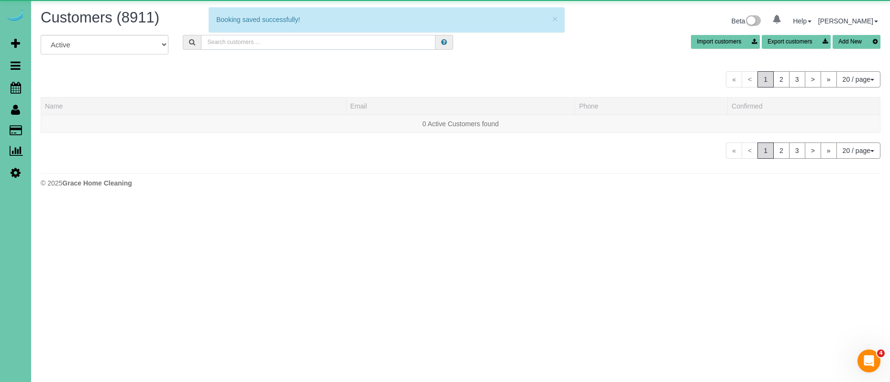
click at [294, 42] on input "text" at bounding box center [318, 42] width 234 height 15
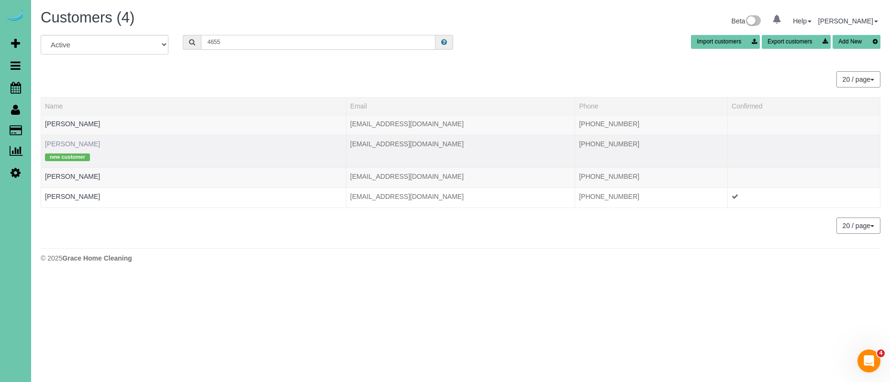
type input "4655"
click at [55, 145] on link "[PERSON_NAME]" at bounding box center [72, 144] width 55 height 8
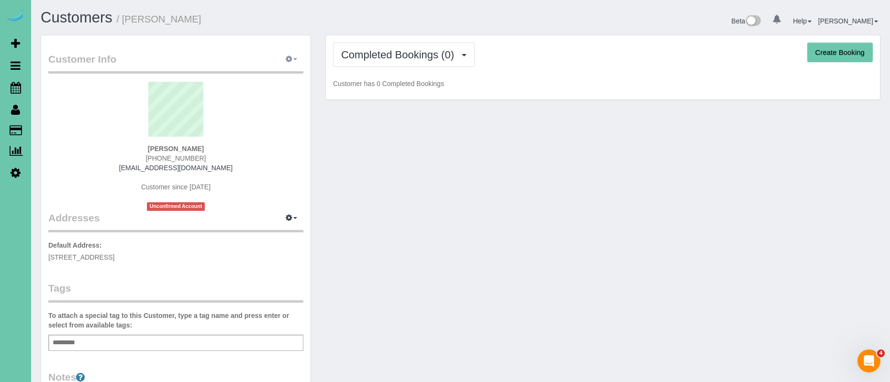
click at [290, 57] on icon "button" at bounding box center [289, 59] width 7 height 6
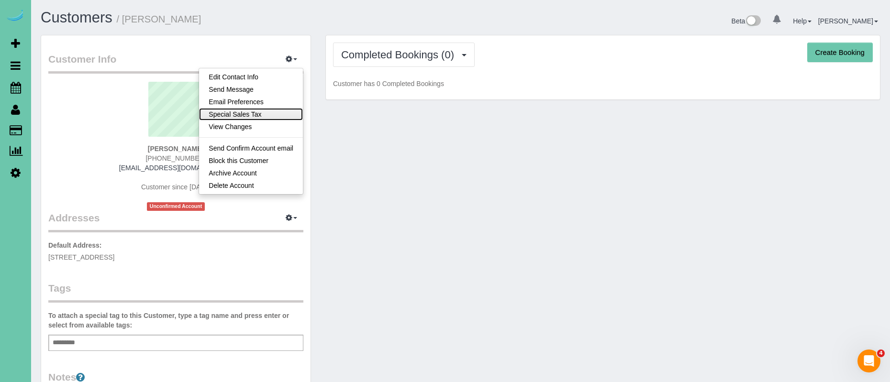
click at [269, 115] on link "Special Sales Tax" at bounding box center [251, 114] width 104 height 12
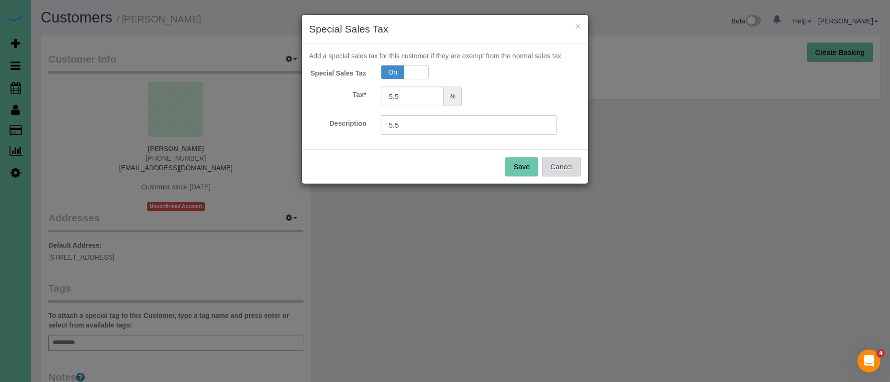
drag, startPoint x: 563, startPoint y: 168, endPoint x: 818, endPoint y: 39, distance: 285.5
click at [564, 168] on button "Cancel" at bounding box center [561, 167] width 39 height 20
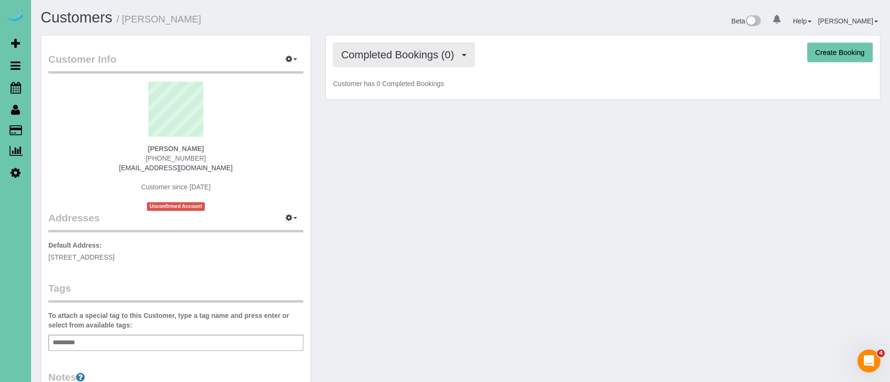
click at [393, 57] on span "Completed Bookings (0)" at bounding box center [400, 55] width 118 height 12
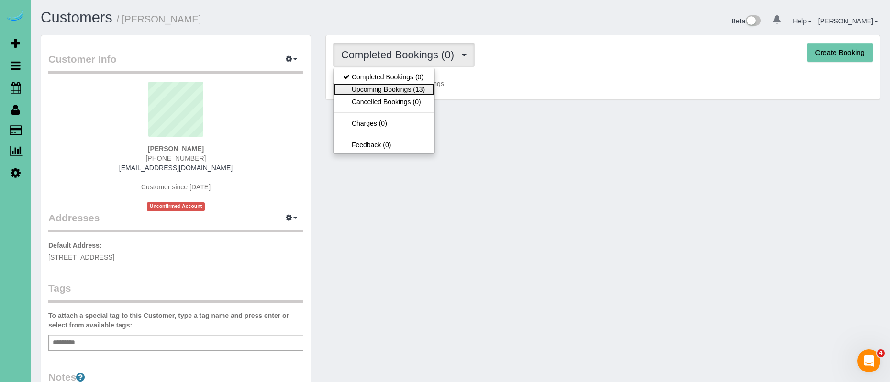
click at [399, 90] on link "Upcoming Bookings (13)" at bounding box center [383, 89] width 101 height 12
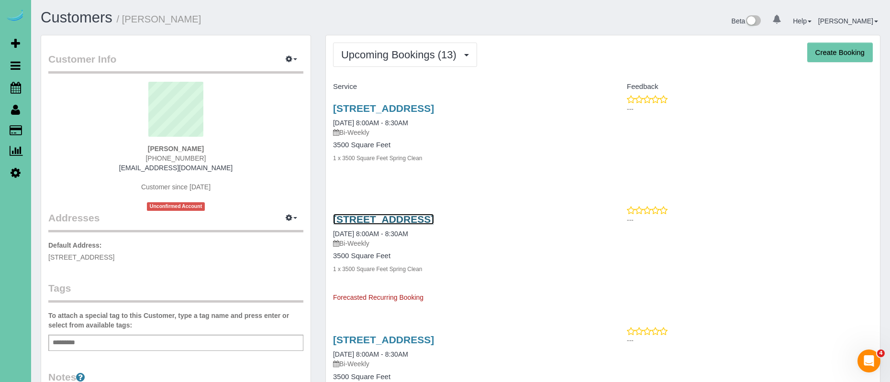
click at [434, 216] on link "[STREET_ADDRESS]" at bounding box center [383, 219] width 101 height 11
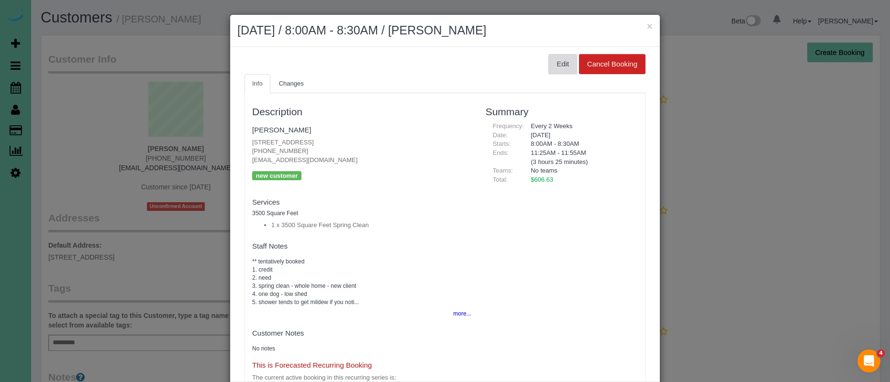
click at [560, 59] on button "Edit" at bounding box center [562, 64] width 29 height 20
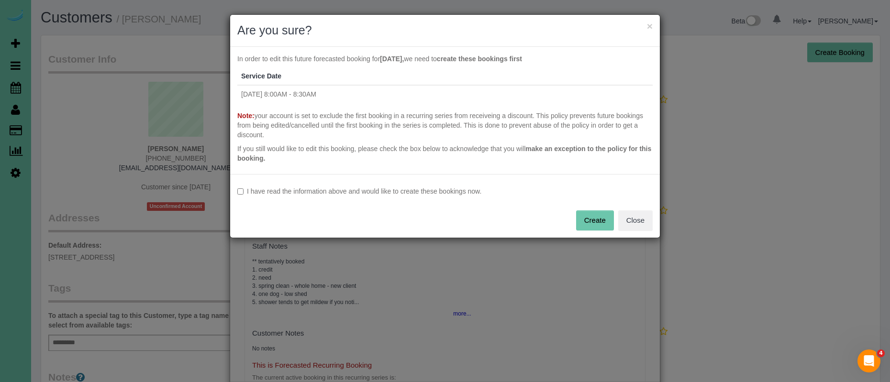
click at [260, 187] on label "I have read the information above and would like to create these bookings now." at bounding box center [444, 192] width 415 height 10
click at [593, 224] on button "Create" at bounding box center [595, 220] width 38 height 20
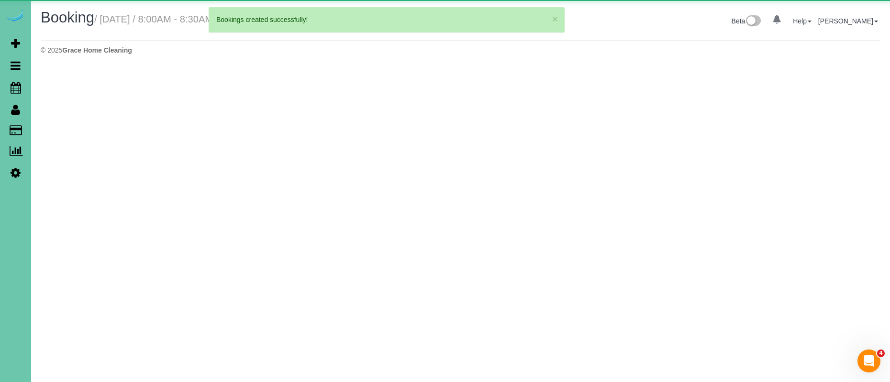
select select "NE"
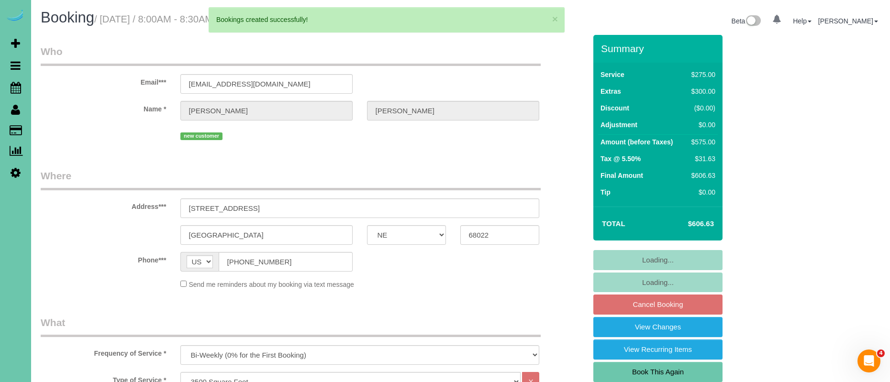
select select "object:22915"
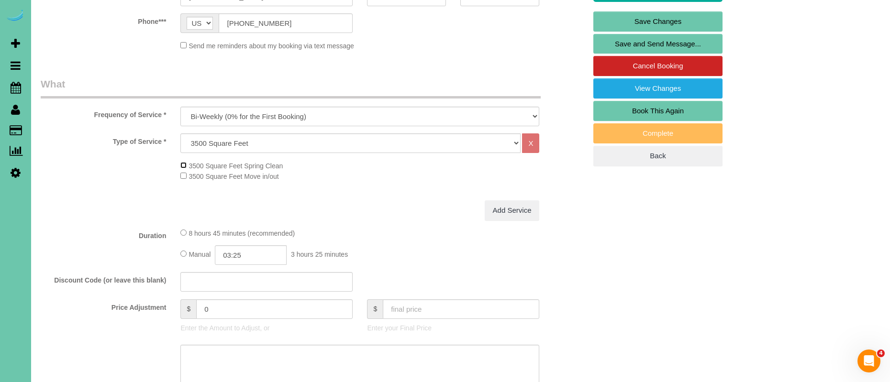
scroll to position [248, 0]
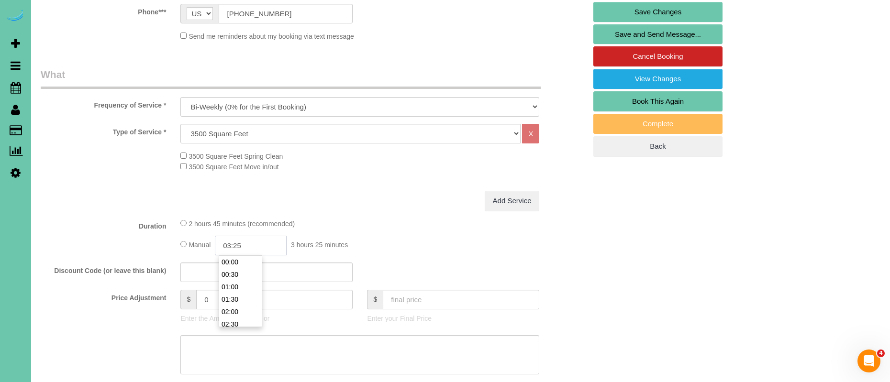
click at [234, 246] on input "03:25" at bounding box center [251, 246] width 72 height 20
type input "02:30"
click at [404, 233] on div "2 hours 45 minutes (recommended) Manual 02:30 2 hours 30 minutes" at bounding box center [359, 236] width 373 height 37
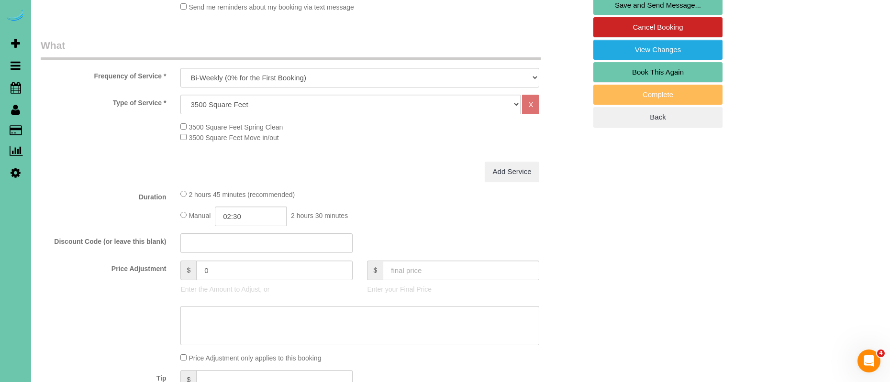
scroll to position [308, 0]
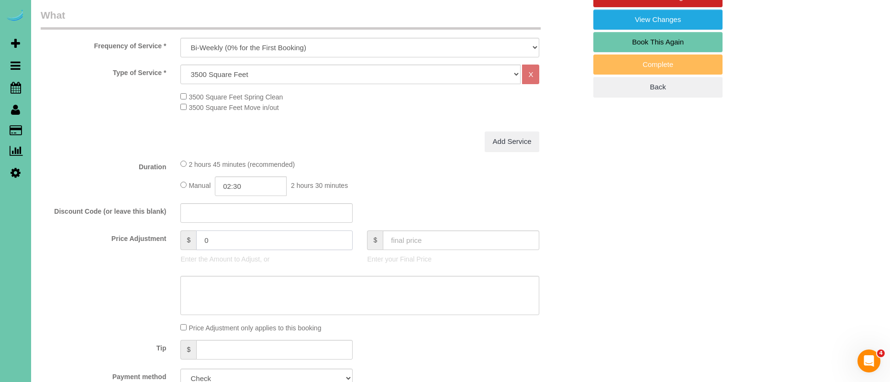
drag, startPoint x: 227, startPoint y: 249, endPoint x: 137, endPoint y: 236, distance: 91.3
click at [137, 236] on div "Price Adjustment $ 0 Enter the Amount to Adjust, or $ Enter your Final Price" at bounding box center [313, 250] width 560 height 38
type input "-10"
click at [420, 161] on div "2 hours 45 minutes (recommended)" at bounding box center [359, 164] width 359 height 11
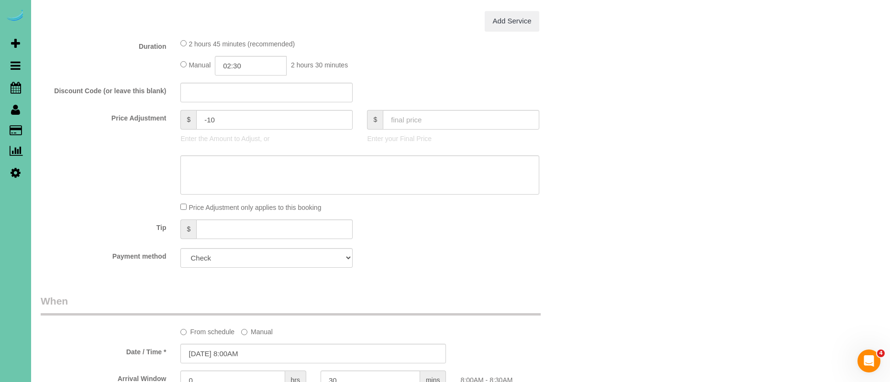
scroll to position [433, 0]
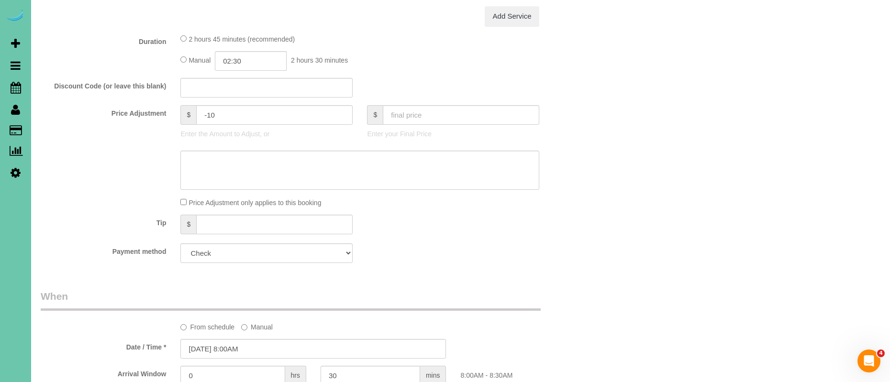
click at [187, 202] on div "Price Adjustment only applies to this booking" at bounding box center [359, 202] width 373 height 11
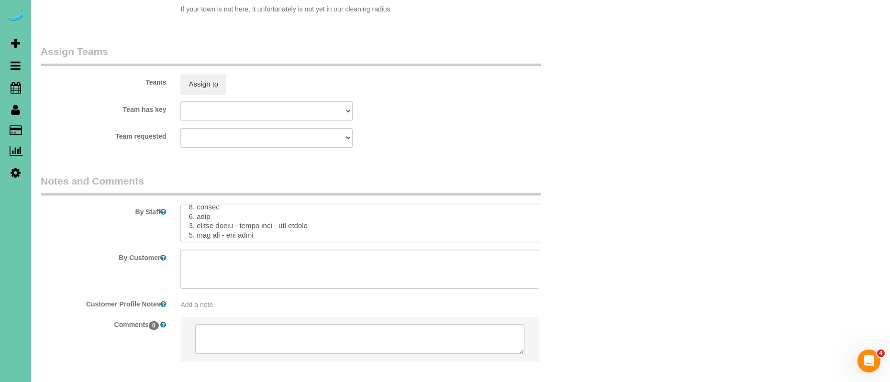
scroll to position [23, 0]
drag, startPoint x: 237, startPoint y: 199, endPoint x: 198, endPoint y: 198, distance: 38.8
click at [198, 204] on textarea at bounding box center [359, 223] width 359 height 39
click at [272, 204] on textarea at bounding box center [359, 223] width 359 height 39
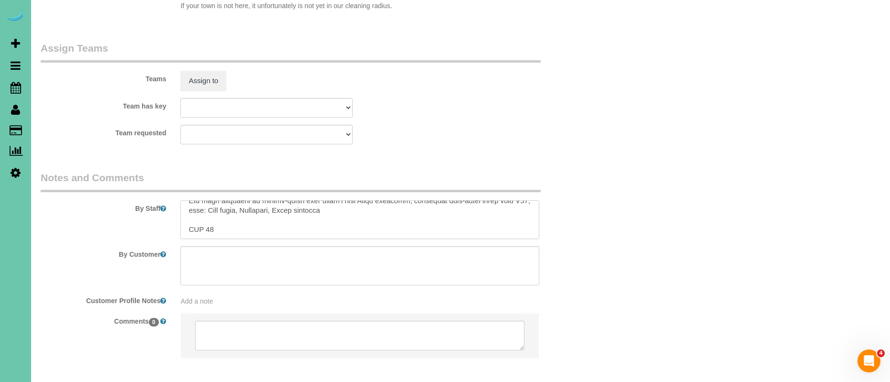
drag, startPoint x: 187, startPoint y: 205, endPoint x: 321, endPoint y: 226, distance: 135.6
click at [321, 226] on sui-booking-comments "By Staff By Customer Customer Profile Notes Add a note Comments 0" at bounding box center [313, 270] width 545 height 198
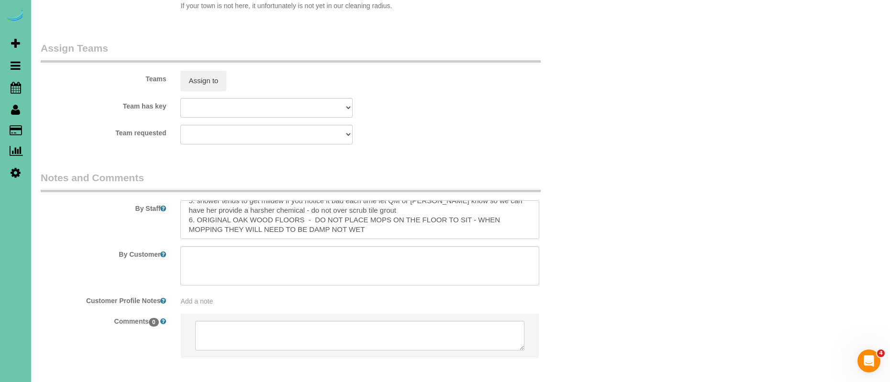
scroll to position [76, 0]
type textarea "** tentatively booked 1. credit 2. need 3. biweekly - whole home 4. one dog - l…"
click at [400, 132] on fieldset "Assign Teams Teams Assign to Team has key Admin Aliyah [GEOGRAPHIC_DATA] [PERSO…" at bounding box center [313, 96] width 545 height 110
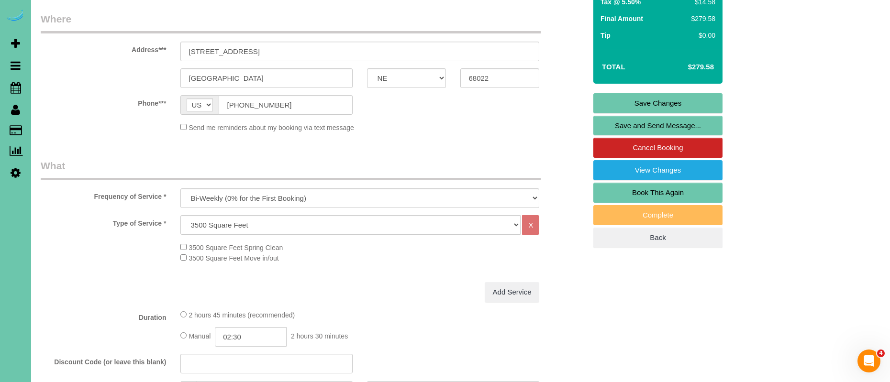
scroll to position [156, 0]
click at [364, 291] on div "Add Service" at bounding box center [359, 293] width 373 height 20
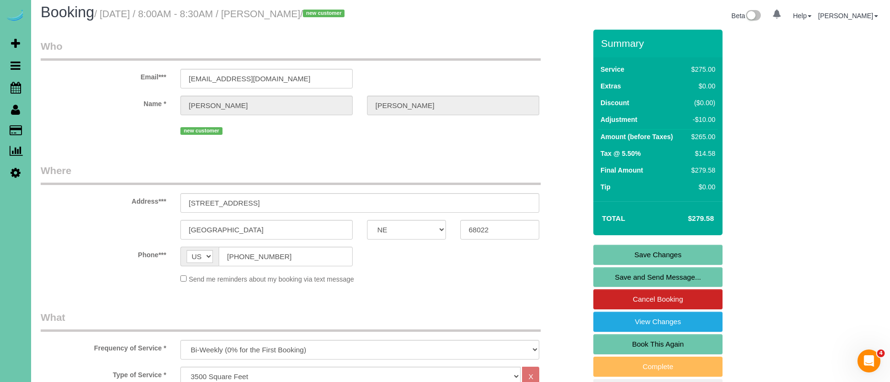
scroll to position [0, 0]
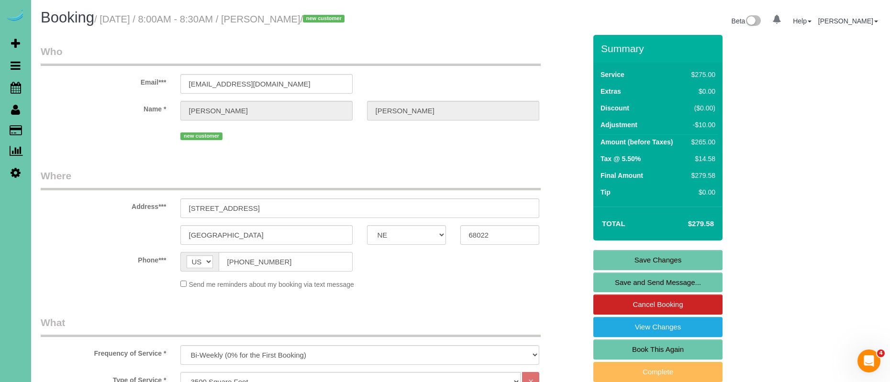
click at [671, 255] on link "Save Changes" at bounding box center [657, 260] width 129 height 20
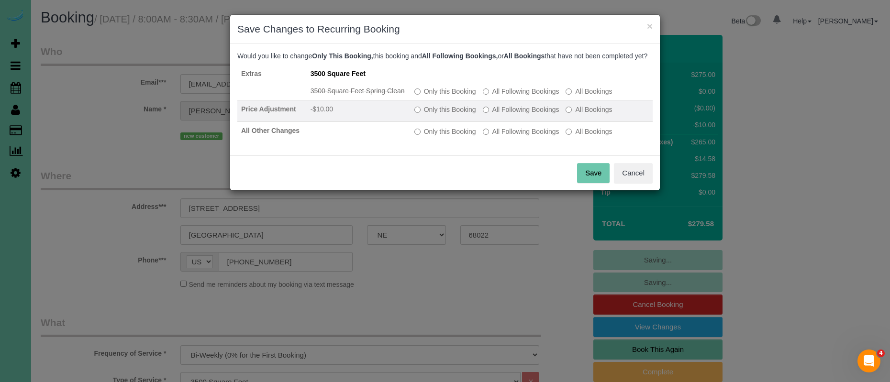
drag, startPoint x: 508, startPoint y: 98, endPoint x: 517, endPoint y: 115, distance: 19.5
click at [508, 96] on label "All Following Bookings" at bounding box center [521, 92] width 77 height 10
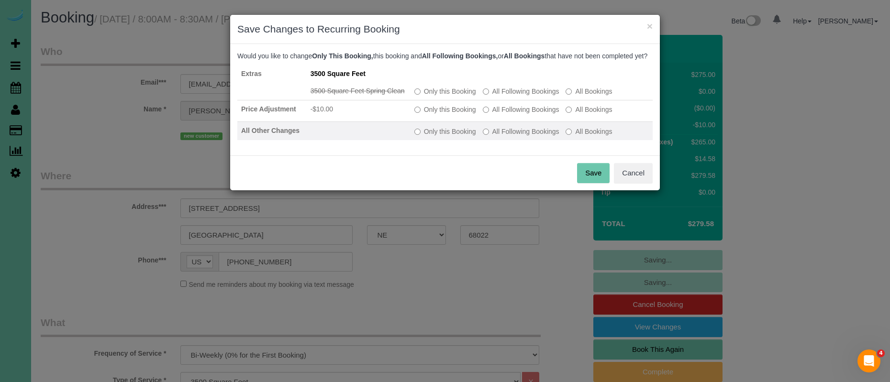
drag, startPoint x: 517, startPoint y: 117, endPoint x: 517, endPoint y: 139, distance: 22.5
click at [517, 114] on label "All Following Bookings" at bounding box center [521, 110] width 77 height 10
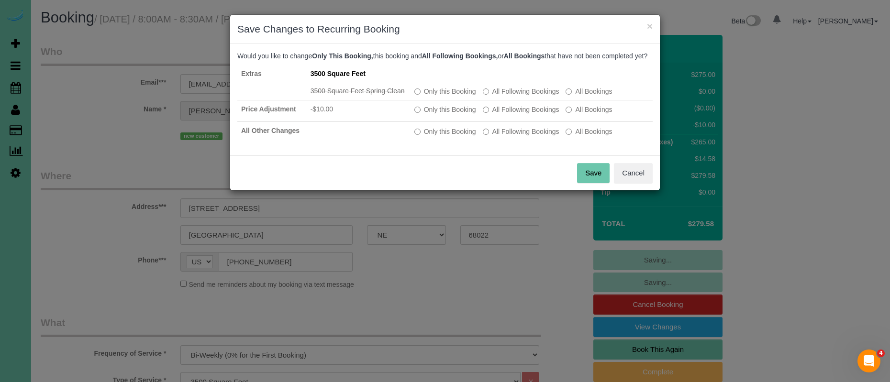
drag, startPoint x: 517, startPoint y: 136, endPoint x: 572, endPoint y: 187, distance: 74.8
click at [518, 136] on label "All Following Bookings" at bounding box center [521, 132] width 77 height 10
drag, startPoint x: 591, startPoint y: 181, endPoint x: 399, endPoint y: 131, distance: 198.7
click at [591, 181] on button "Save" at bounding box center [593, 173] width 33 height 20
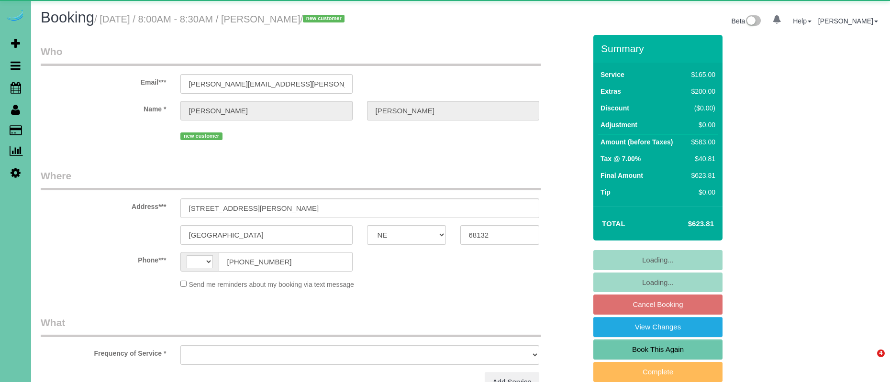
select select "NE"
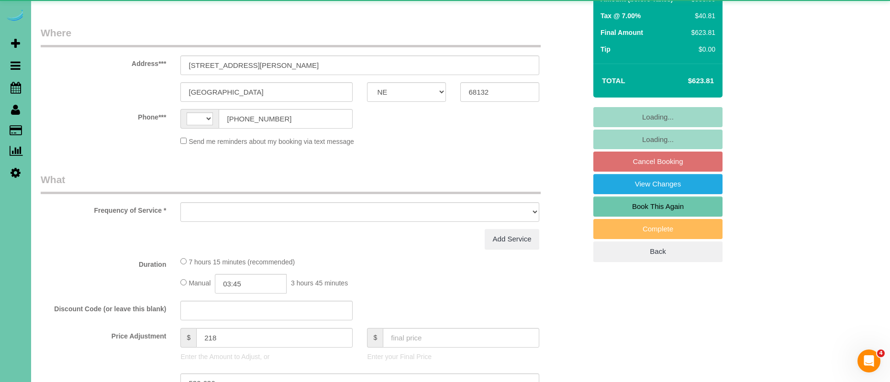
select select "string:US"
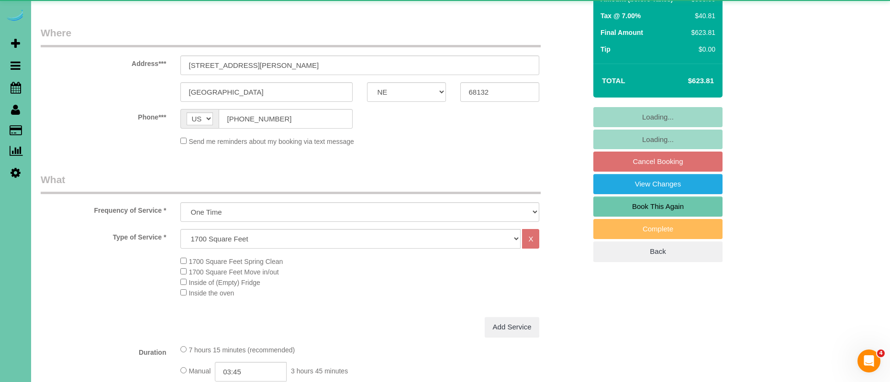
scroll to position [161, 0]
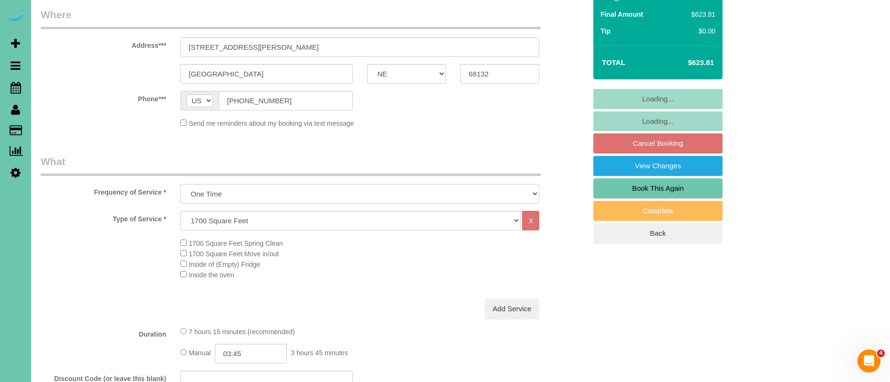
click at [302, 196] on select "One Time Weekly (0% for the First Booking) Bi-Weekly (0% for the First Booking)…" at bounding box center [359, 194] width 359 height 20
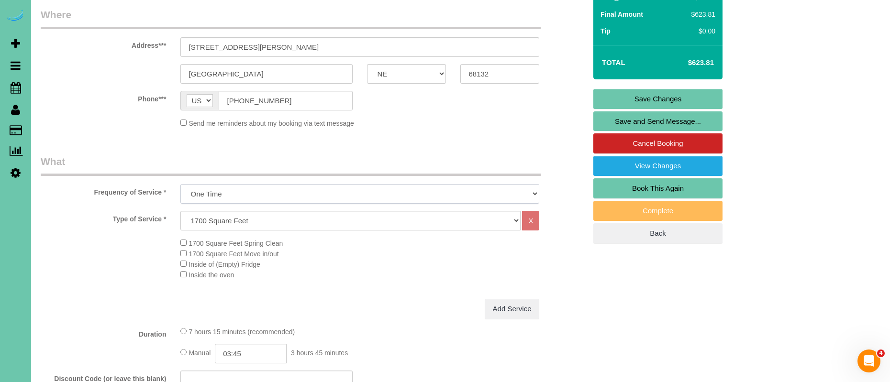
select select "object:642"
click at [180, 184] on select "One Time Weekly (0% for the First Booking) Bi-Weekly (0% for the First Booking)…" at bounding box center [359, 194] width 359 height 20
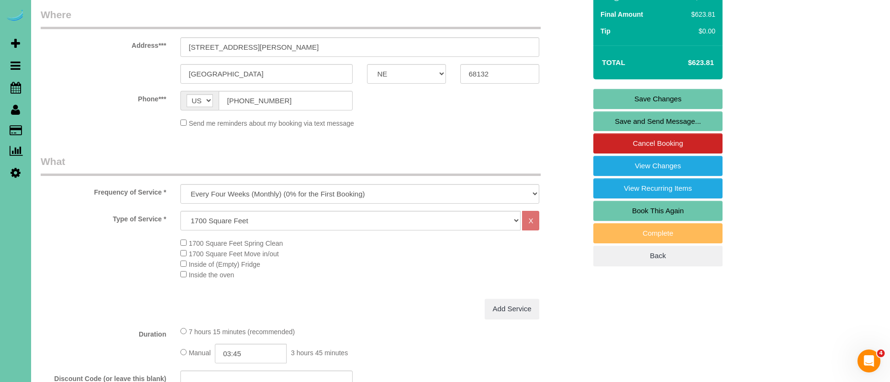
click at [653, 96] on link "Save Changes" at bounding box center [657, 99] width 129 height 20
